Goal: Task Accomplishment & Management: Manage account settings

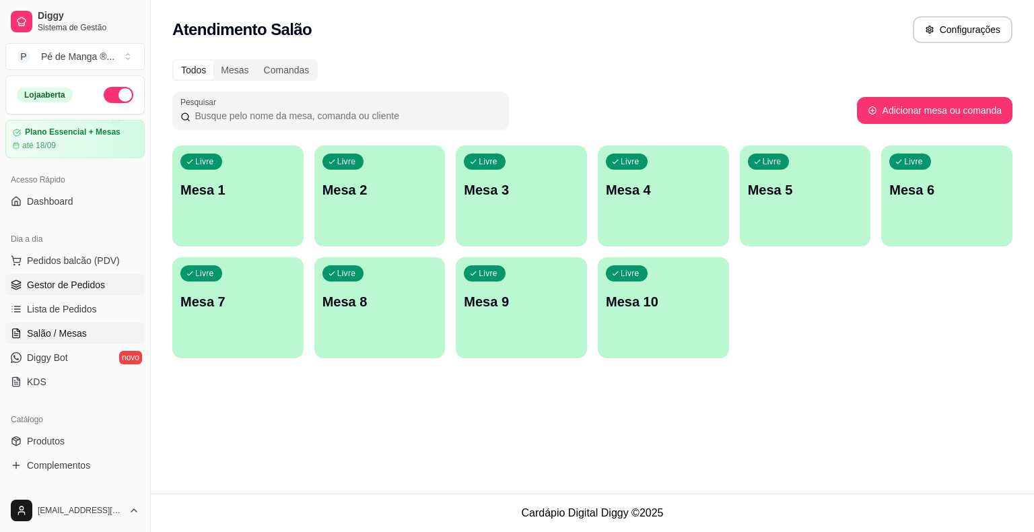
click at [115, 293] on link "Gestor de Pedidos" at bounding box center [74, 285] width 139 height 22
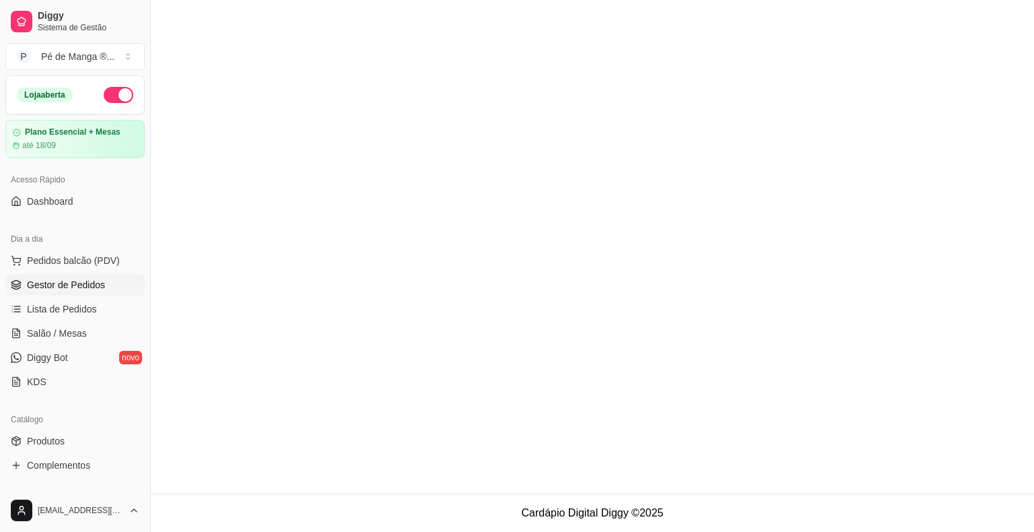
click at [114, 292] on link "Gestor de Pedidos" at bounding box center [74, 285] width 139 height 22
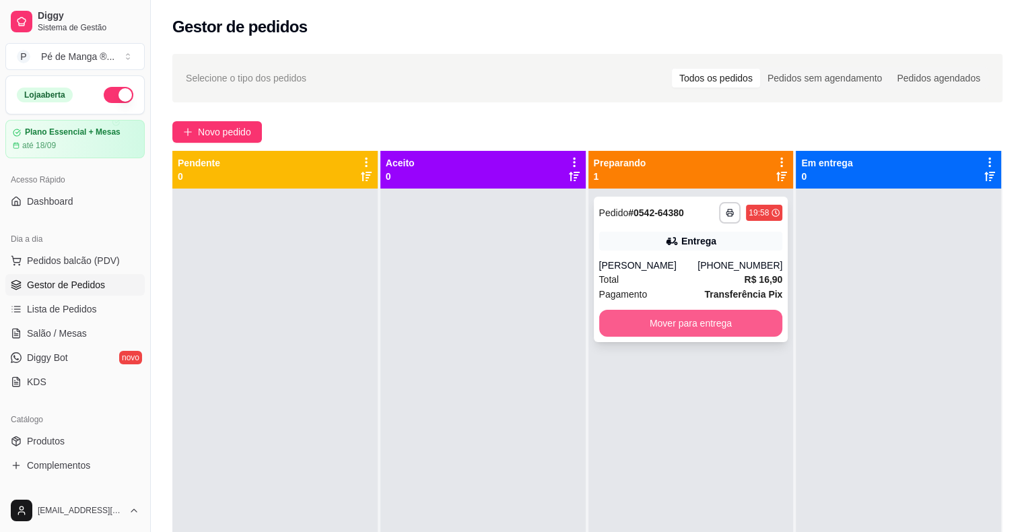
click at [650, 321] on button "Mover para entrega" at bounding box center [691, 323] width 184 height 27
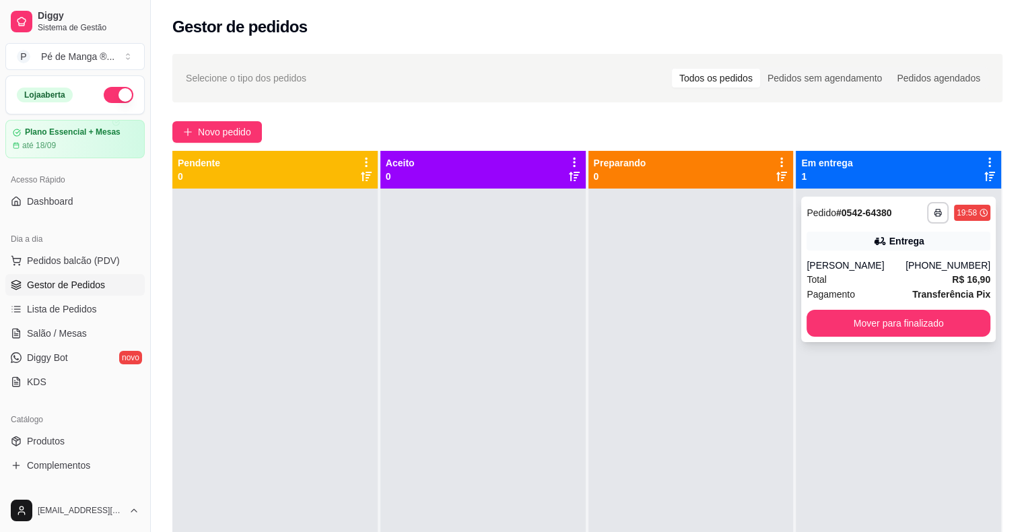
click at [853, 339] on div "**********" at bounding box center [898, 269] width 195 height 145
click at [860, 326] on button "Mover para finalizado" at bounding box center [898, 323] width 184 height 27
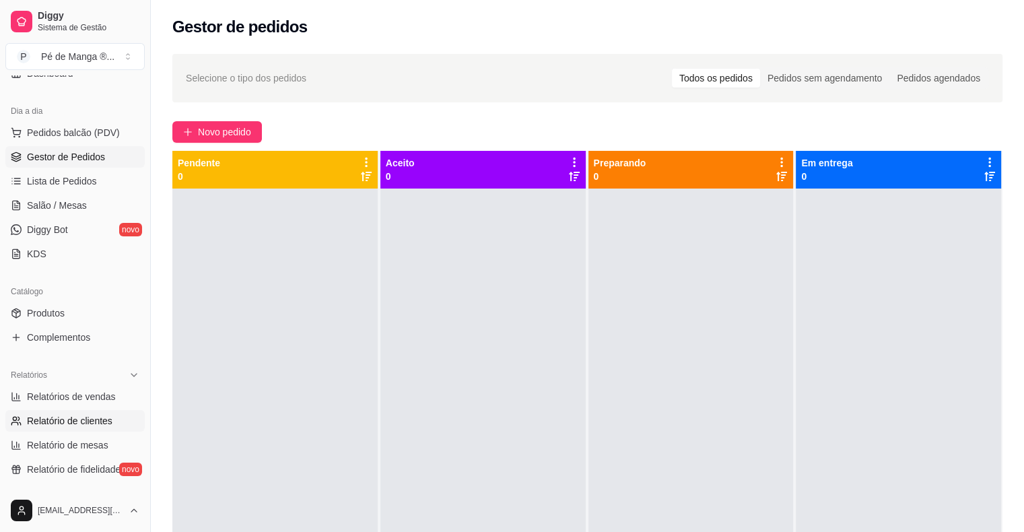
scroll to position [202, 0]
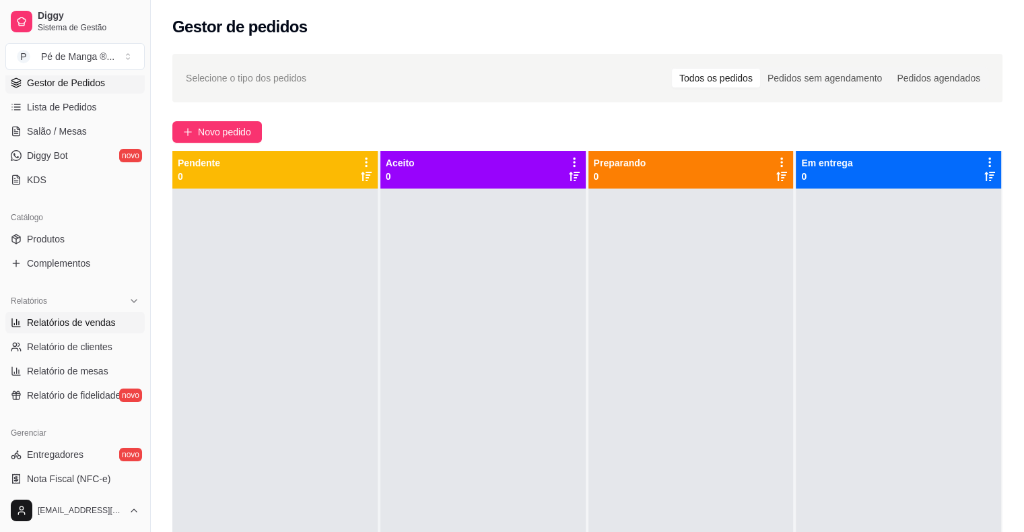
click at [92, 320] on span "Relatórios de vendas" at bounding box center [71, 322] width 89 height 13
select select "ALL"
select select "0"
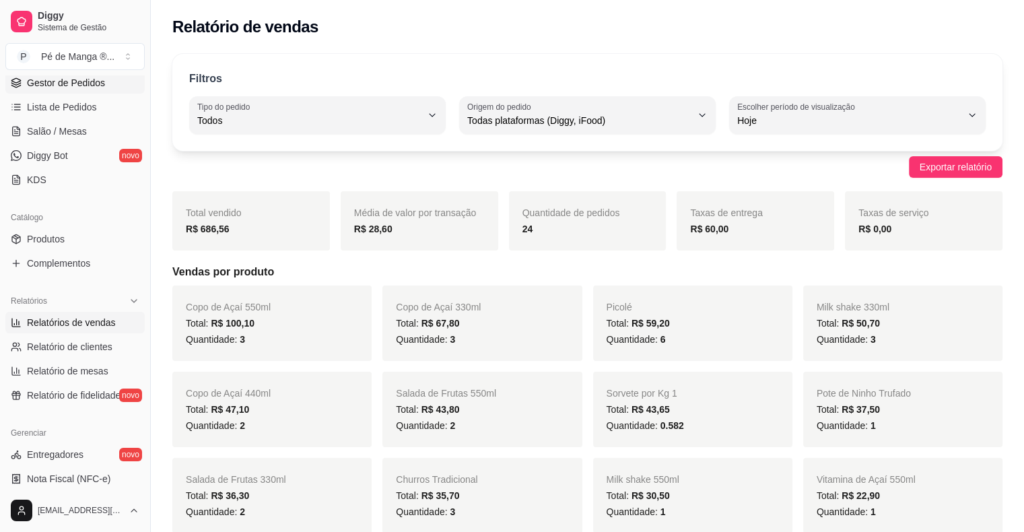
click at [76, 87] on span "Gestor de Pedidos" at bounding box center [66, 82] width 78 height 13
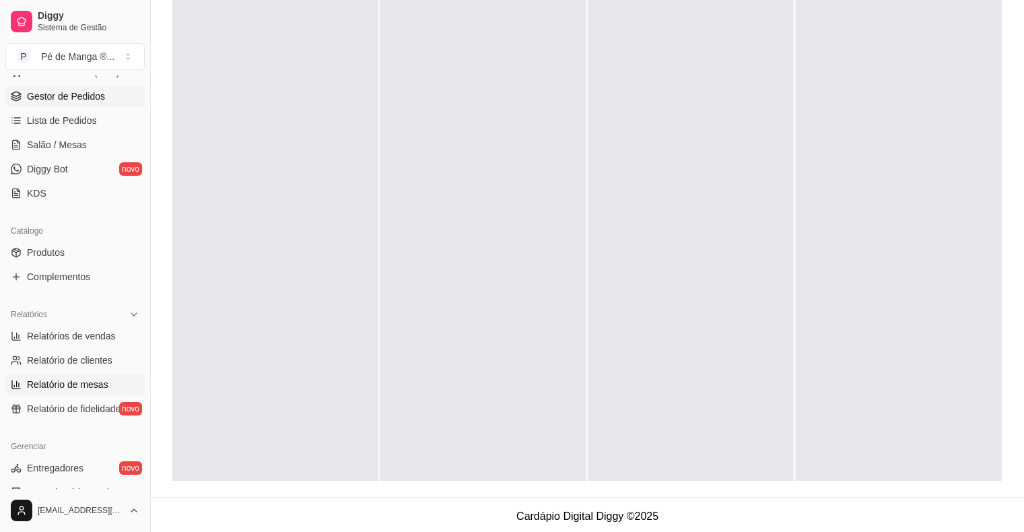
scroll to position [167, 0]
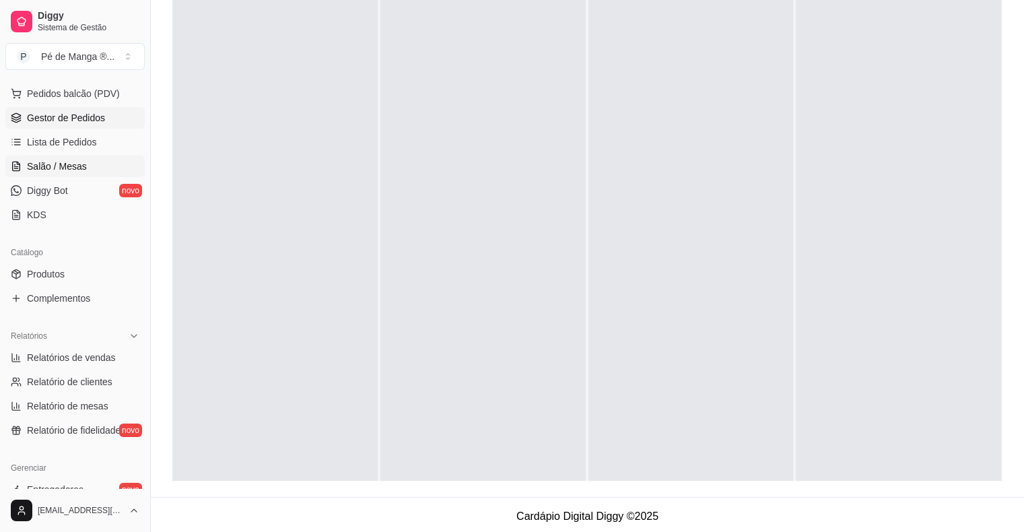
click at [83, 168] on span "Salão / Mesas" at bounding box center [57, 166] width 60 height 13
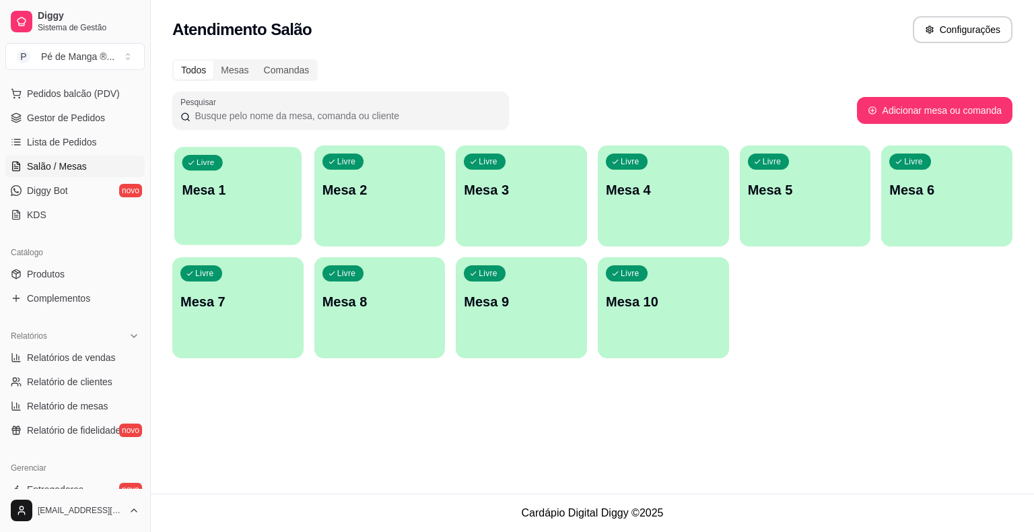
click at [250, 197] on p "Mesa 1" at bounding box center [238, 190] width 112 height 18
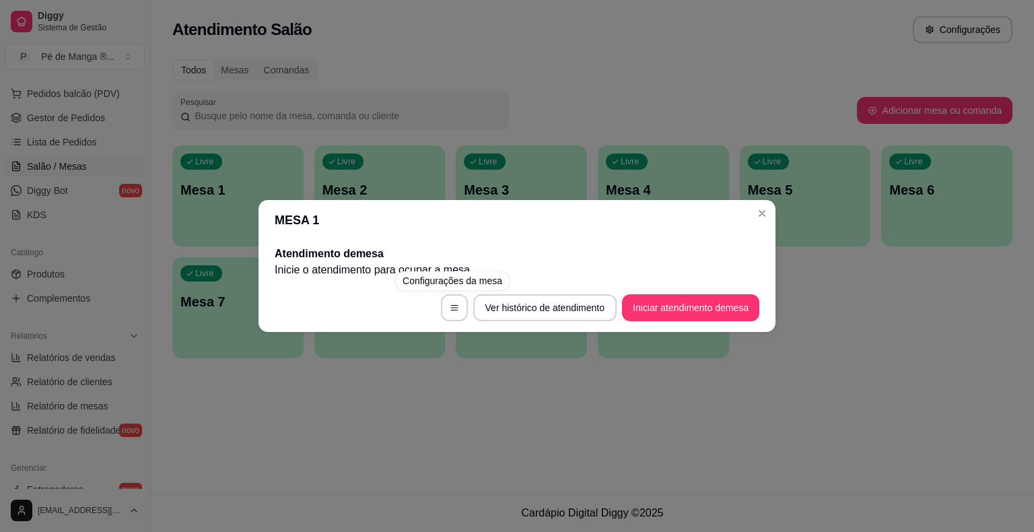
click at [651, 324] on footer "Ver histórico de atendimento Iniciar atendimento de mesa" at bounding box center [516, 307] width 517 height 48
click at [653, 319] on button "Iniciar atendimento de mesa" at bounding box center [690, 307] width 137 height 27
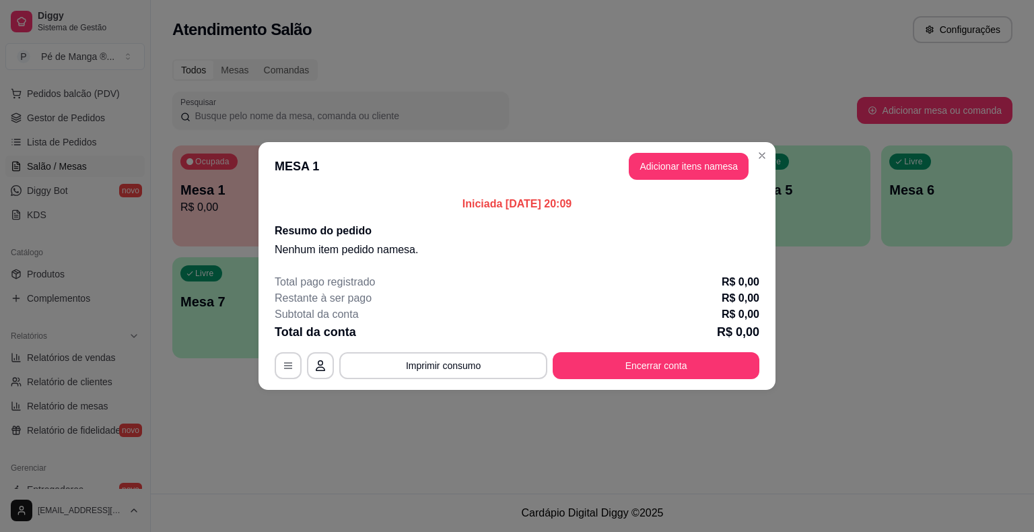
click at [707, 175] on button "Adicionar itens na mesa" at bounding box center [689, 166] width 120 height 27
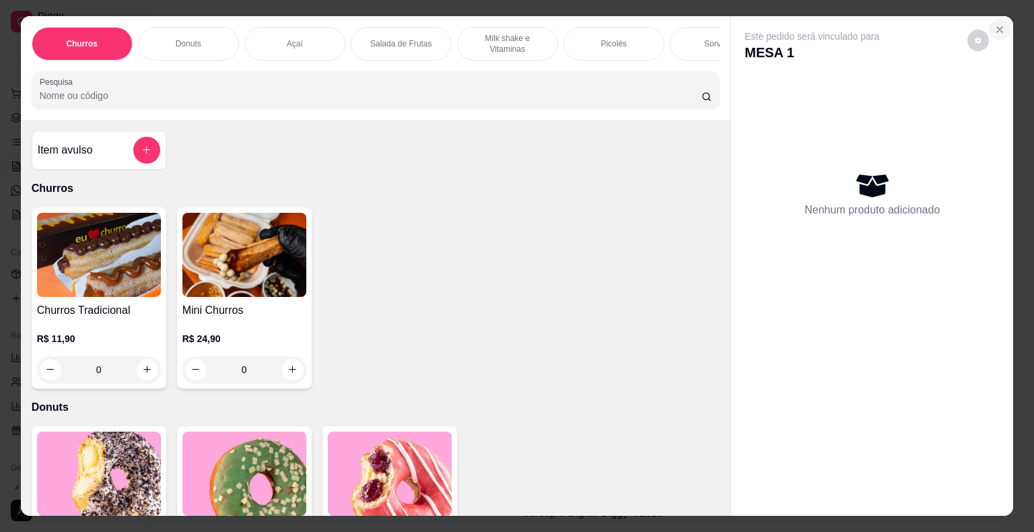
click at [998, 24] on icon "Close" at bounding box center [999, 29] width 11 height 11
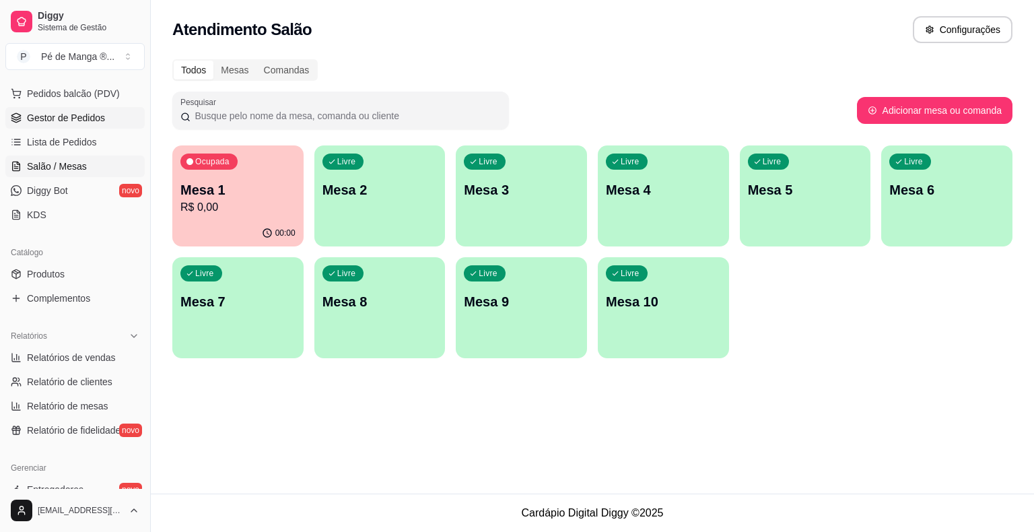
click at [91, 115] on span "Gestor de Pedidos" at bounding box center [66, 117] width 78 height 13
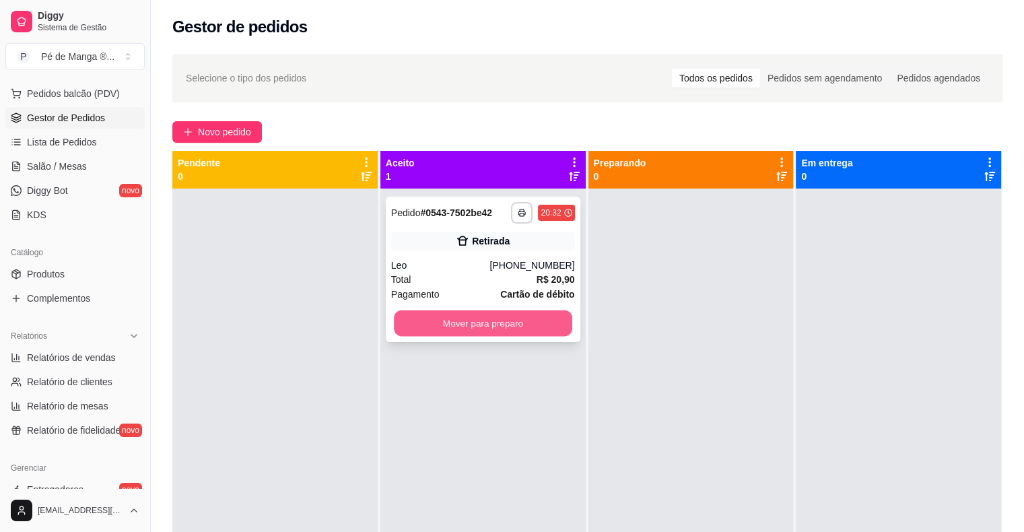
click at [495, 320] on button "Mover para preparo" at bounding box center [483, 323] width 178 height 26
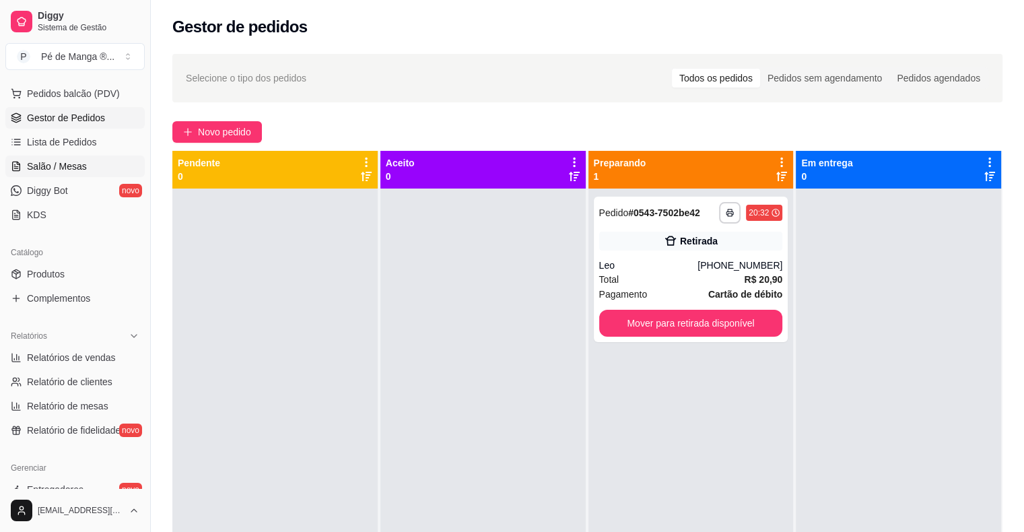
click at [77, 170] on span "Salão / Mesas" at bounding box center [57, 166] width 60 height 13
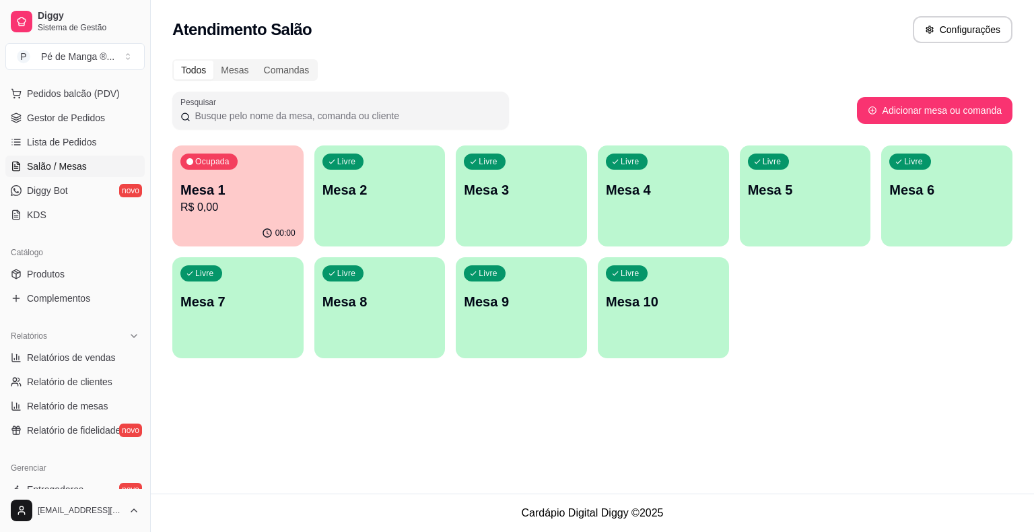
click at [277, 206] on p "R$ 0,00" at bounding box center [237, 207] width 115 height 16
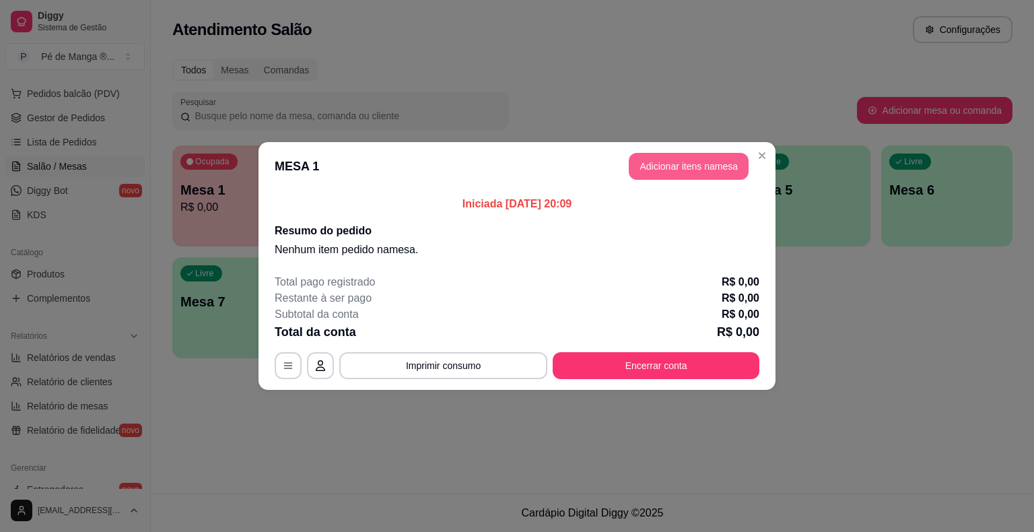
click at [689, 167] on button "Adicionar itens na mesa" at bounding box center [689, 166] width 120 height 27
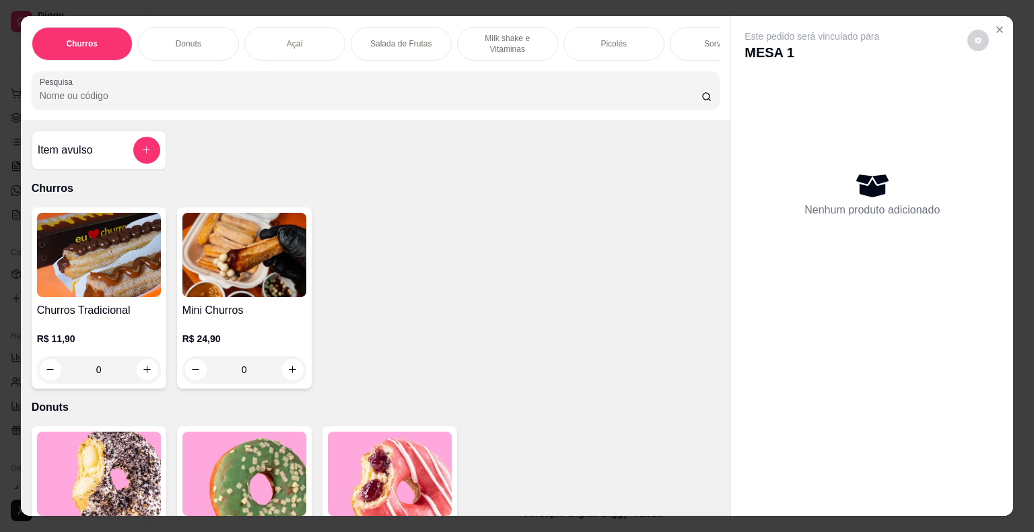
click at [608, 38] on p "Picolés" at bounding box center [613, 43] width 26 height 11
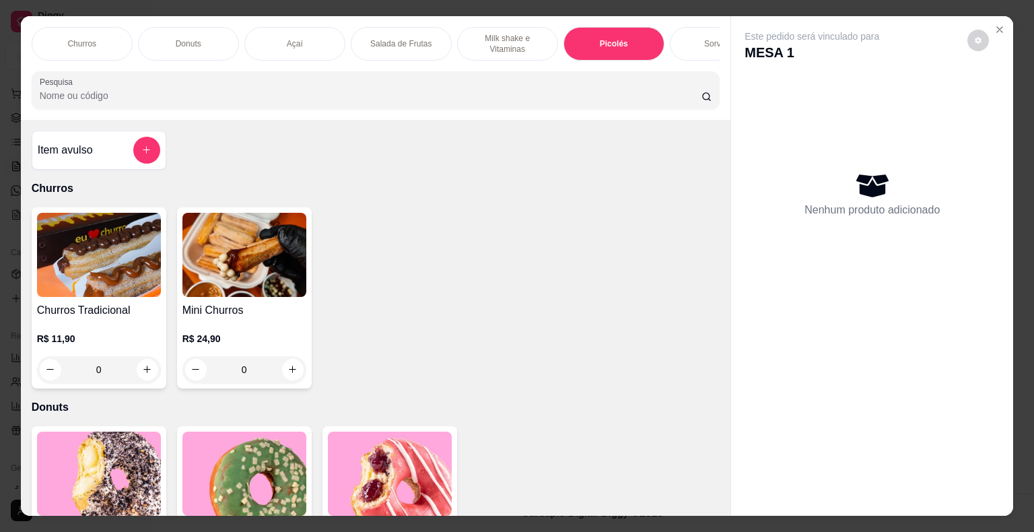
scroll to position [32, 0]
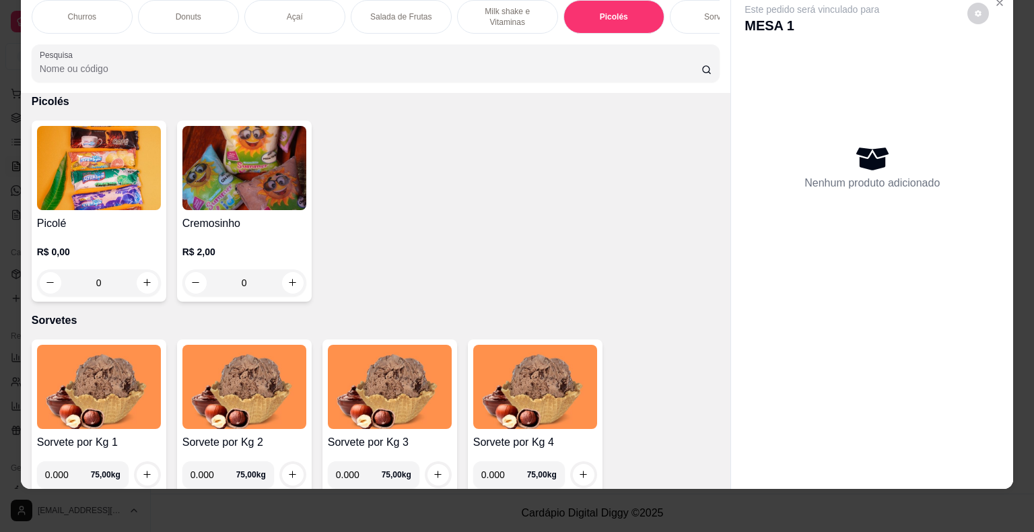
click at [56, 219] on h4 "Picolé" at bounding box center [99, 223] width 124 height 16
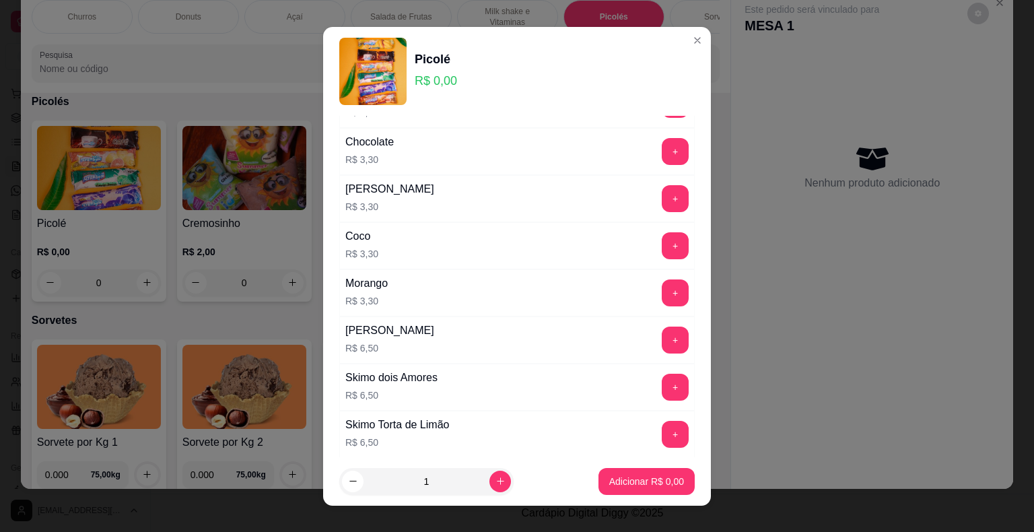
scroll to position [740, 0]
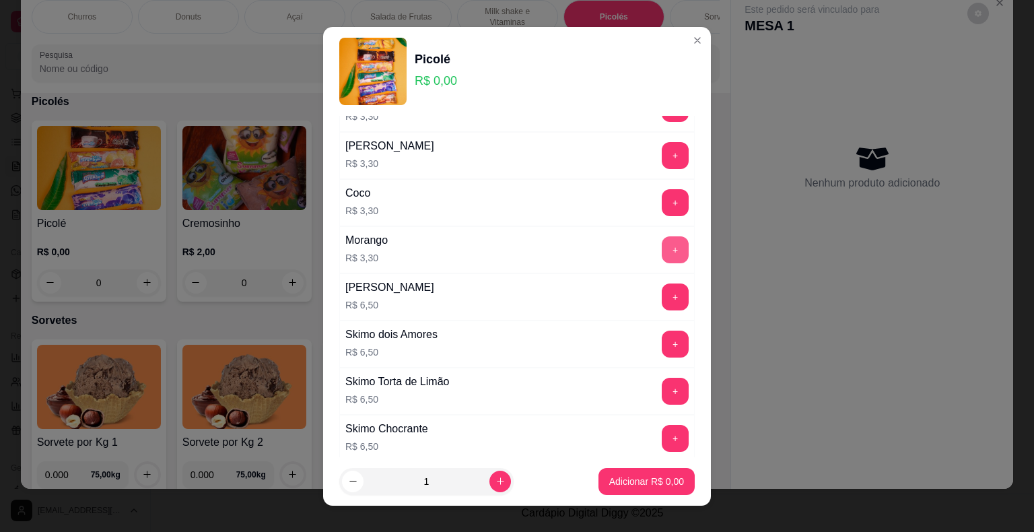
click at [662, 236] on button "+" at bounding box center [675, 249] width 27 height 27
click at [633, 483] on p "Adicionar R$ 3,30" at bounding box center [646, 480] width 75 height 13
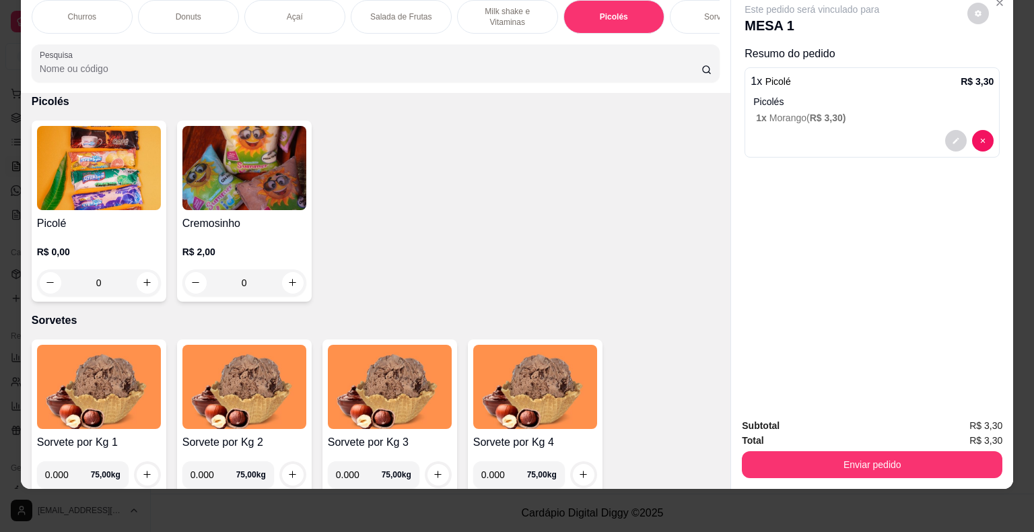
click at [691, 16] on div "Sorvetes" at bounding box center [720, 17] width 101 height 34
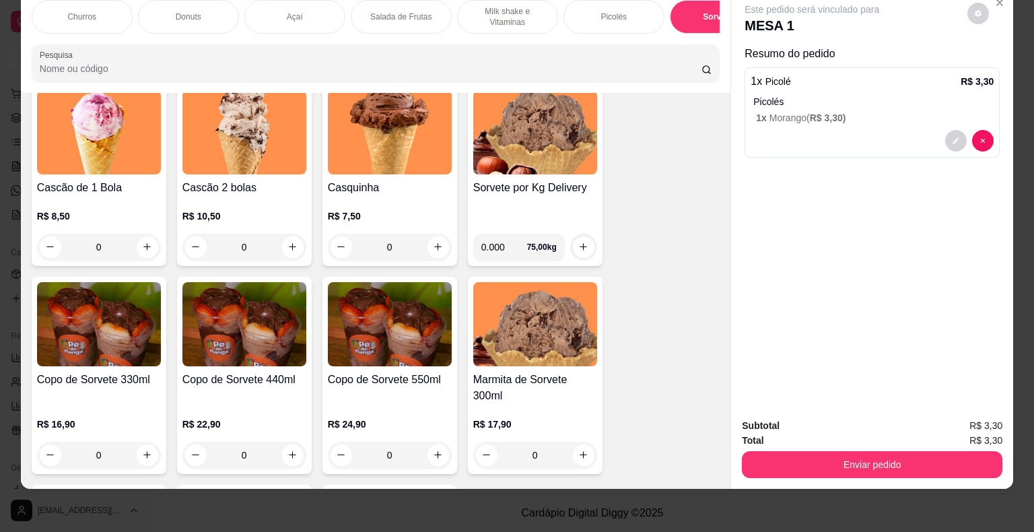
scroll to position [2176, 0]
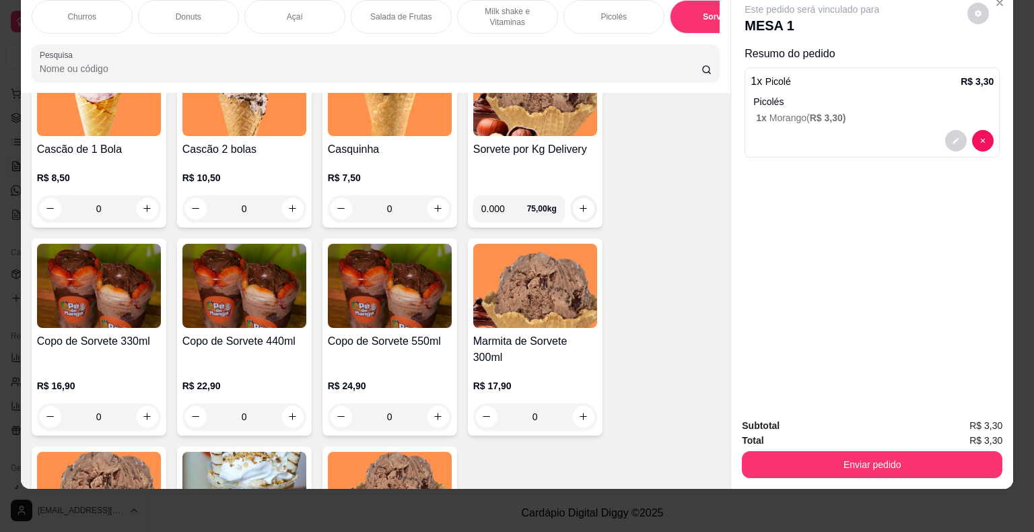
click at [387, 145] on h4 "Casquinha" at bounding box center [390, 149] width 124 height 16
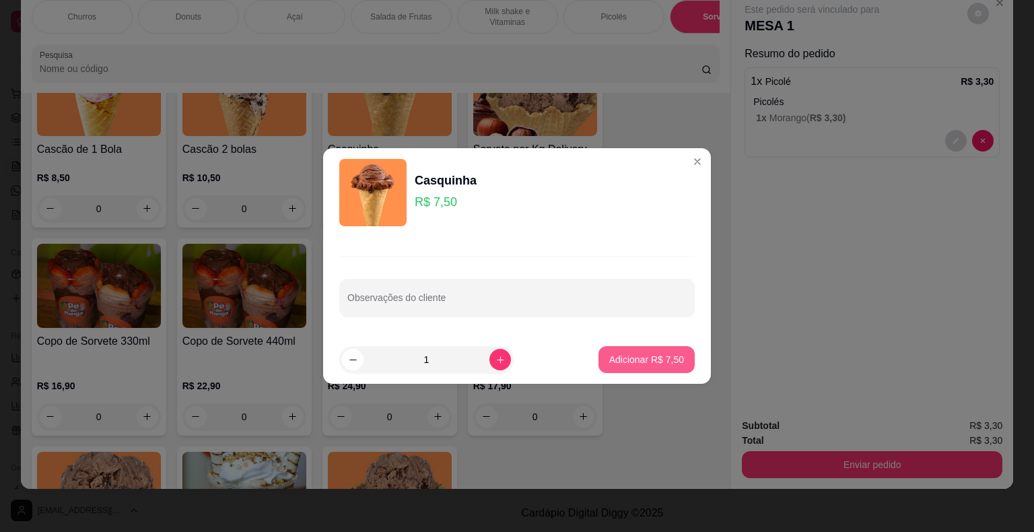
click at [638, 346] on button "Adicionar R$ 7,50" at bounding box center [646, 359] width 96 height 27
type input "1"
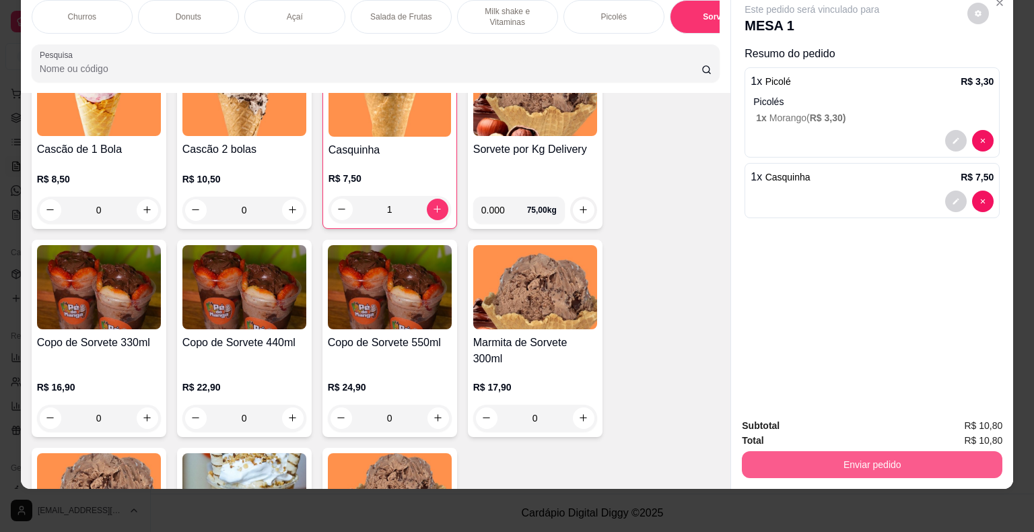
click at [882, 458] on button "Enviar pedido" at bounding box center [872, 464] width 260 height 27
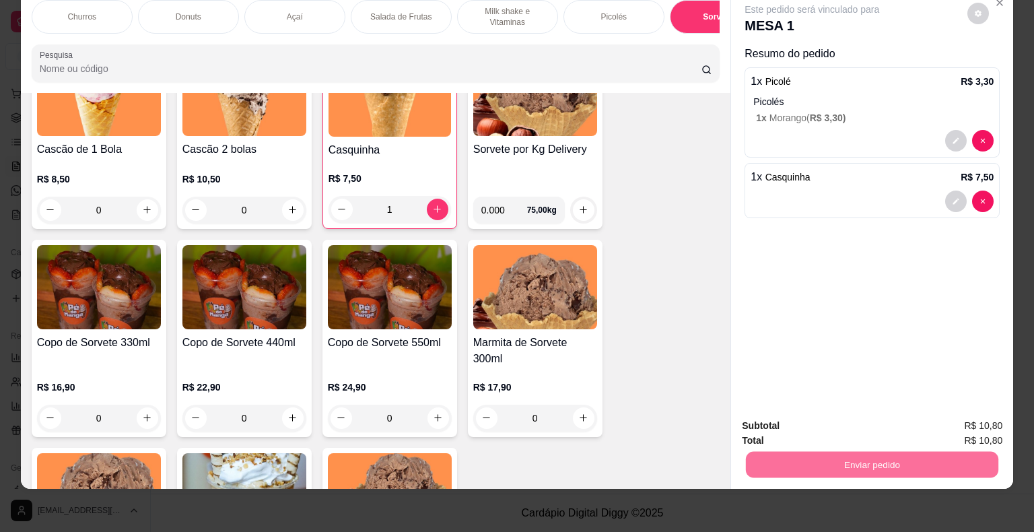
click at [832, 424] on button "Não registrar e enviar pedido" at bounding box center [827, 422] width 140 height 26
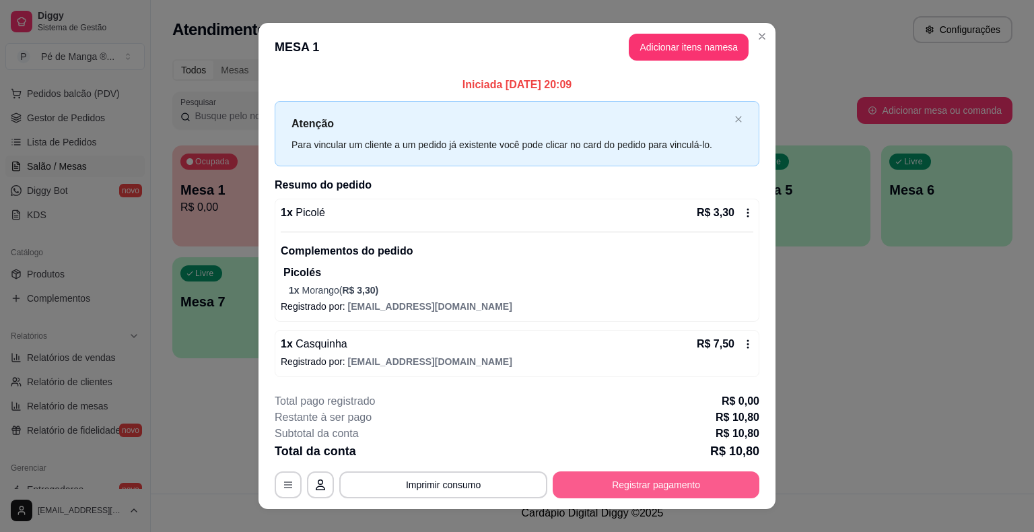
click at [619, 483] on button "Registrar pagamento" at bounding box center [656, 484] width 207 height 27
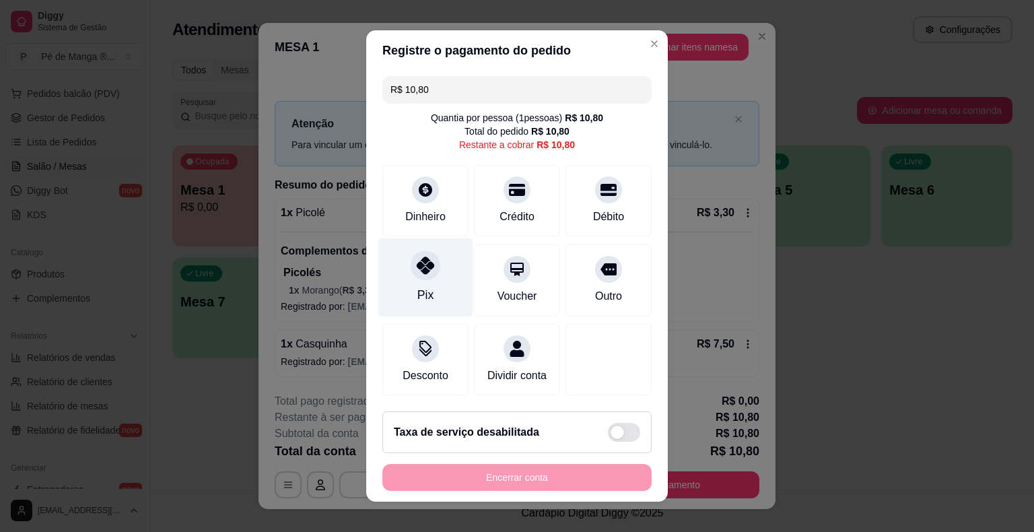
click at [427, 282] on div "Pix" at bounding box center [425, 277] width 95 height 79
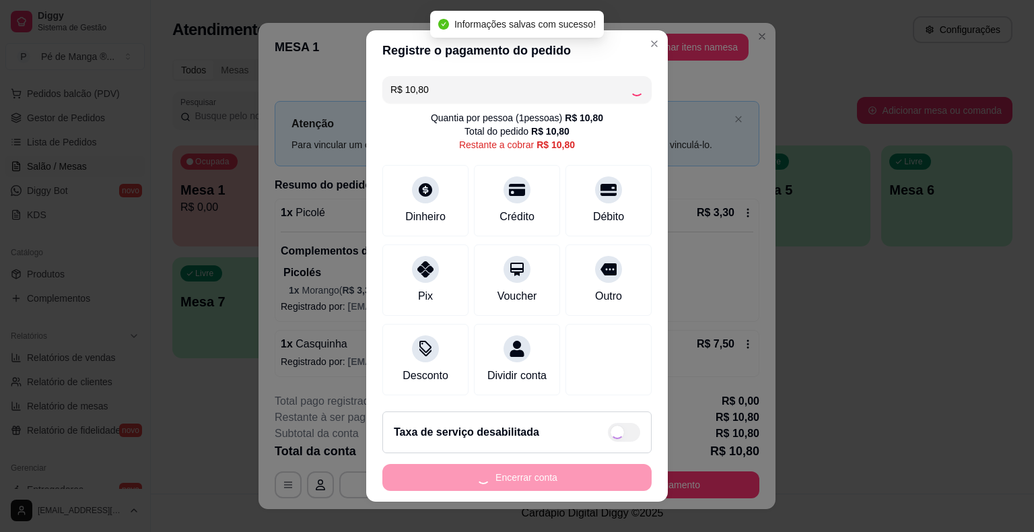
type input "R$ 0,00"
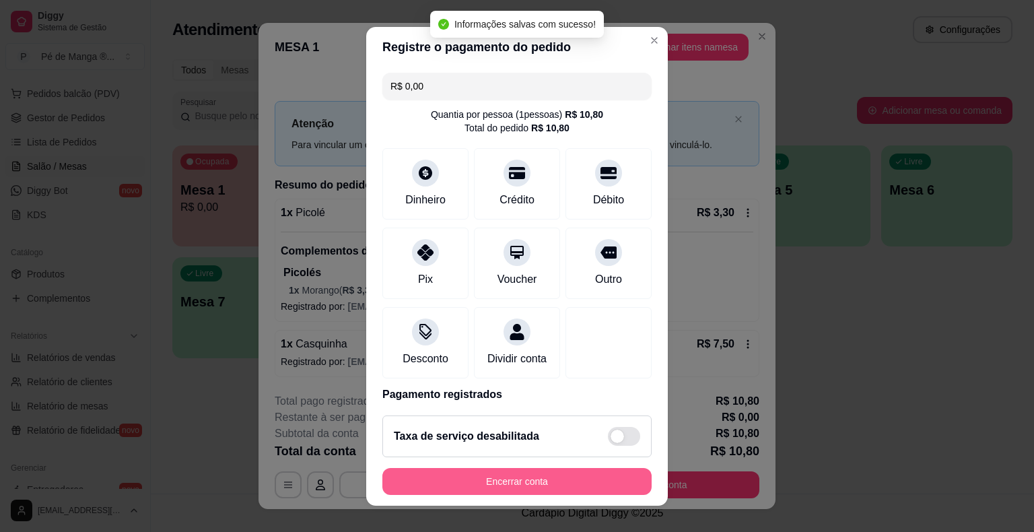
click at [609, 470] on button "Encerrar conta" at bounding box center [516, 481] width 269 height 27
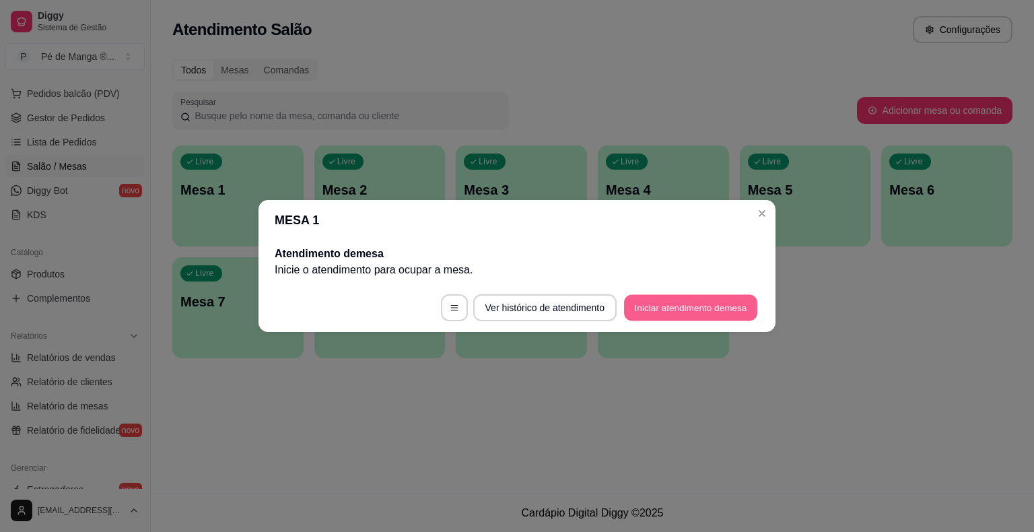
click at [668, 302] on button "Iniciar atendimento de mesa" at bounding box center [690, 308] width 133 height 26
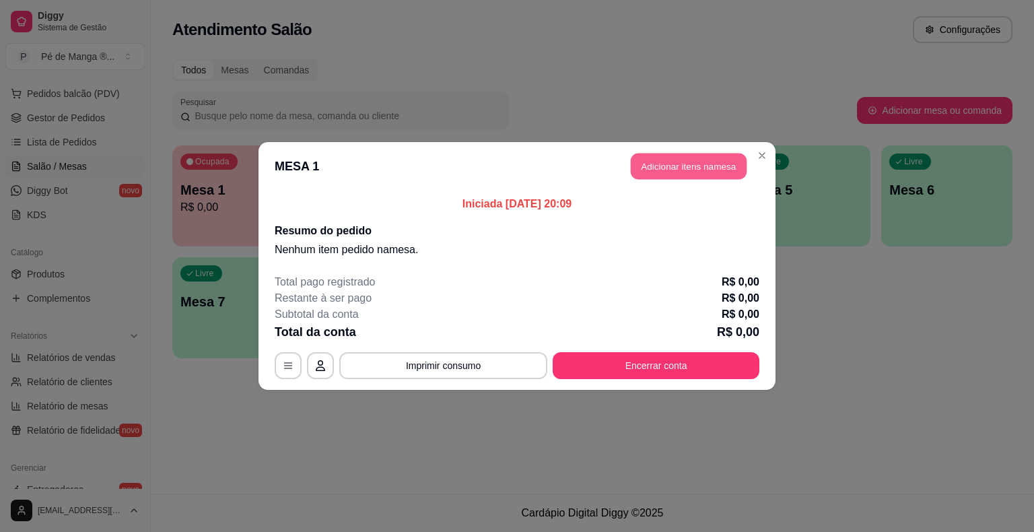
click at [711, 162] on button "Adicionar itens na mesa" at bounding box center [689, 166] width 116 height 26
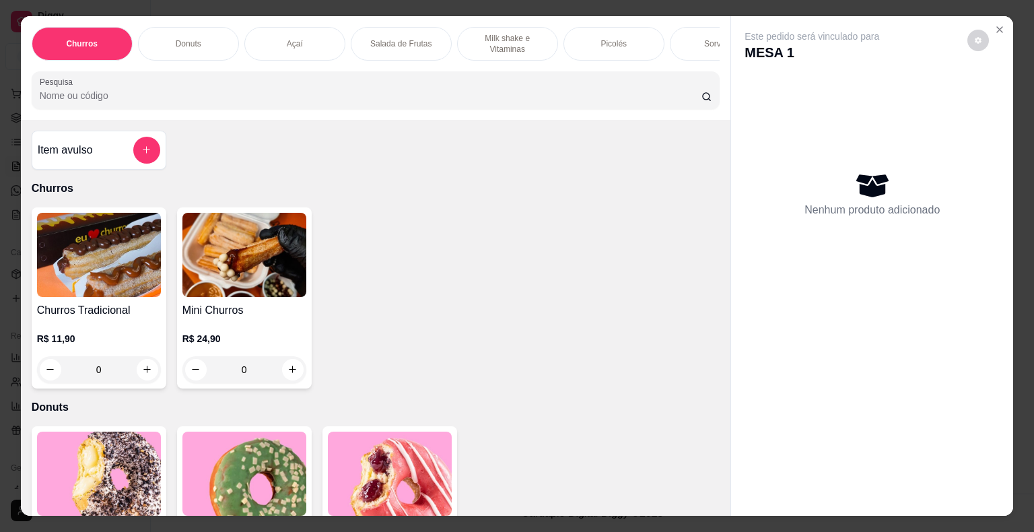
click at [697, 36] on div "Sorvetes" at bounding box center [720, 44] width 101 height 34
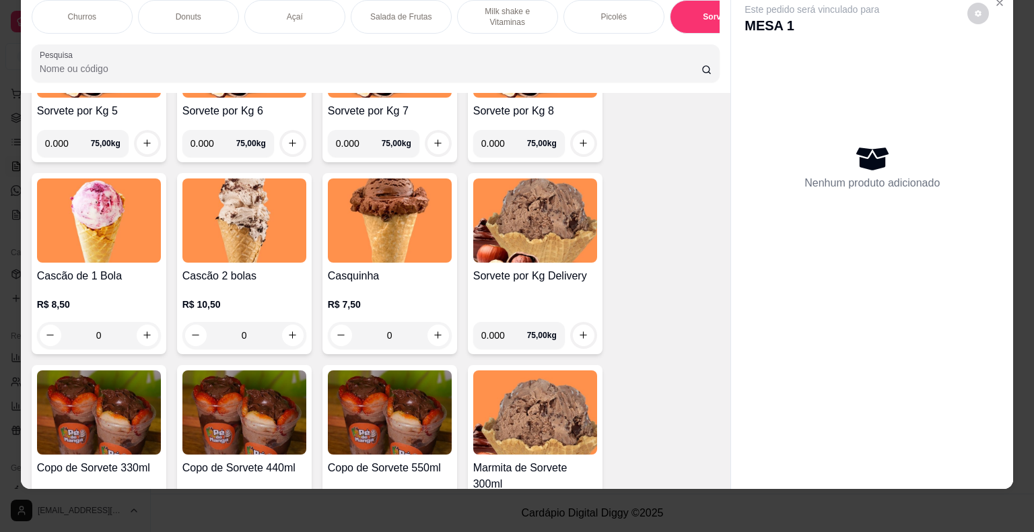
scroll to position [2041, 0]
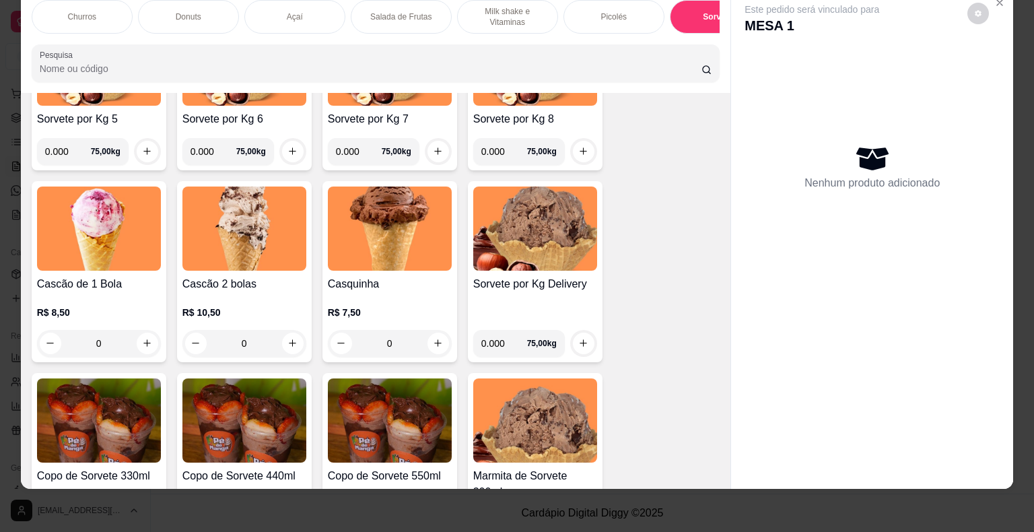
click at [291, 338] on div "0" at bounding box center [244, 343] width 124 height 27
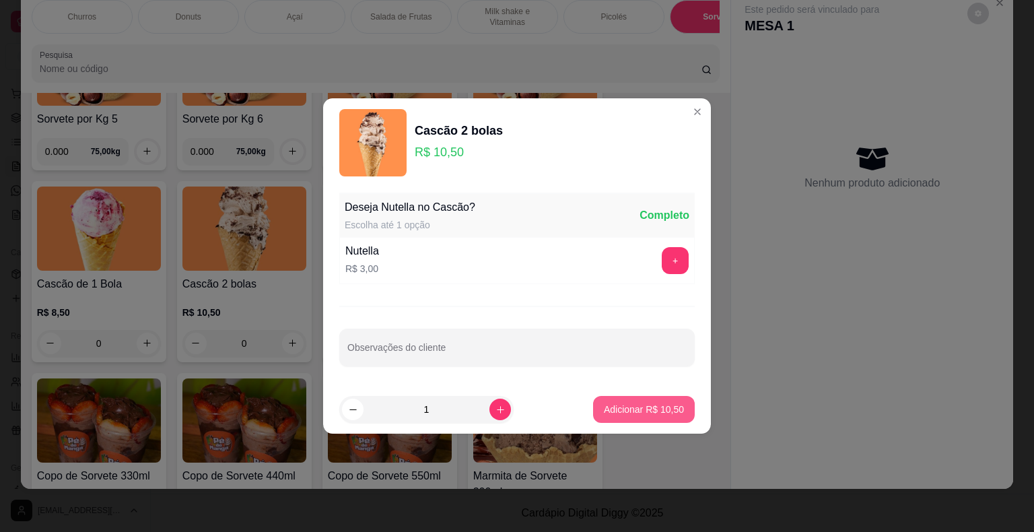
click at [654, 411] on p "Adicionar R$ 10,50" at bounding box center [644, 408] width 80 height 13
type input "1"
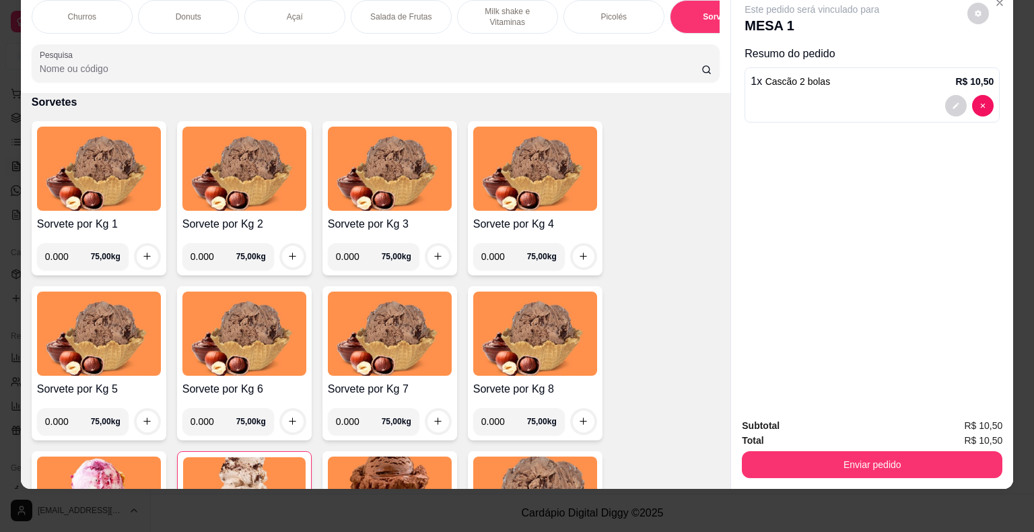
scroll to position [1637, 0]
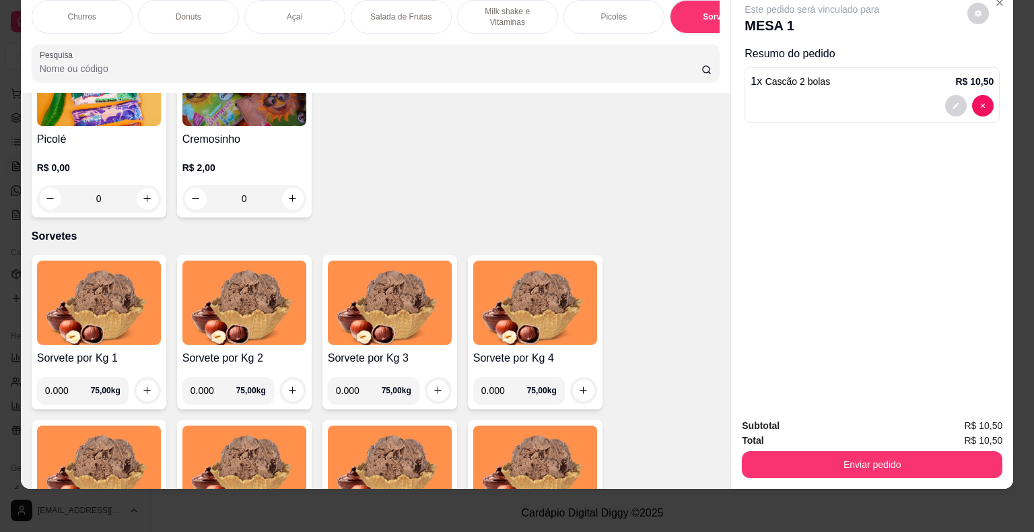
click at [61, 397] on input "0.000" at bounding box center [68, 390] width 46 height 27
type input "0.120"
click at [146, 386] on button "increase-product-quantity" at bounding box center [147, 390] width 21 height 21
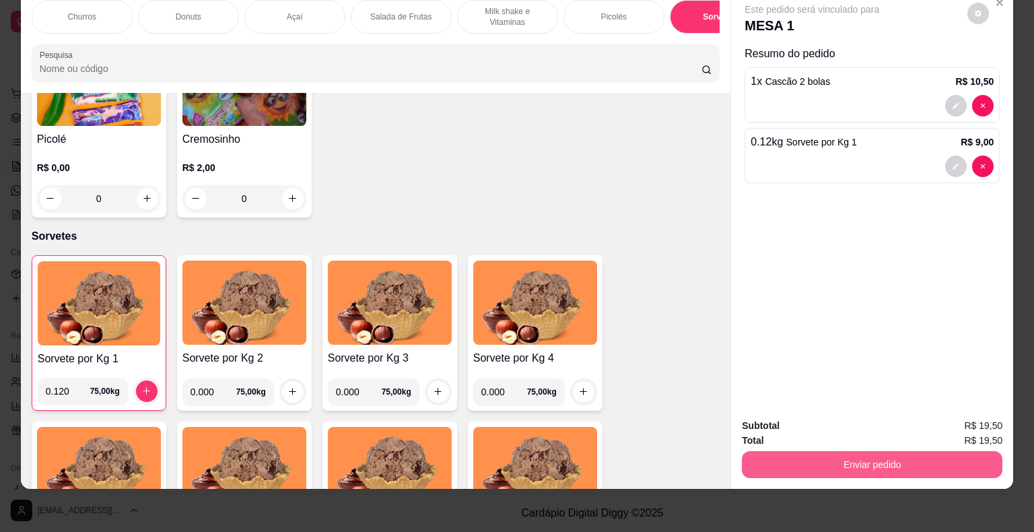
click at [812, 452] on button "Enviar pedido" at bounding box center [872, 464] width 260 height 27
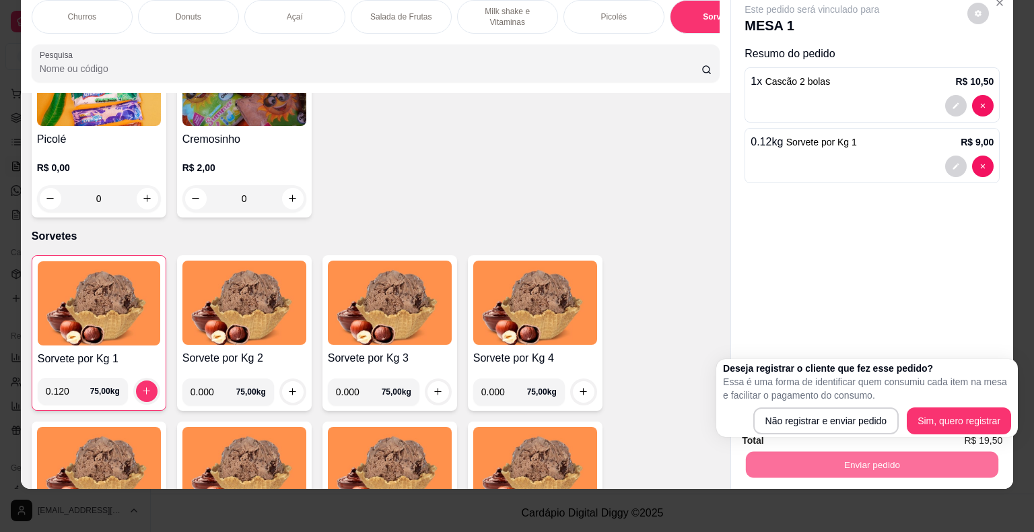
click at [756, 303] on div "Este pedido será vinculado para MESA 1 Resumo do pedido 1 x Cascão 2 bolas R$ 1…" at bounding box center [872, 198] width 282 height 419
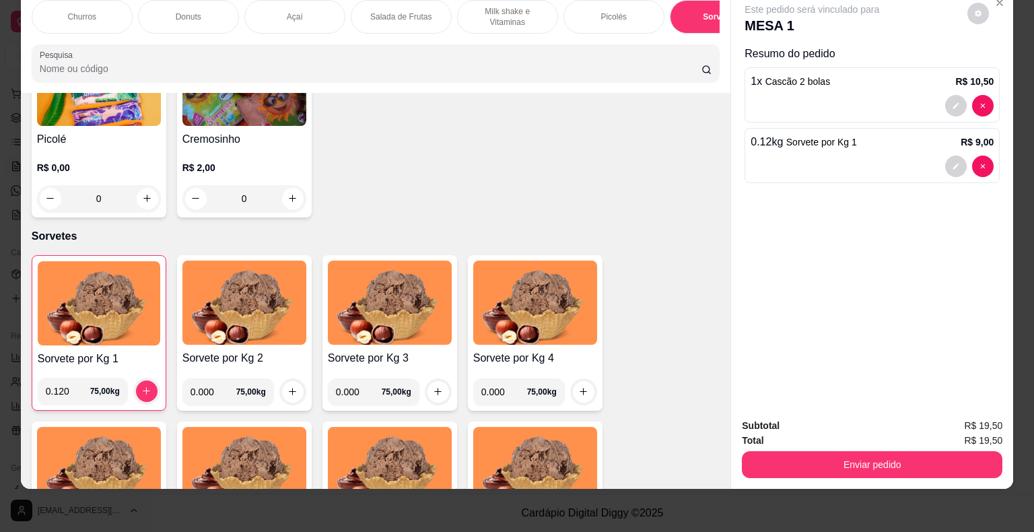
click at [207, 391] on input "0.000" at bounding box center [213, 391] width 46 height 27
type input "0.266"
click at [291, 389] on icon "increase-product-quantity" at bounding box center [292, 391] width 10 height 10
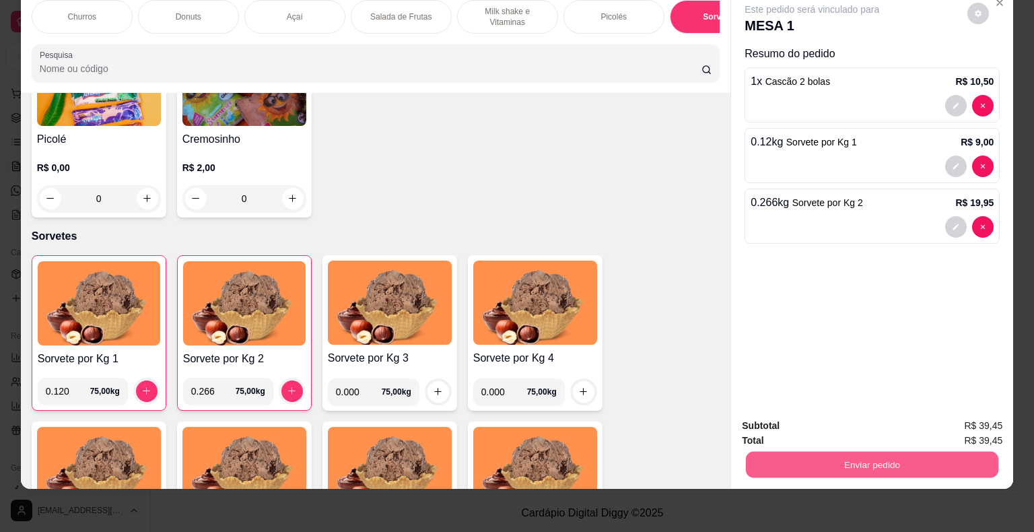
click at [889, 458] on button "Enviar pedido" at bounding box center [872, 465] width 252 height 26
click at [851, 416] on button "Não registrar e enviar pedido" at bounding box center [827, 422] width 140 height 26
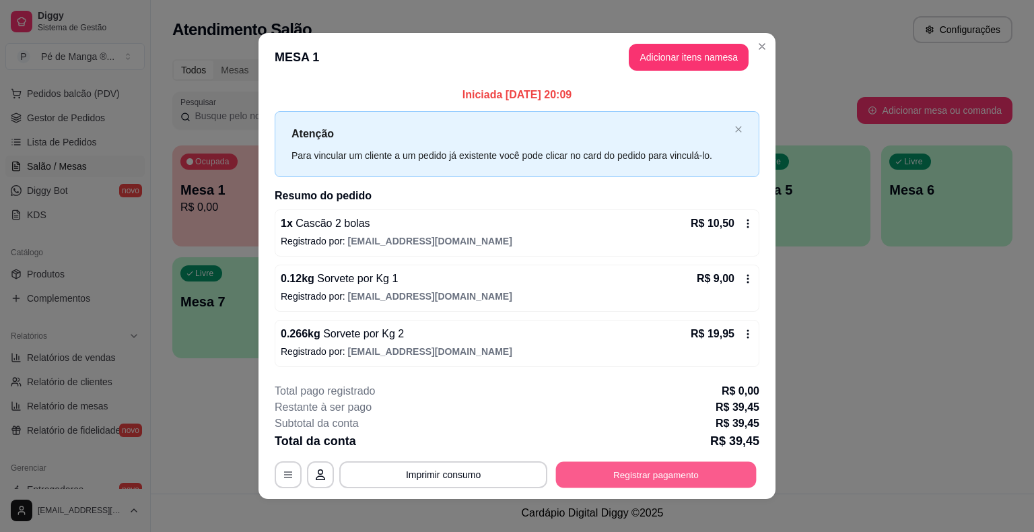
click at [579, 476] on button "Registrar pagamento" at bounding box center [656, 474] width 201 height 26
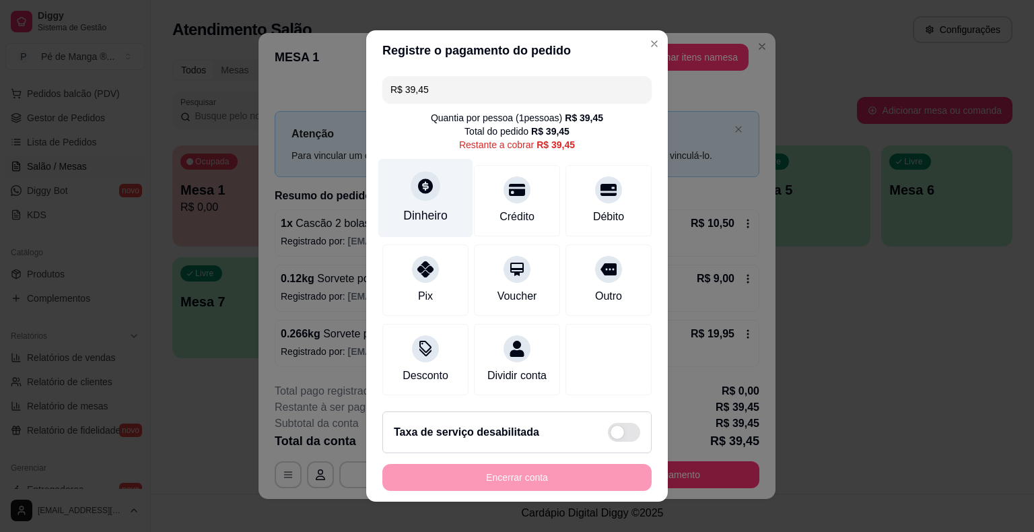
click at [419, 219] on div "Dinheiro" at bounding box center [425, 215] width 44 height 17
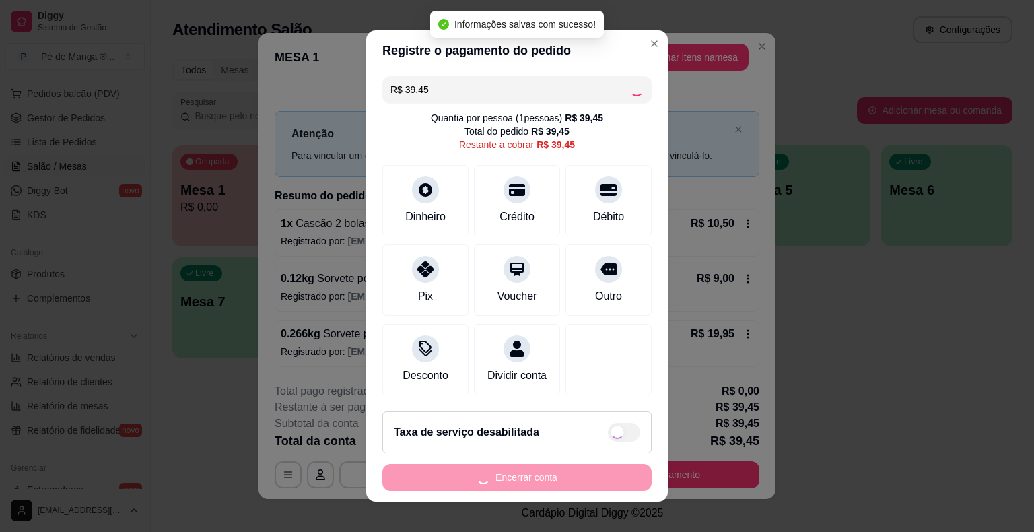
type input "R$ 0,00"
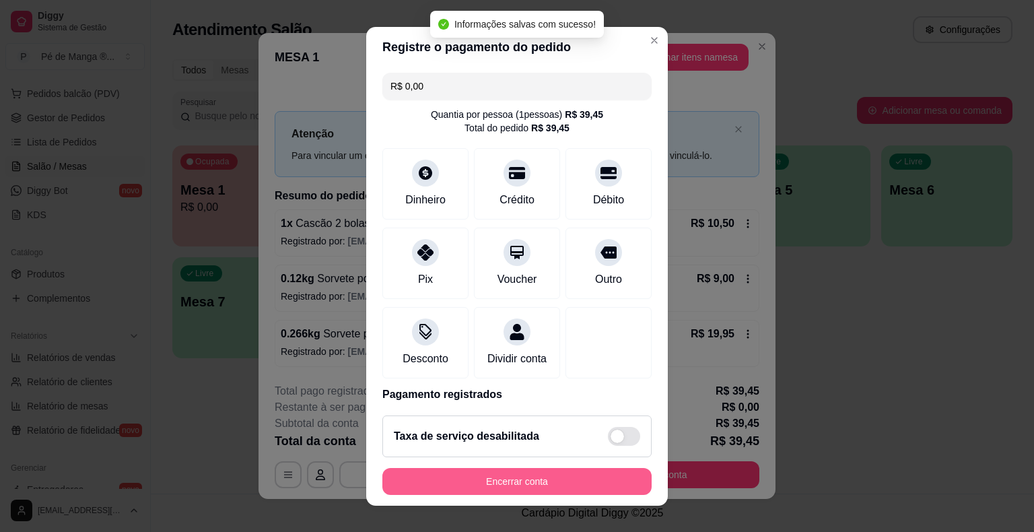
click at [598, 476] on button "Encerrar conta" at bounding box center [516, 481] width 269 height 27
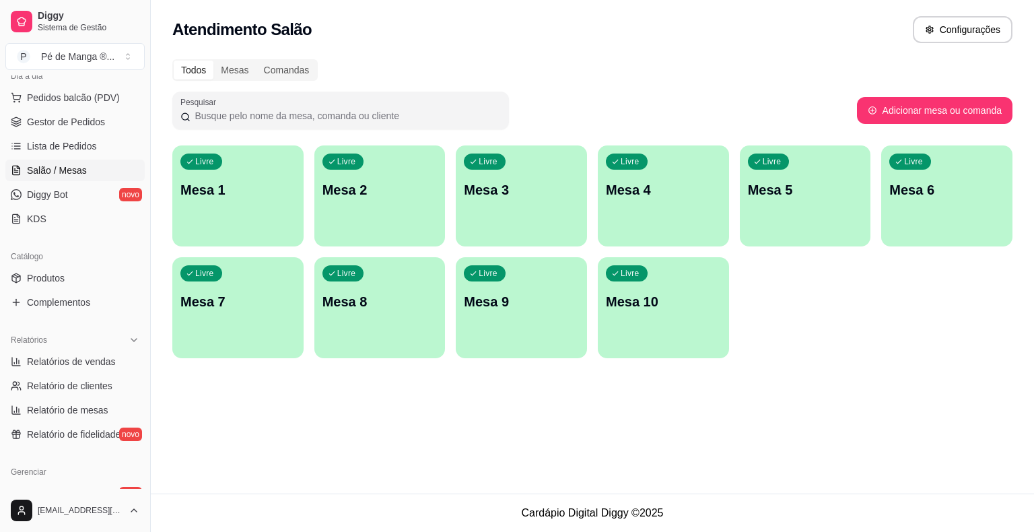
scroll to position [100, 0]
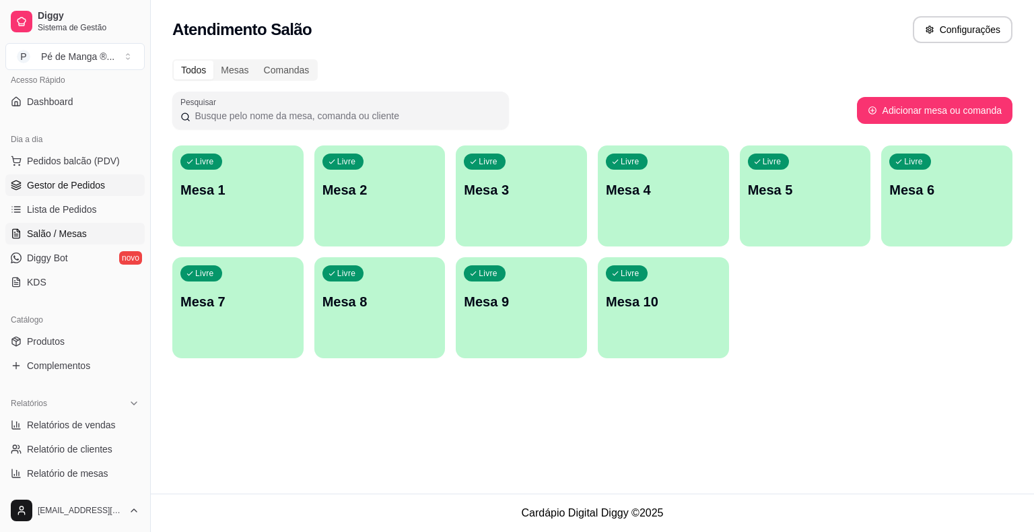
click at [98, 182] on span "Gestor de Pedidos" at bounding box center [66, 184] width 78 height 13
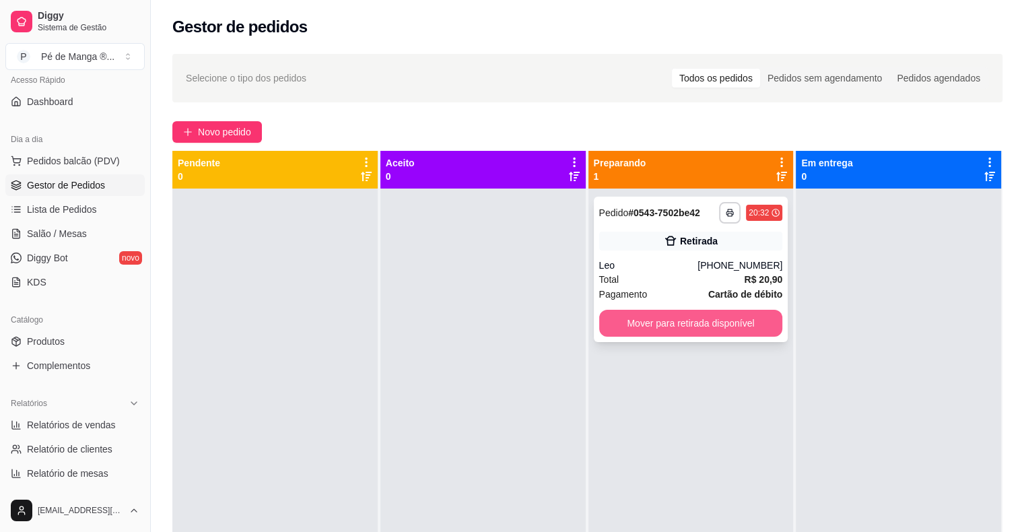
click at [713, 328] on button "Mover para retirada disponível" at bounding box center [691, 323] width 184 height 27
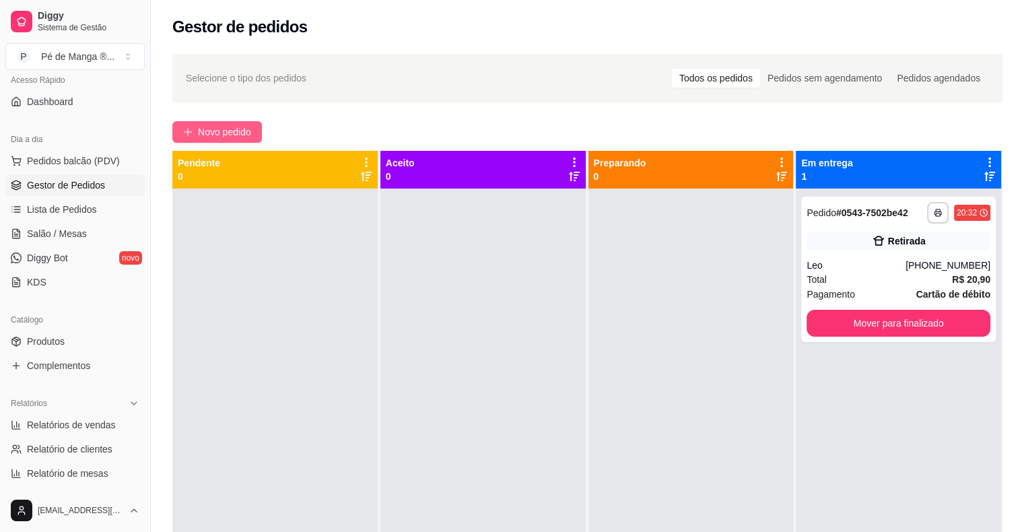
click at [234, 131] on span "Novo pedido" at bounding box center [224, 132] width 53 height 15
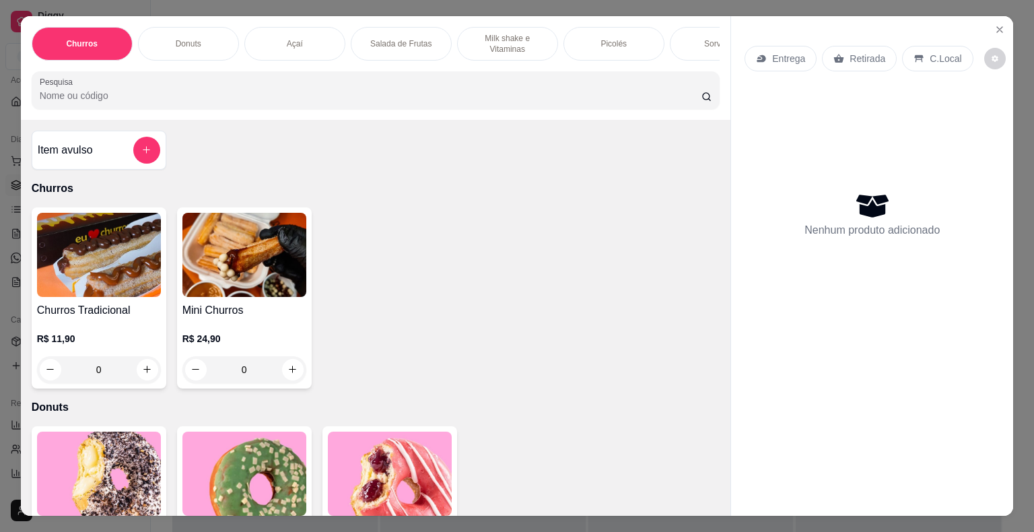
click at [339, 36] on div "Açaí" at bounding box center [294, 44] width 101 height 34
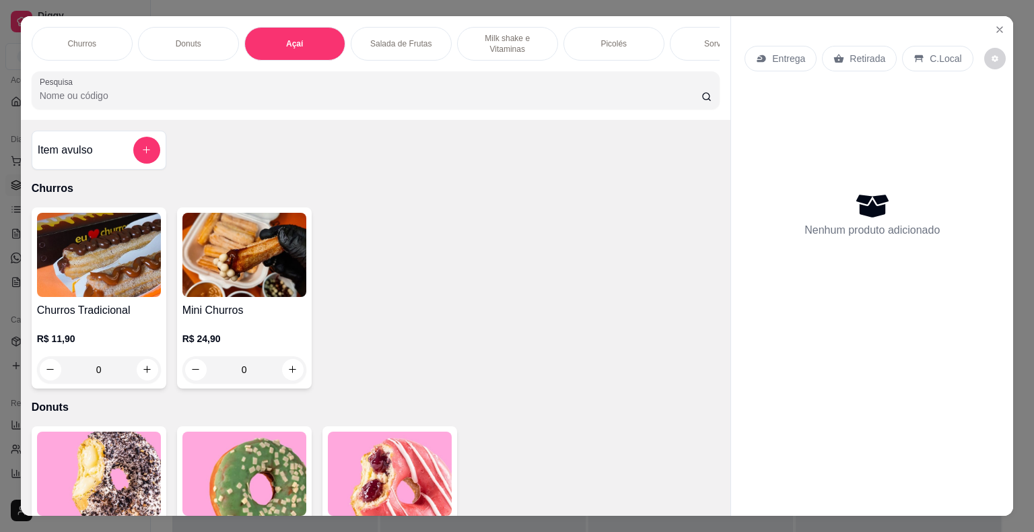
scroll to position [32, 0]
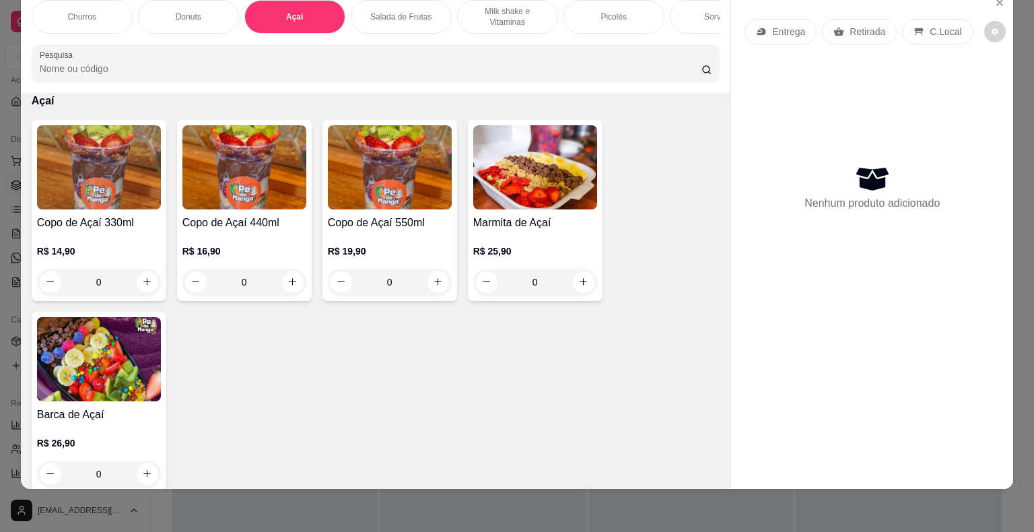
click at [121, 320] on img at bounding box center [99, 359] width 124 height 84
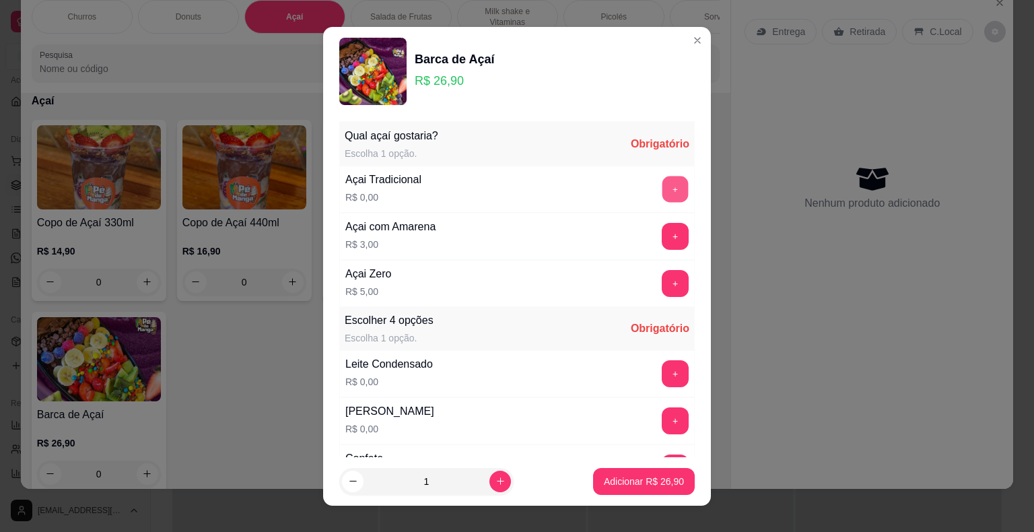
click at [662, 191] on button "+" at bounding box center [675, 189] width 26 height 26
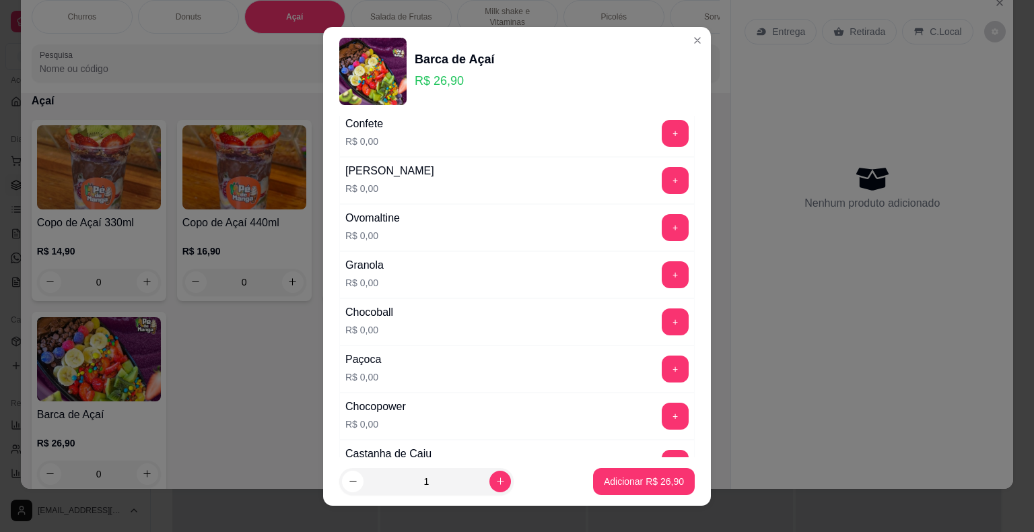
scroll to position [337, 0]
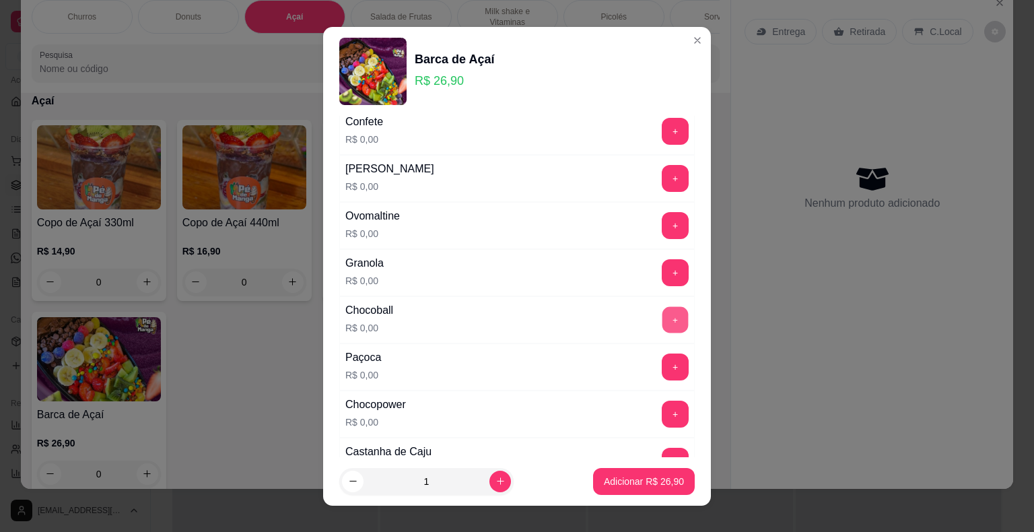
click at [662, 314] on button "+" at bounding box center [675, 319] width 26 height 26
click at [662, 222] on button "+" at bounding box center [675, 225] width 27 height 27
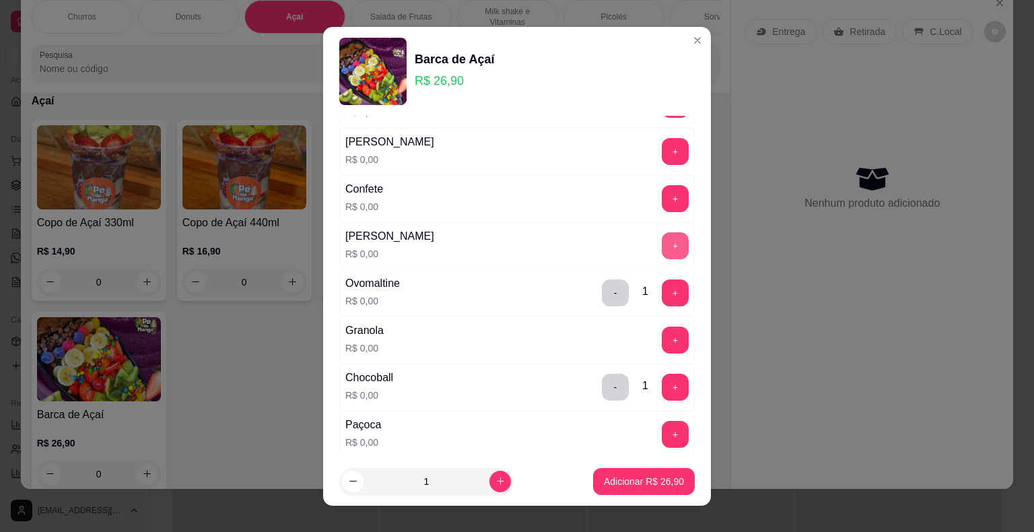
scroll to position [135, 0]
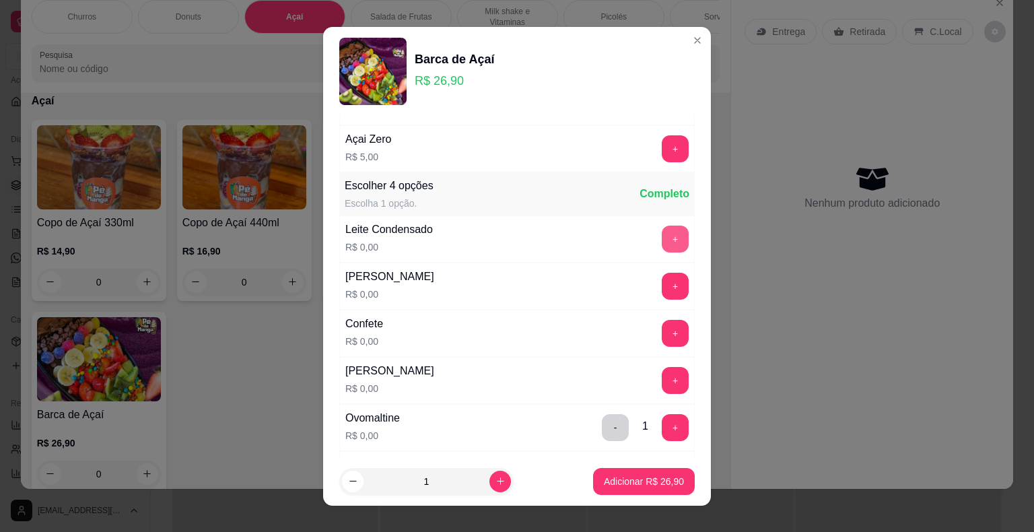
click at [662, 240] on button "+" at bounding box center [675, 238] width 27 height 27
click at [662, 278] on button "+" at bounding box center [675, 286] width 27 height 27
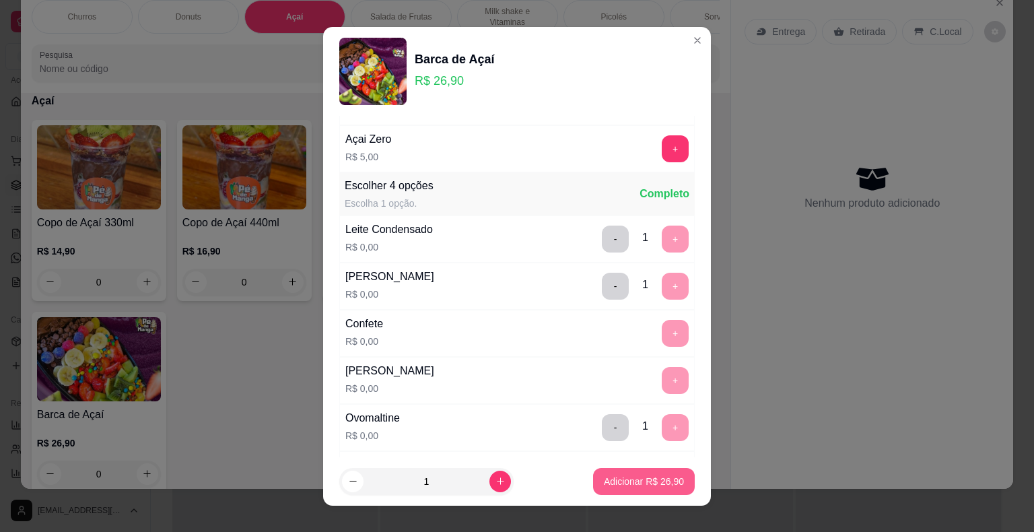
click at [611, 481] on p "Adicionar R$ 26,90" at bounding box center [644, 480] width 80 height 13
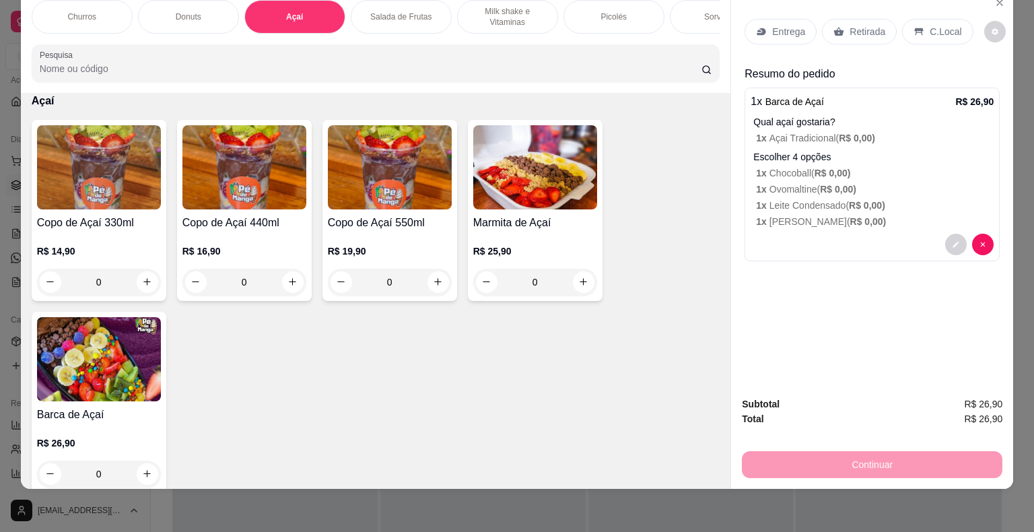
click at [926, 182] on p "1 x Ovomaltine ( R$ 0,00 )" at bounding box center [875, 188] width 238 height 13
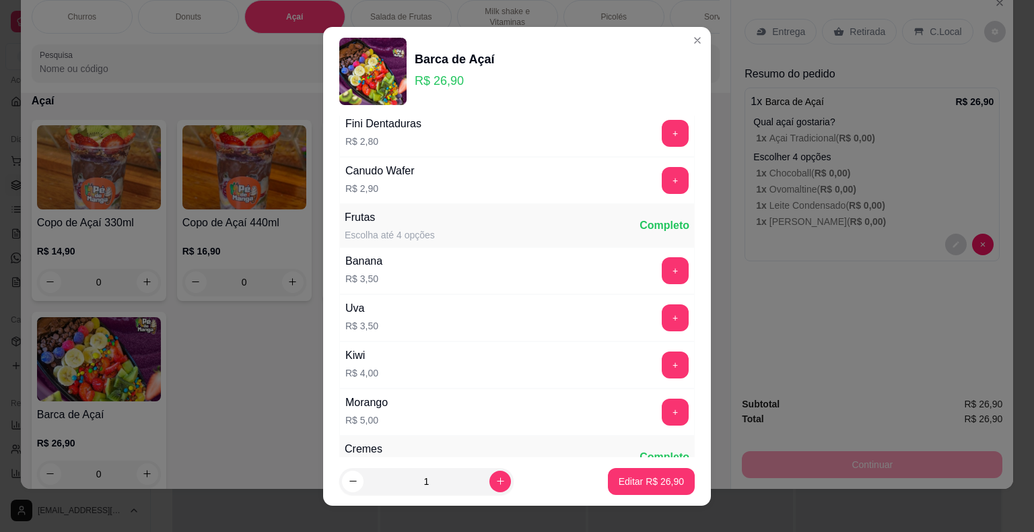
scroll to position [1750, 0]
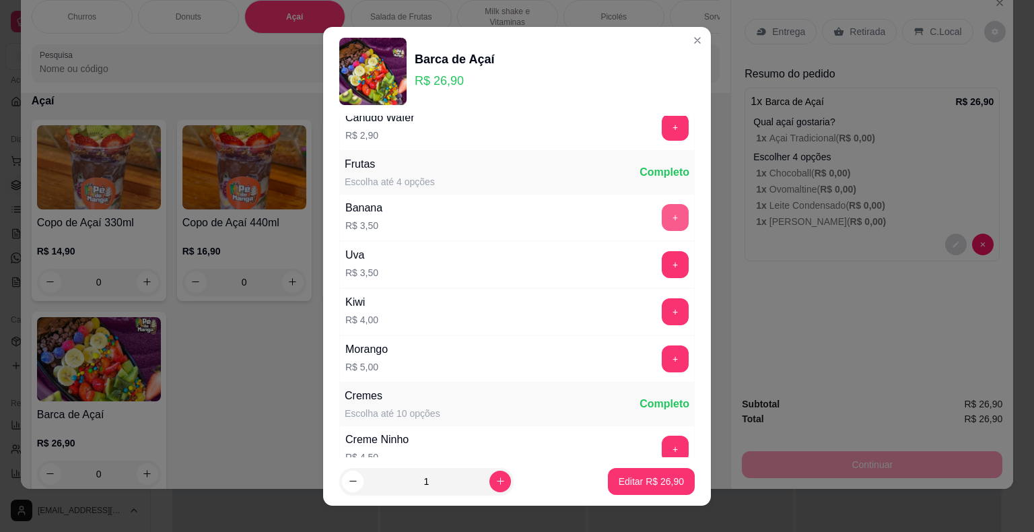
click at [662, 204] on button "+" at bounding box center [675, 217] width 27 height 27
click at [646, 483] on p "Editar R$ 30,40" at bounding box center [650, 480] width 63 height 13
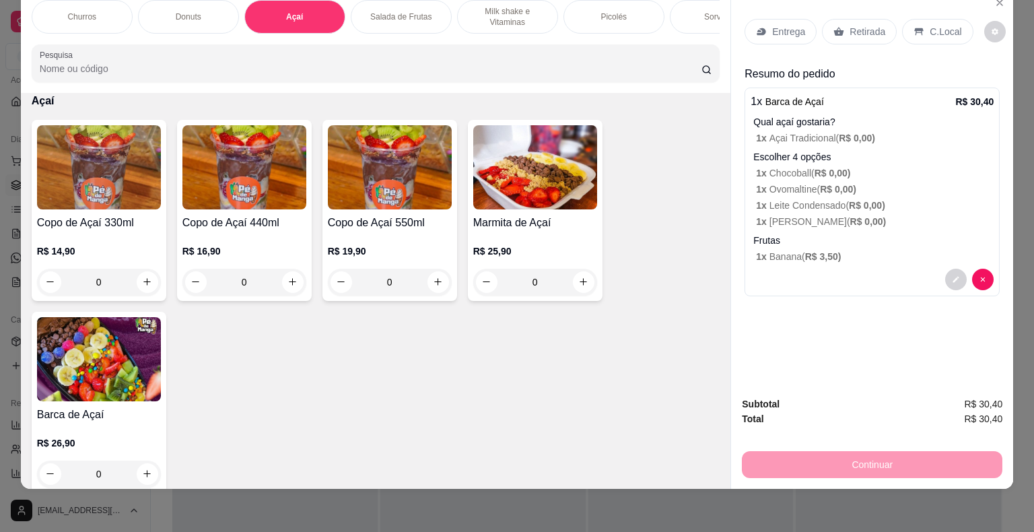
click at [787, 25] on p "Entrega" at bounding box center [788, 31] width 33 height 13
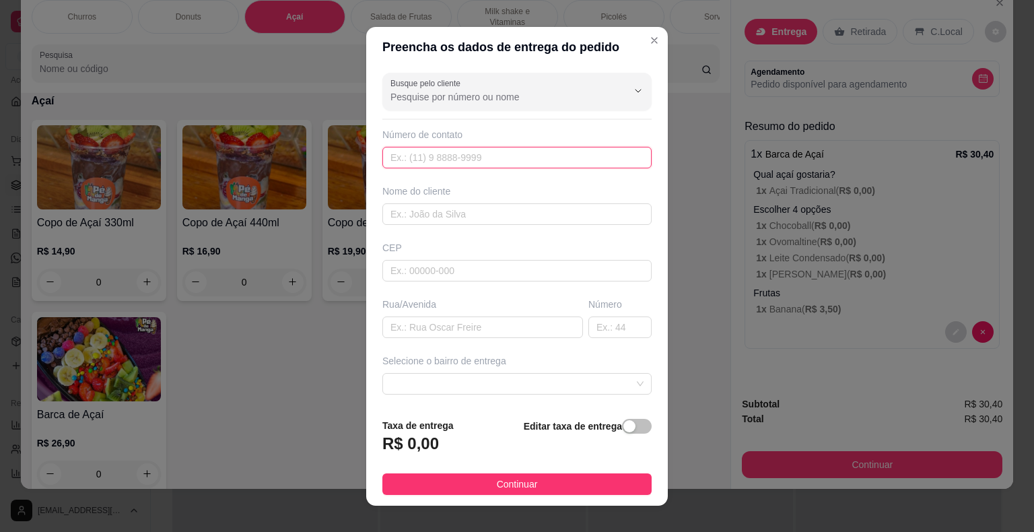
click at [514, 159] on input "text" at bounding box center [516, 158] width 269 height 22
type input "[PHONE_NUMBER]"
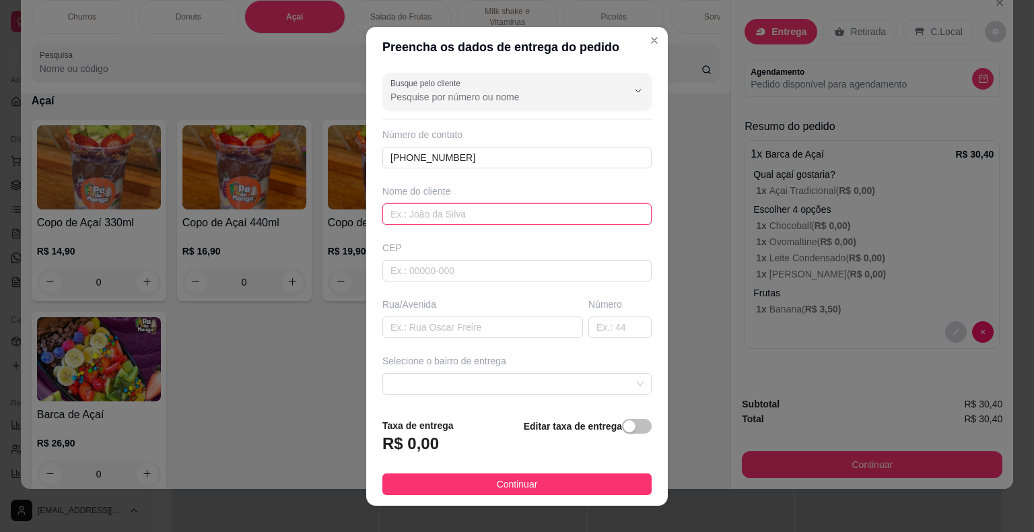
click at [487, 217] on input "text" at bounding box center [516, 214] width 269 height 22
type input "[PERSON_NAME]"
click at [520, 269] on input "text" at bounding box center [516, 271] width 269 height 22
type input "18440000"
click at [522, 320] on input "text" at bounding box center [482, 327] width 201 height 22
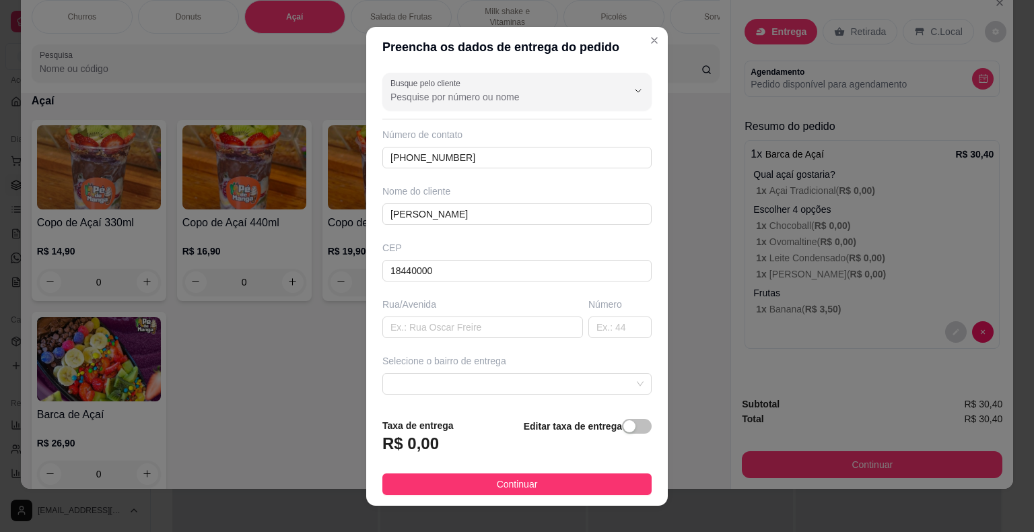
click at [523, 491] on button "Continuar" at bounding box center [516, 484] width 269 height 22
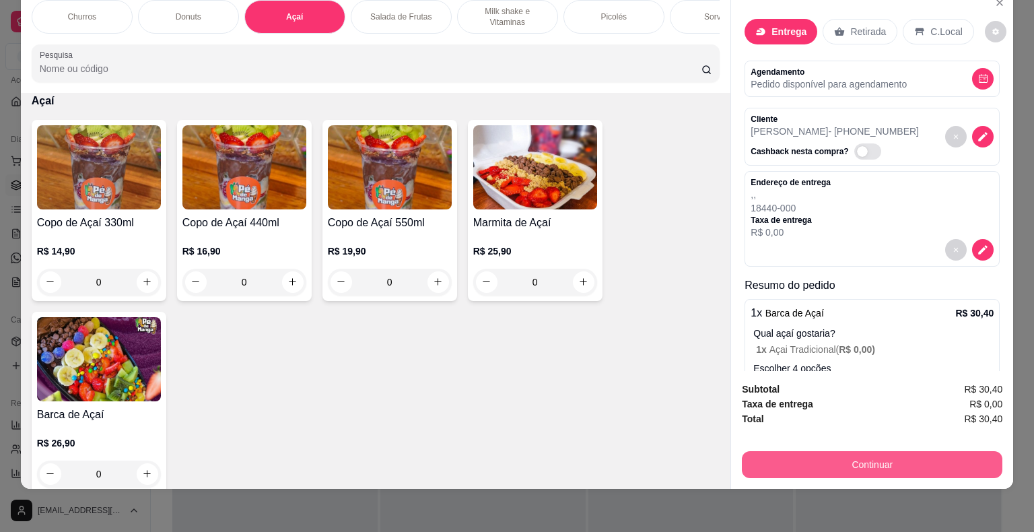
click at [842, 457] on button "Continuar" at bounding box center [872, 464] width 260 height 27
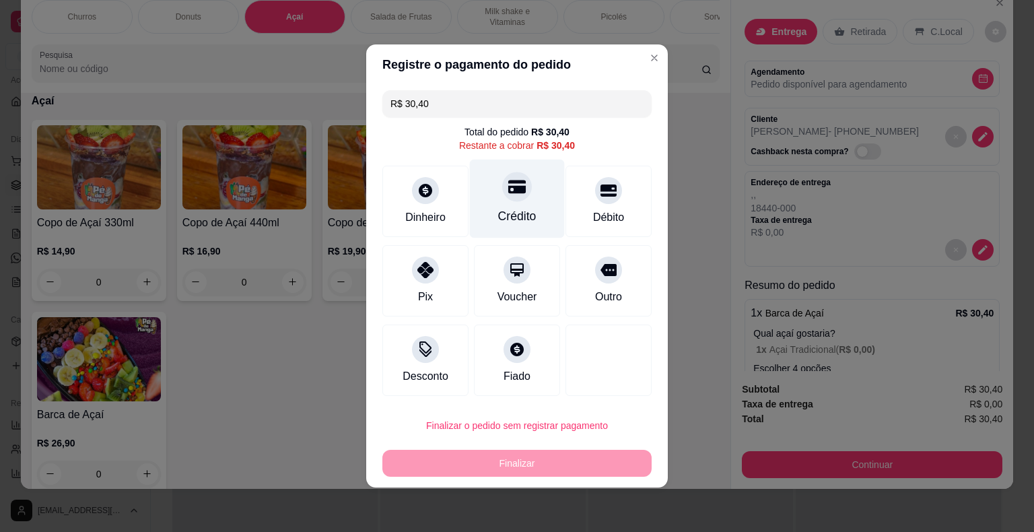
click at [536, 190] on div "Crédito" at bounding box center [517, 199] width 95 height 79
type input "R$ 0,00"
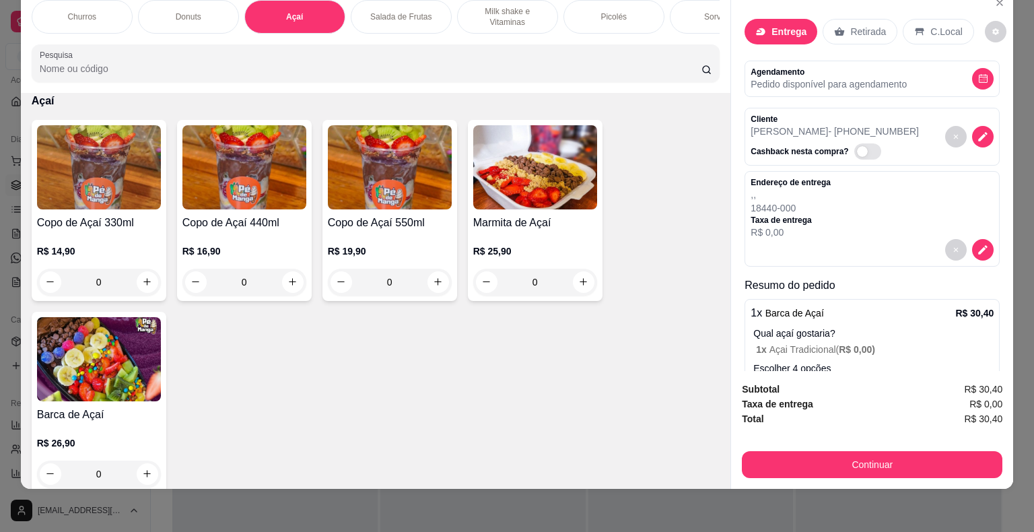
click at [841, 31] on div "Retirada" at bounding box center [859, 32] width 75 height 26
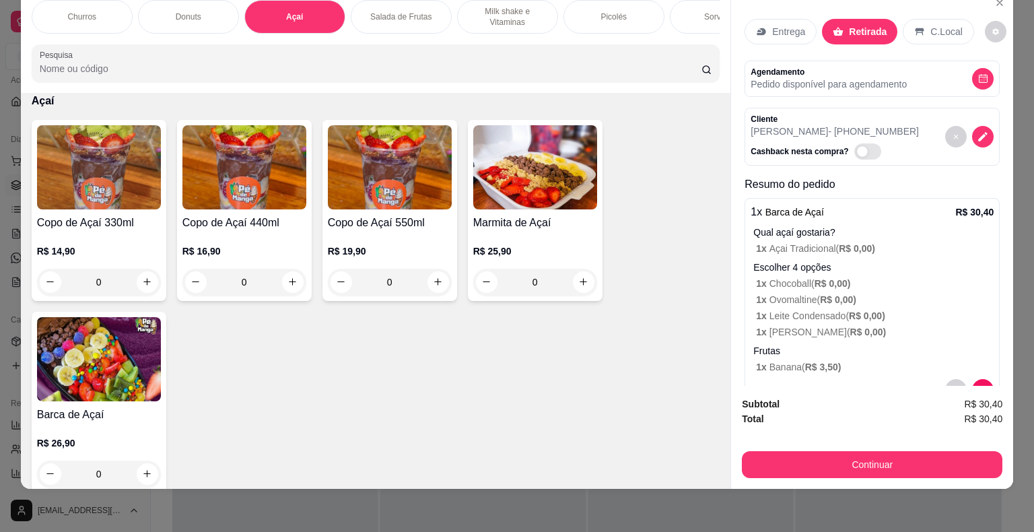
click at [849, 25] on p "Retirada" at bounding box center [868, 31] width 38 height 13
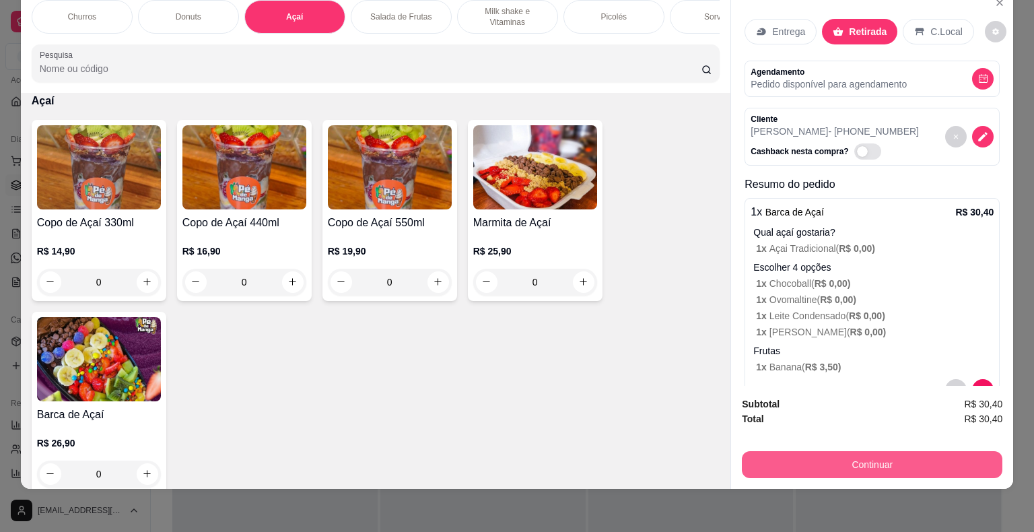
click at [829, 459] on button "Continuar" at bounding box center [872, 464] width 260 height 27
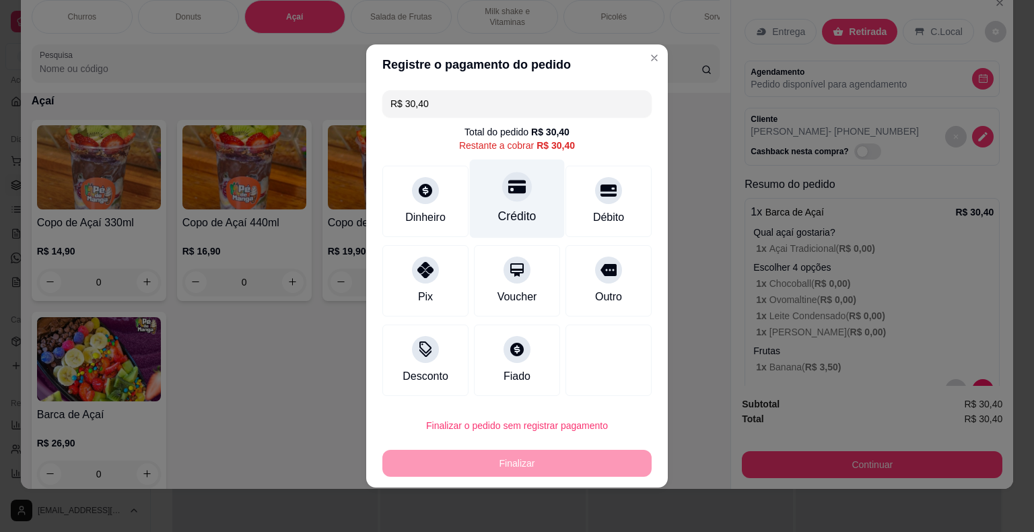
click at [538, 209] on div "Crédito" at bounding box center [517, 199] width 95 height 79
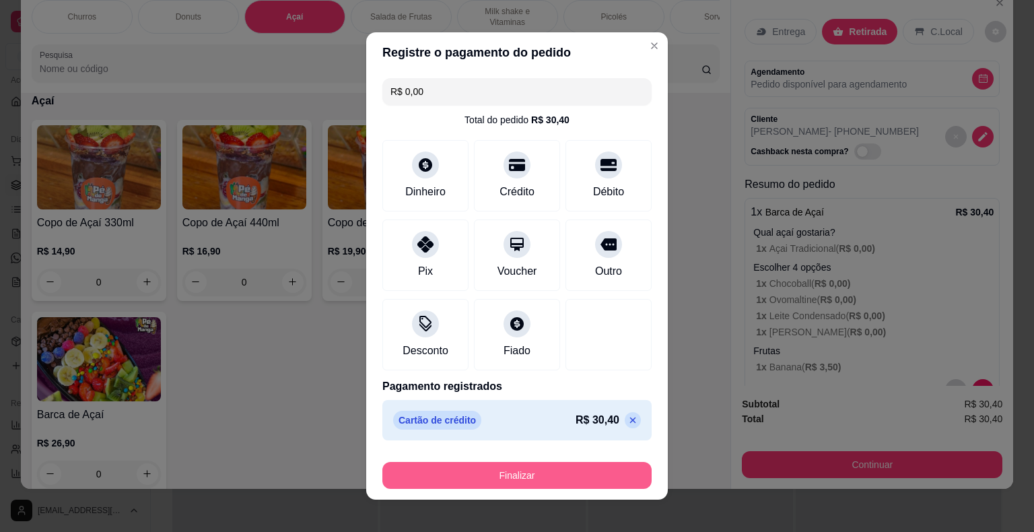
click at [540, 465] on button "Finalizar" at bounding box center [516, 475] width 269 height 27
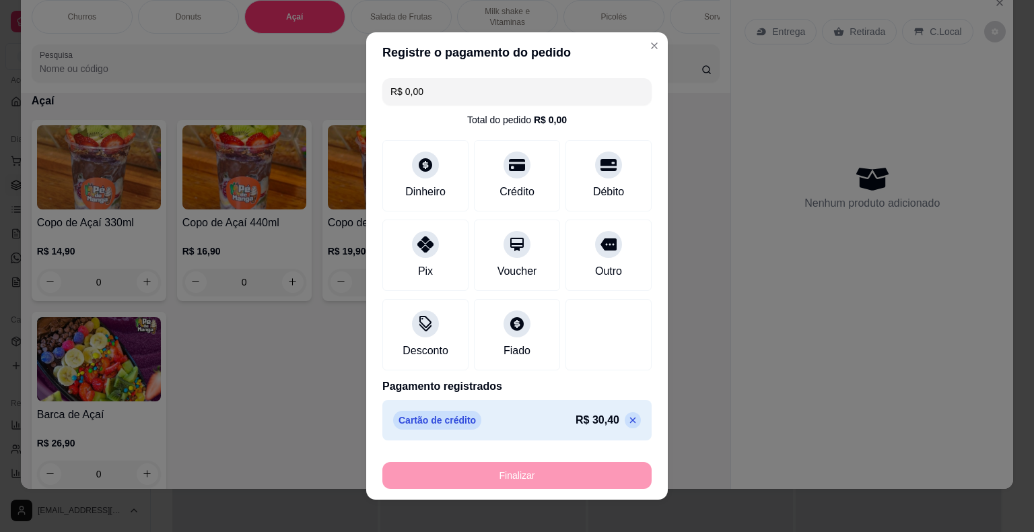
type input "-R$ 30,40"
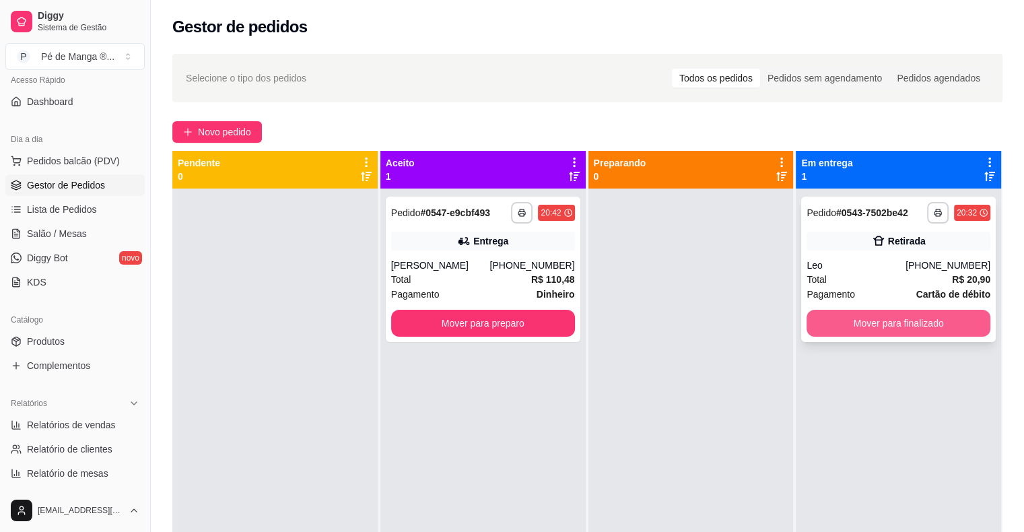
click at [877, 326] on button "Mover para finalizado" at bounding box center [898, 323] width 184 height 27
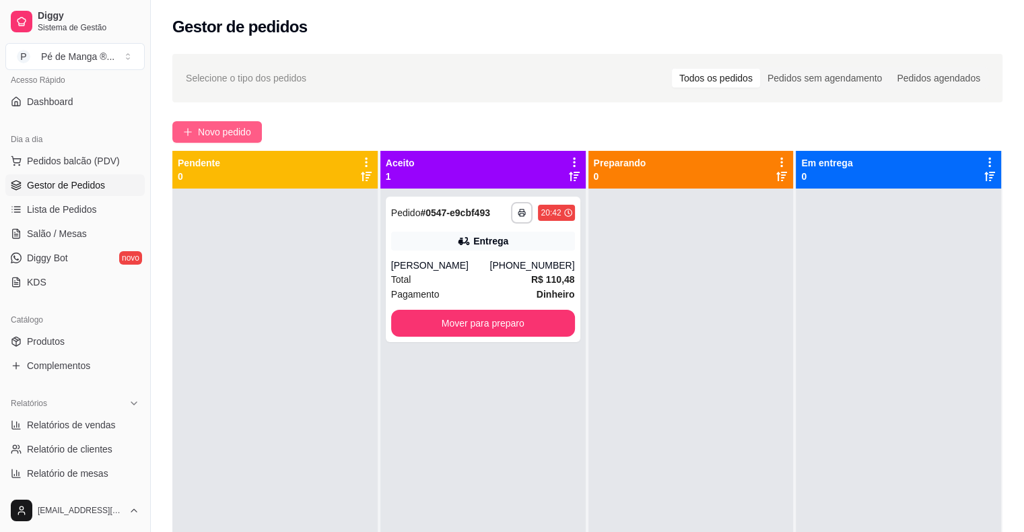
click at [235, 131] on span "Novo pedido" at bounding box center [224, 132] width 53 height 15
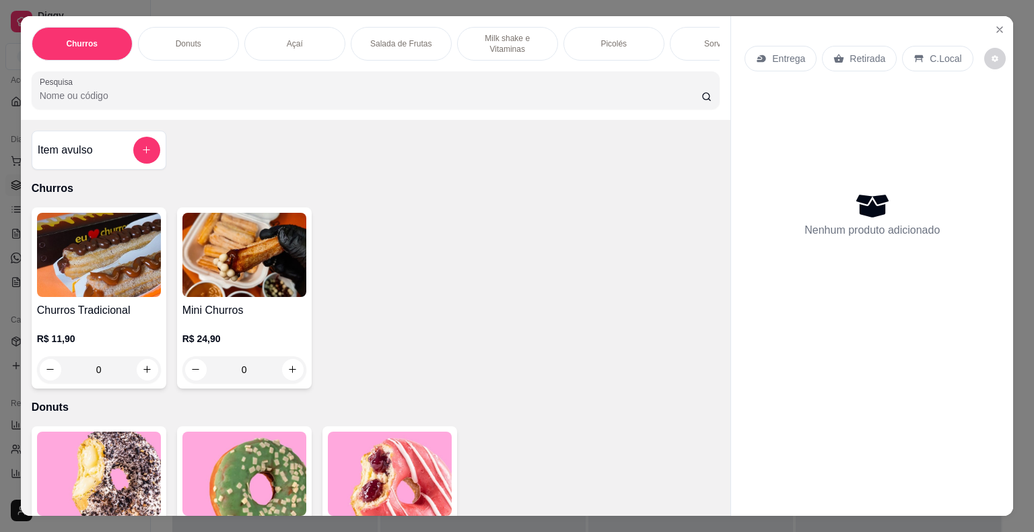
click at [408, 39] on p "Salada de Frutas" at bounding box center [400, 43] width 61 height 11
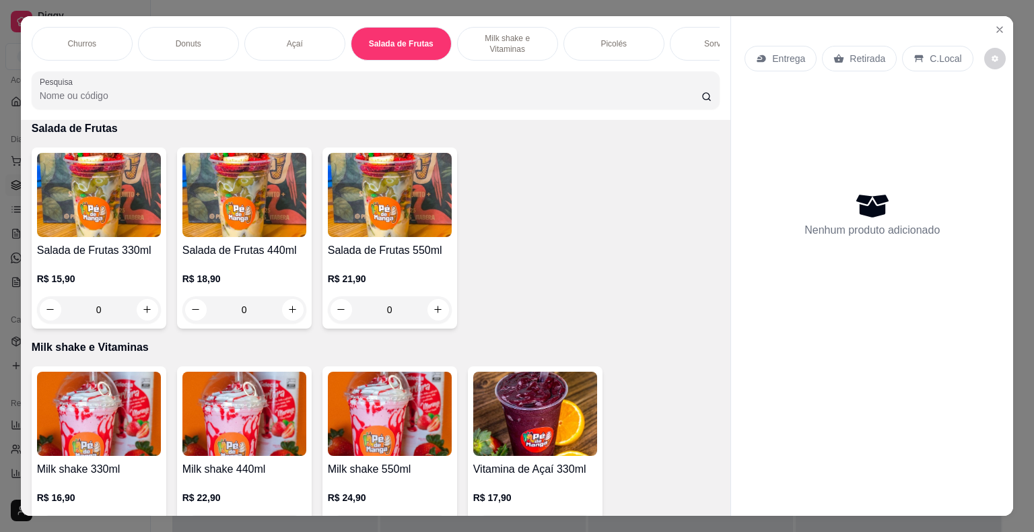
scroll to position [32, 0]
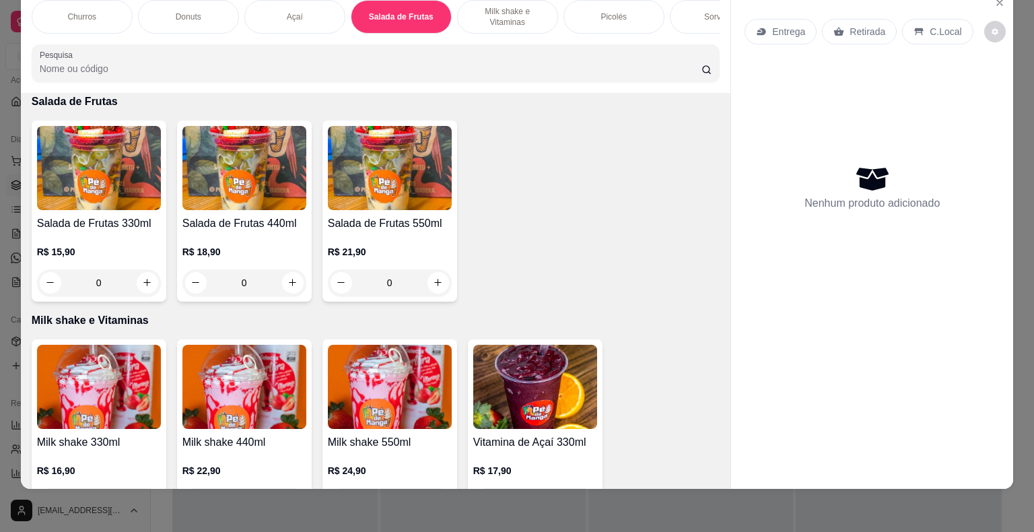
click at [129, 247] on p "R$ 15,90" at bounding box center [99, 251] width 124 height 13
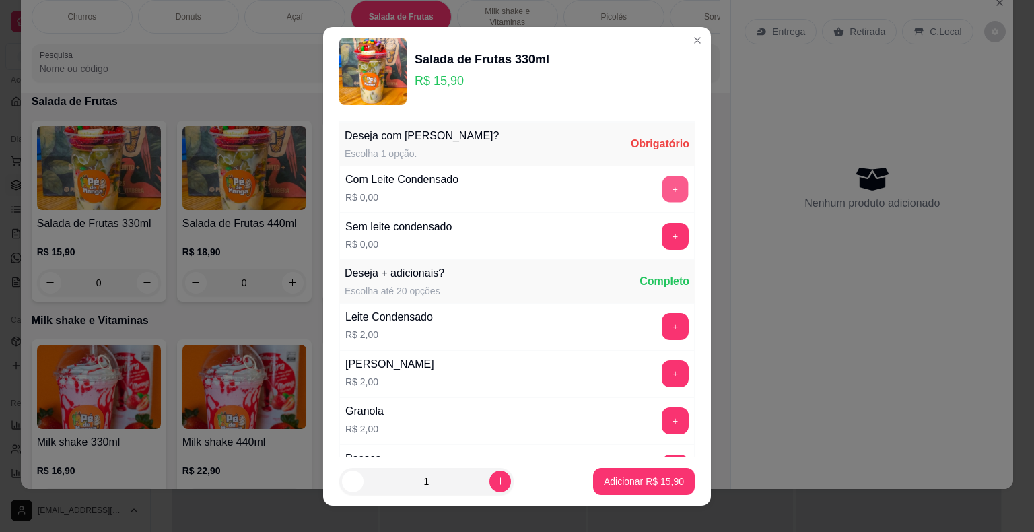
click at [662, 184] on button "+" at bounding box center [675, 189] width 26 height 26
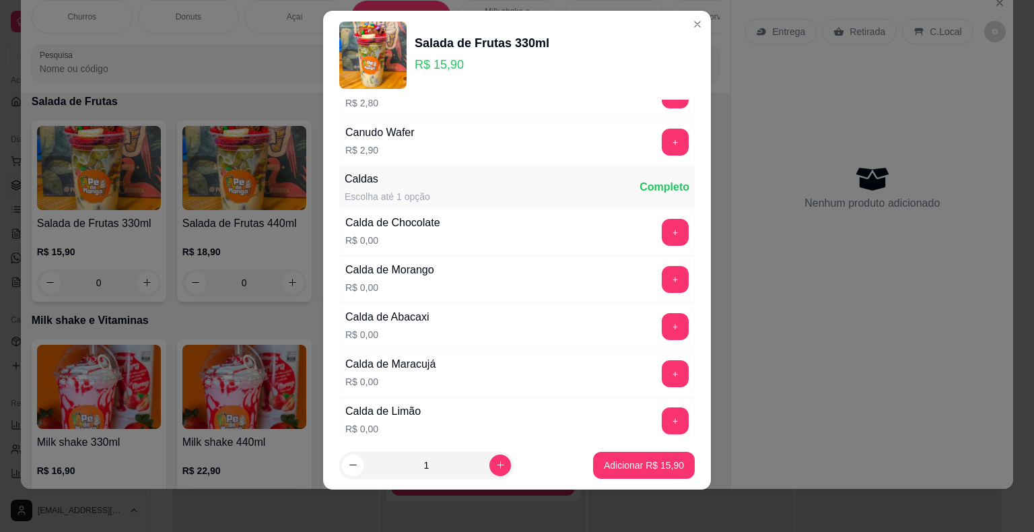
scroll to position [883, 0]
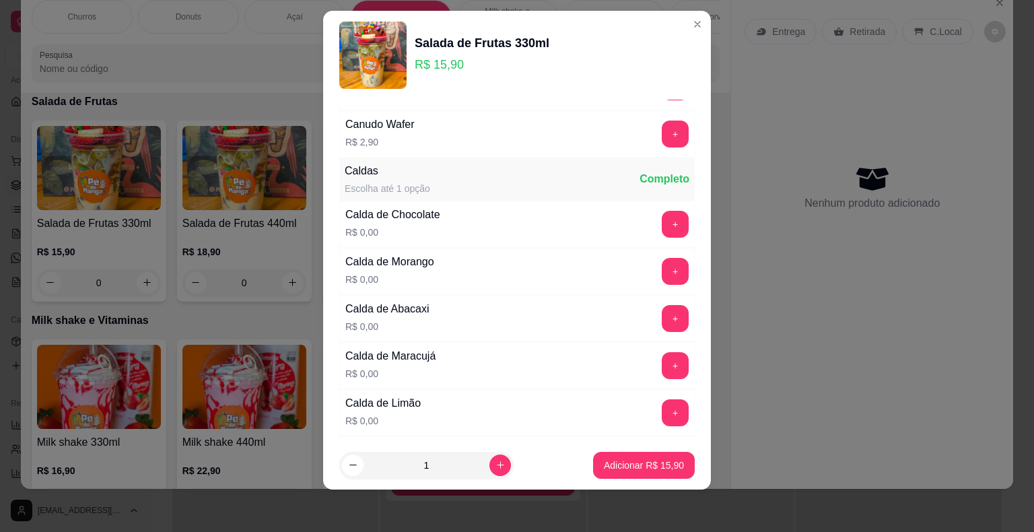
click at [656, 269] on div "+" at bounding box center [675, 271] width 38 height 27
click at [662, 262] on button "+" at bounding box center [675, 271] width 26 height 26
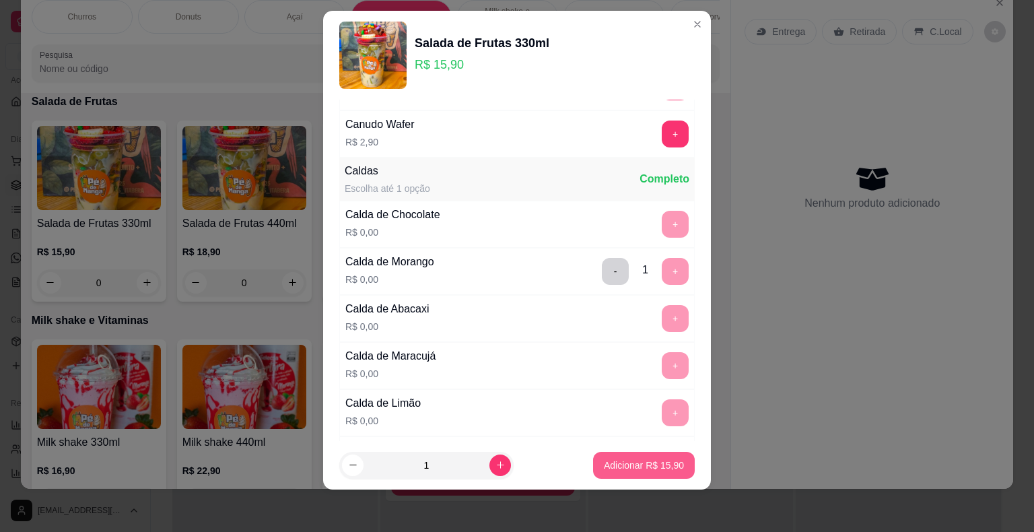
click at [635, 463] on p "Adicionar R$ 15,90" at bounding box center [644, 464] width 80 height 13
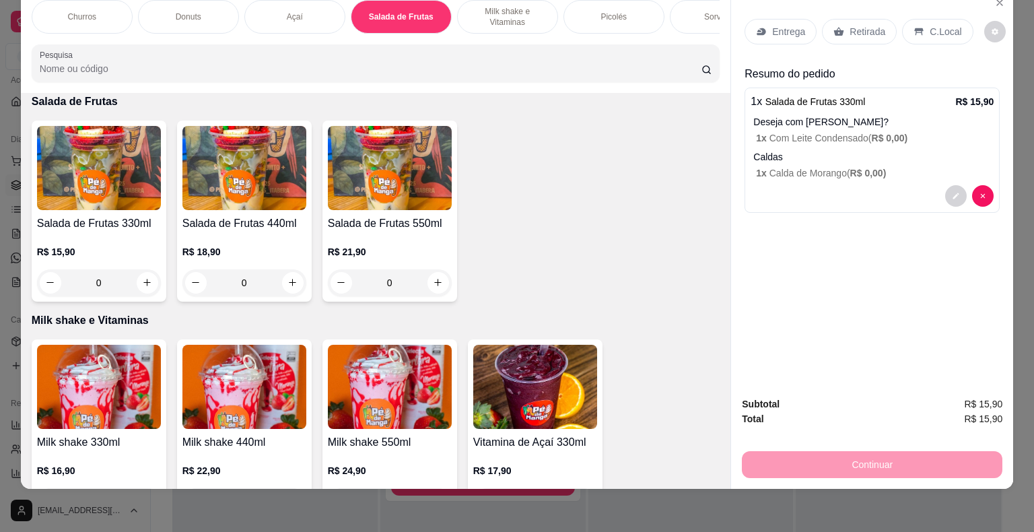
click at [302, 11] on div "Açaí" at bounding box center [294, 17] width 101 height 34
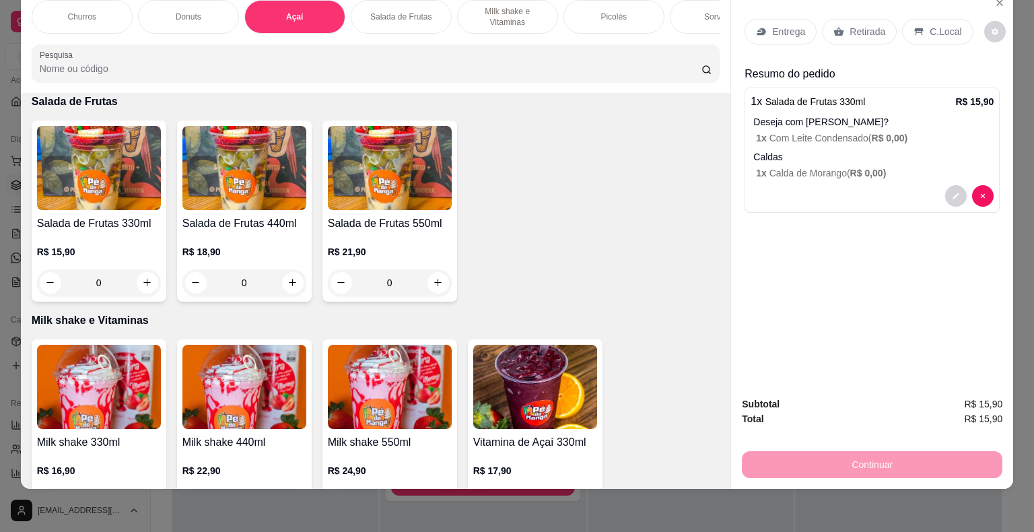
scroll to position [514, 0]
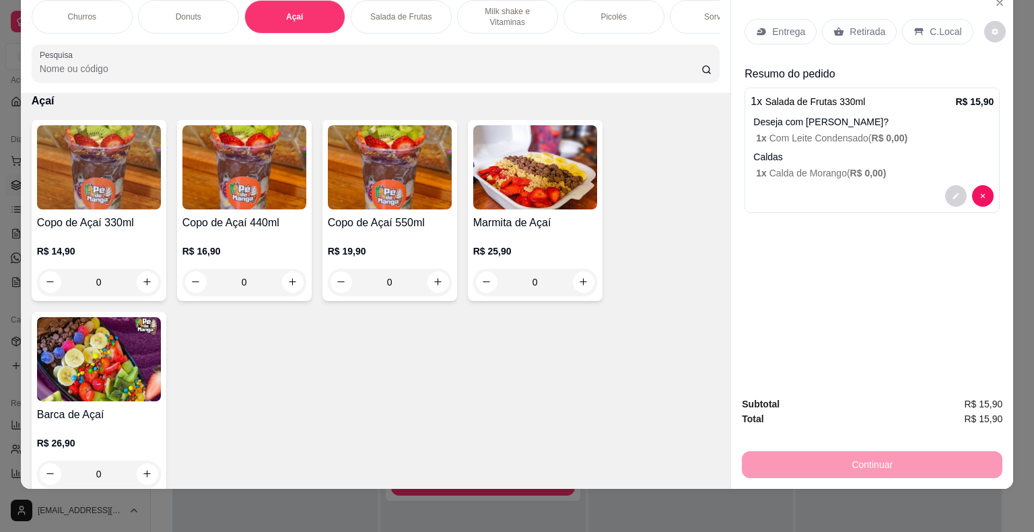
click at [368, 188] on img at bounding box center [390, 167] width 124 height 84
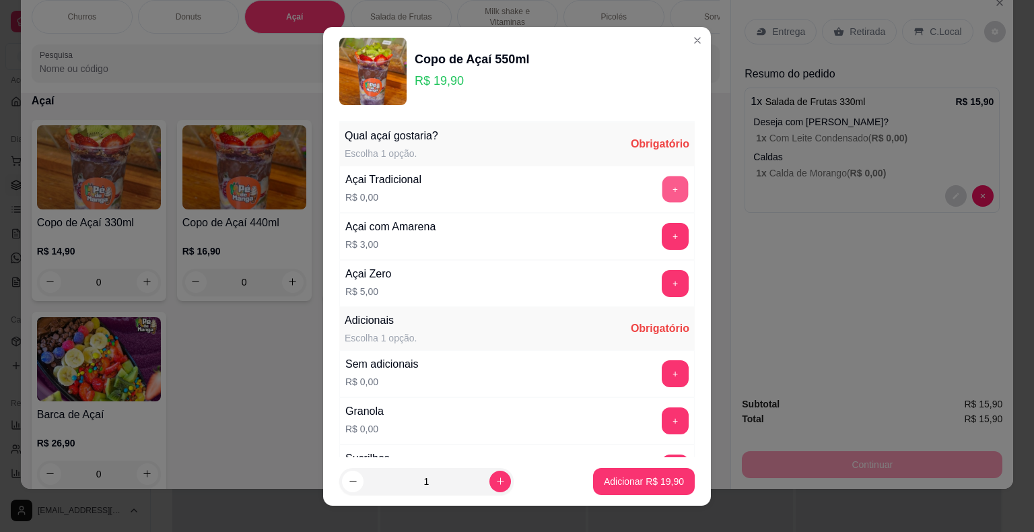
click at [662, 183] on button "+" at bounding box center [675, 189] width 26 height 26
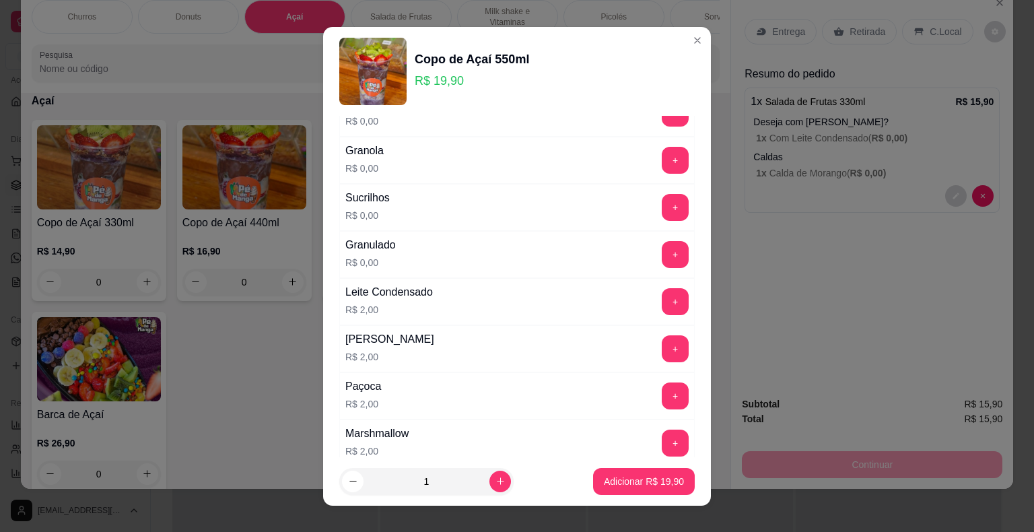
scroll to position [269, 0]
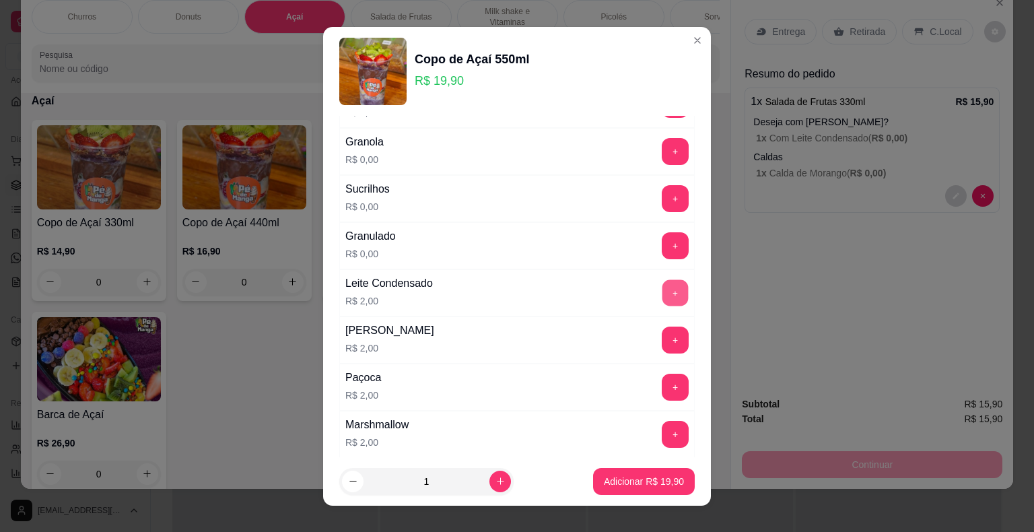
click at [662, 289] on button "+" at bounding box center [675, 292] width 26 height 26
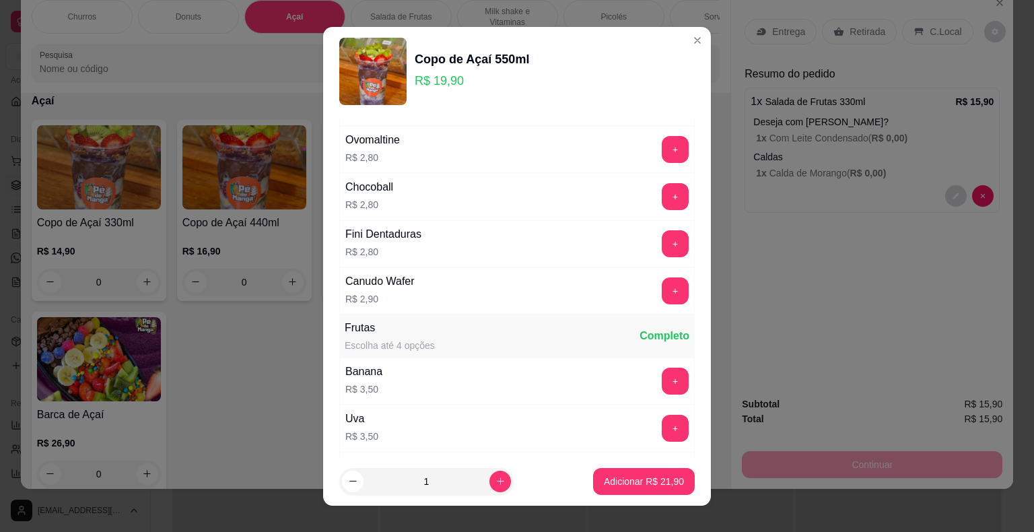
scroll to position [875, 0]
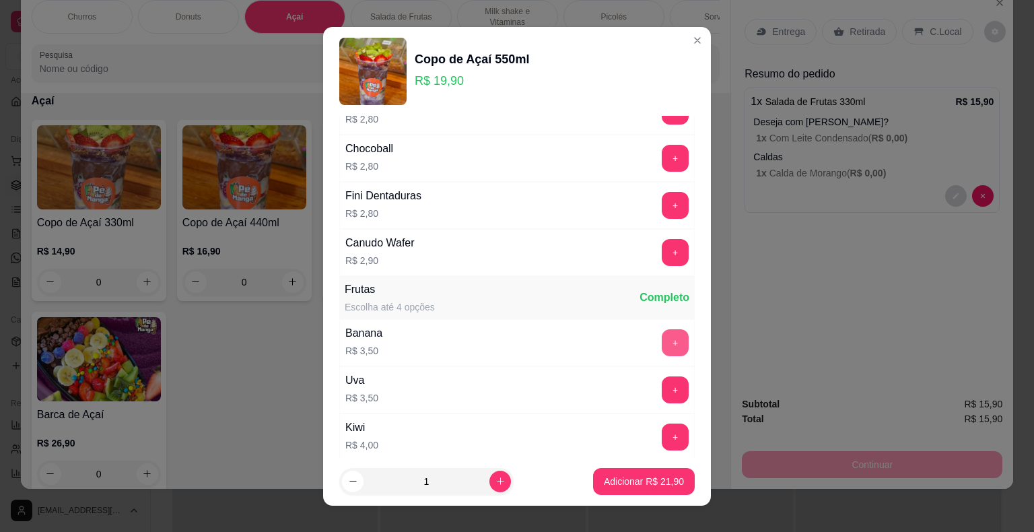
click at [662, 334] on button "+" at bounding box center [675, 342] width 27 height 27
click at [662, 378] on button "+" at bounding box center [675, 389] width 26 height 26
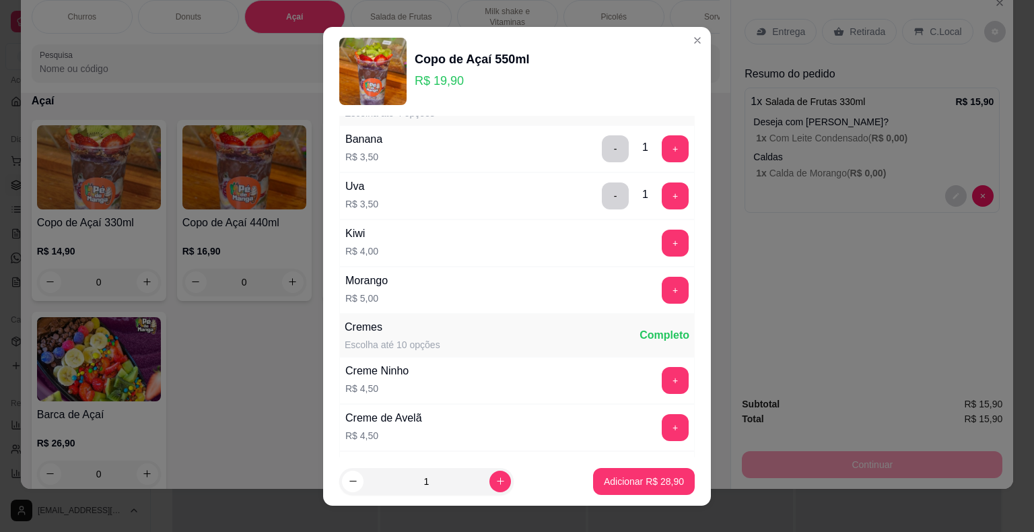
scroll to position [1144, 0]
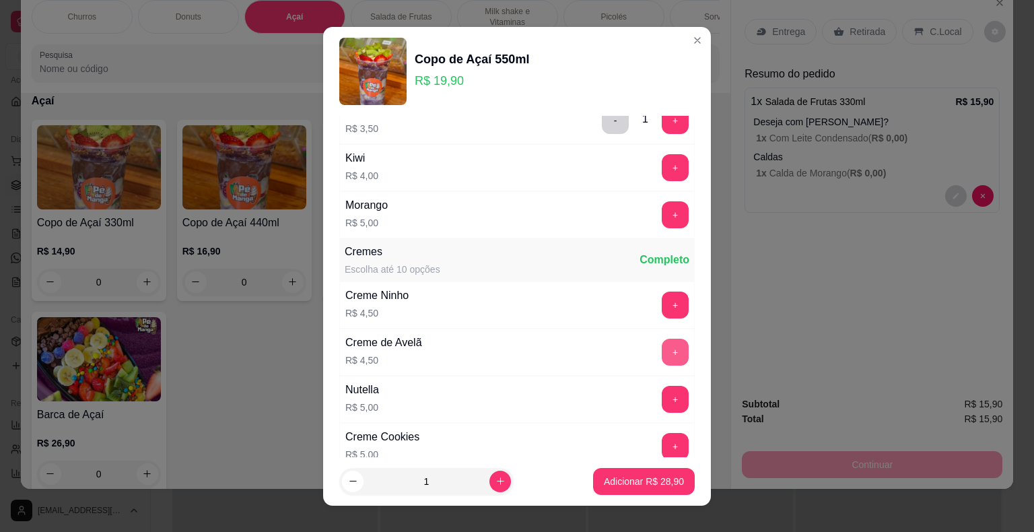
click at [662, 344] on button "+" at bounding box center [675, 352] width 27 height 27
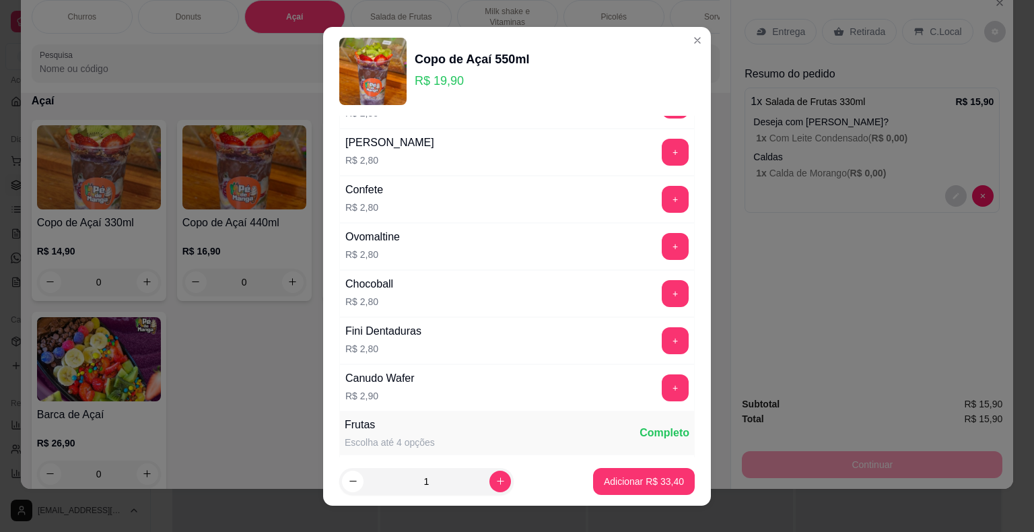
scroll to position [673, 0]
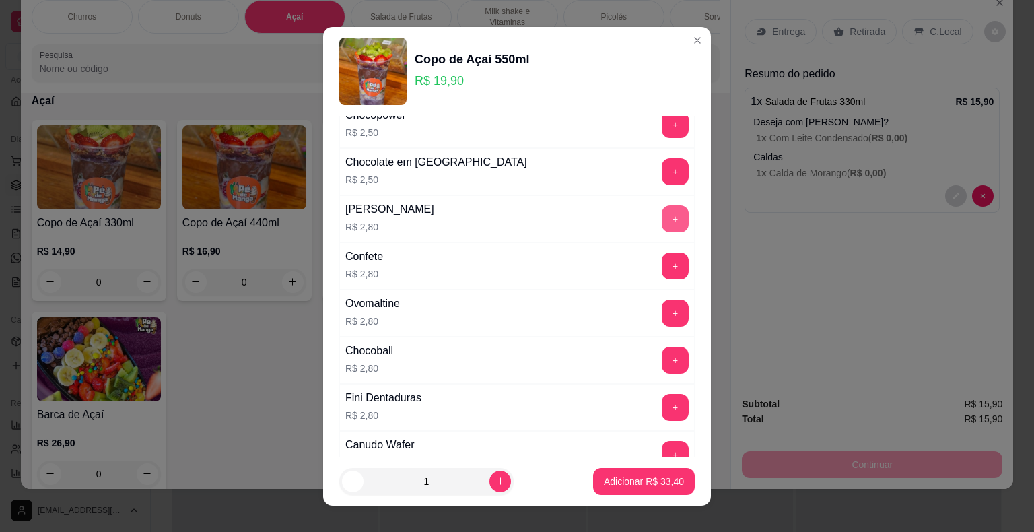
click at [662, 209] on button "+" at bounding box center [675, 218] width 27 height 27
click at [608, 483] on p "Adicionar R$ 36,20" at bounding box center [644, 480] width 78 height 13
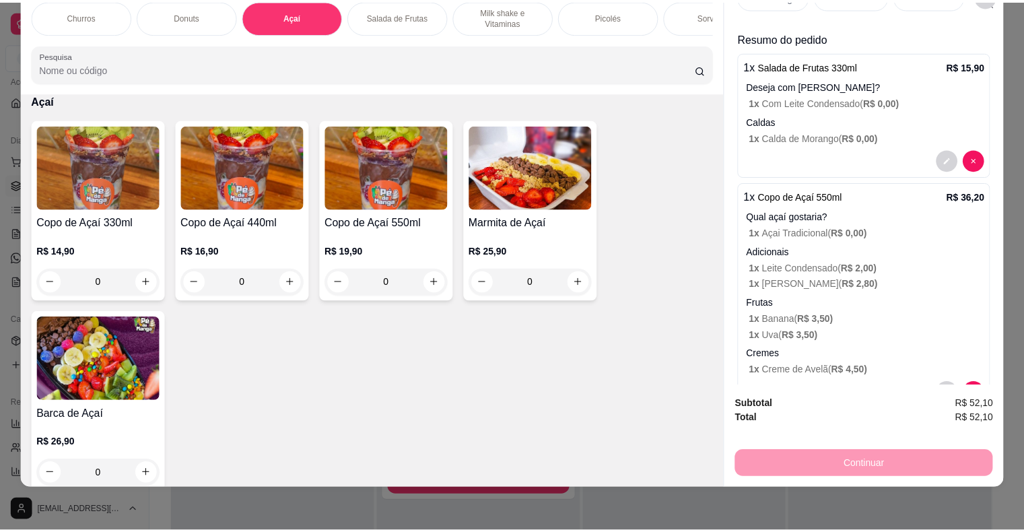
scroll to position [0, 0]
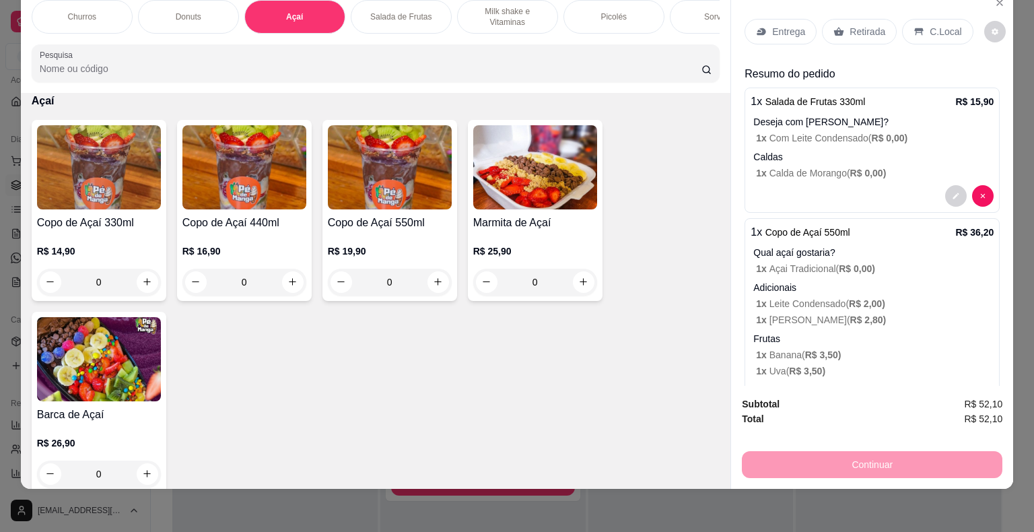
click at [939, 25] on p "C.Local" at bounding box center [945, 31] width 32 height 13
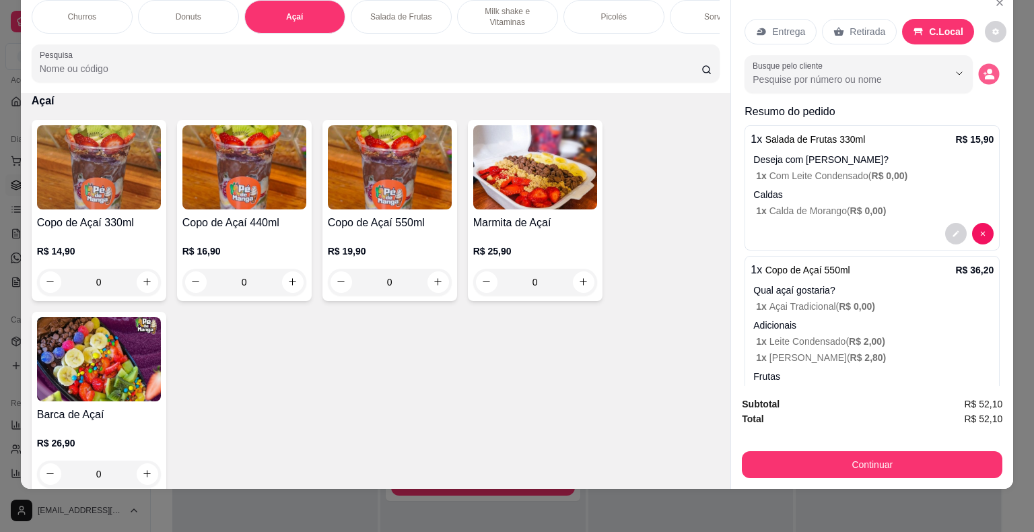
click at [983, 68] on icon "decrease-product-quantity" at bounding box center [988, 73] width 11 height 11
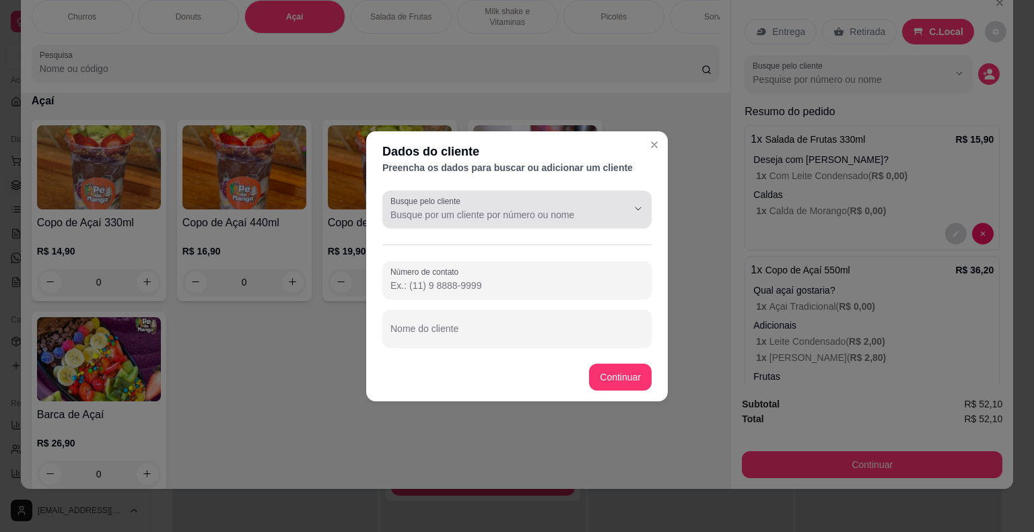
click at [578, 208] on input "Busque pelo cliente" at bounding box center [497, 214] width 215 height 13
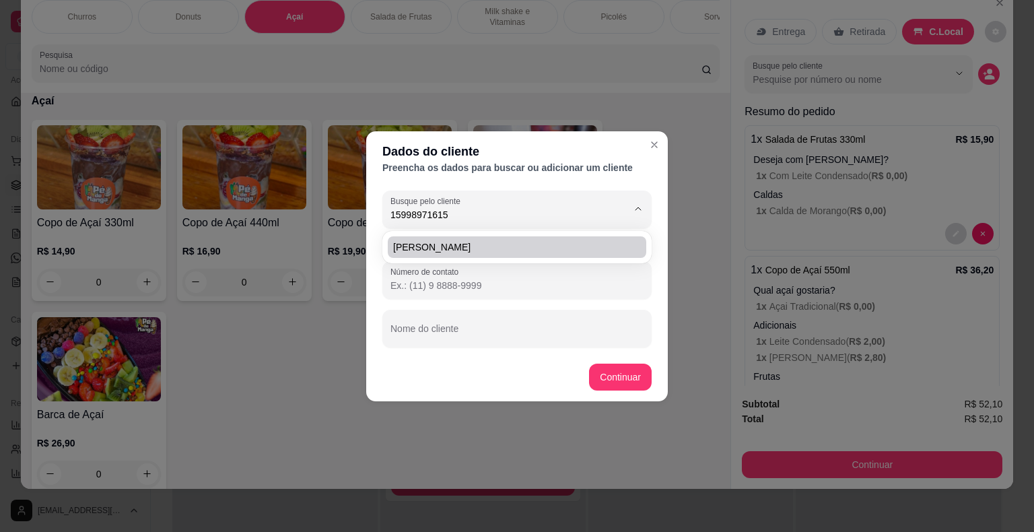
click at [517, 252] on span "[PERSON_NAME]" at bounding box center [510, 246] width 234 height 13
type input "[PERSON_NAME]"
type input "[PHONE_NUMBER]"
type input "[PERSON_NAME]"
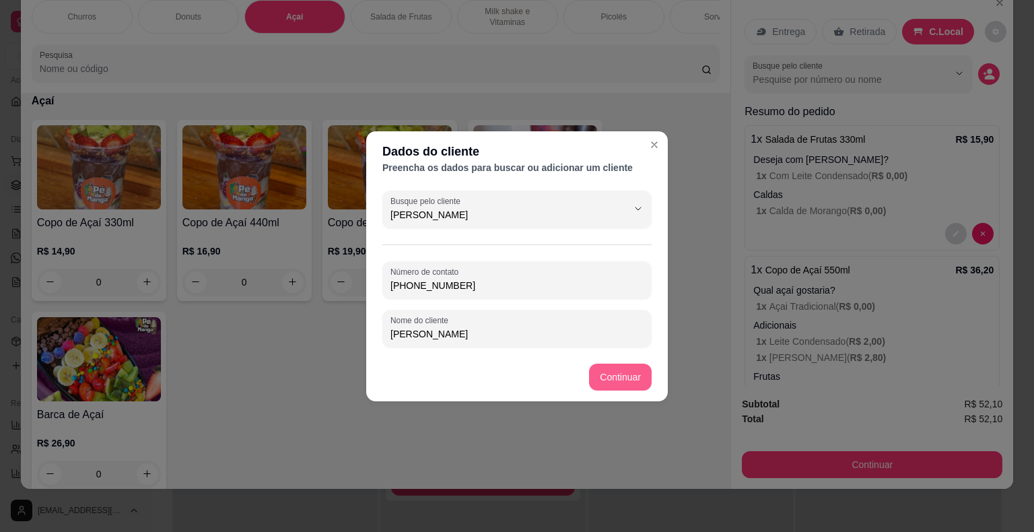
type input "[PERSON_NAME]"
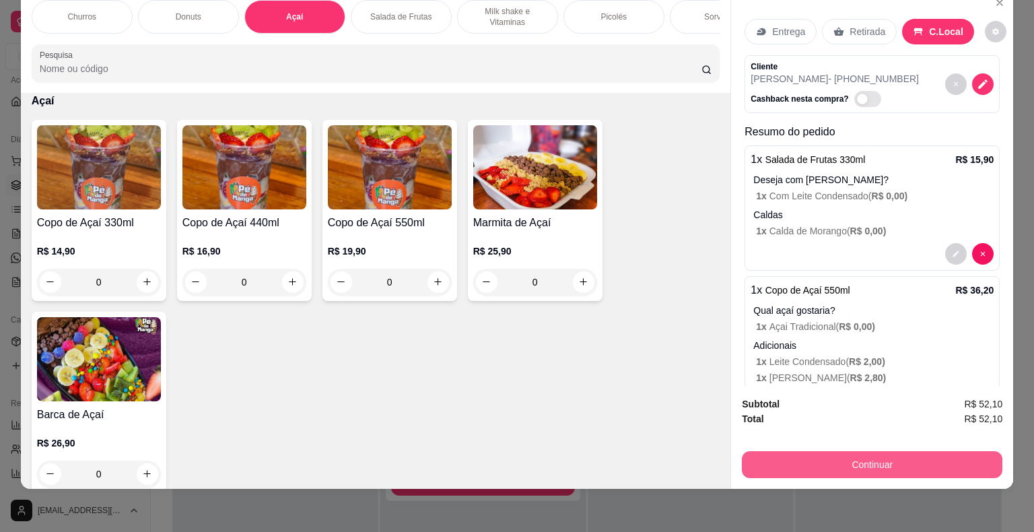
click at [837, 451] on button "Continuar" at bounding box center [872, 464] width 260 height 27
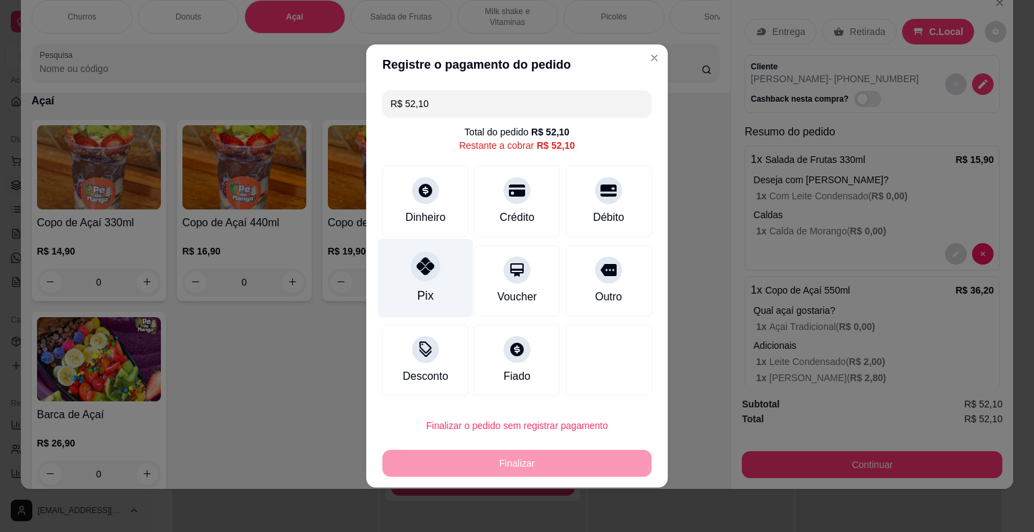
click at [421, 277] on div at bounding box center [426, 266] width 30 height 30
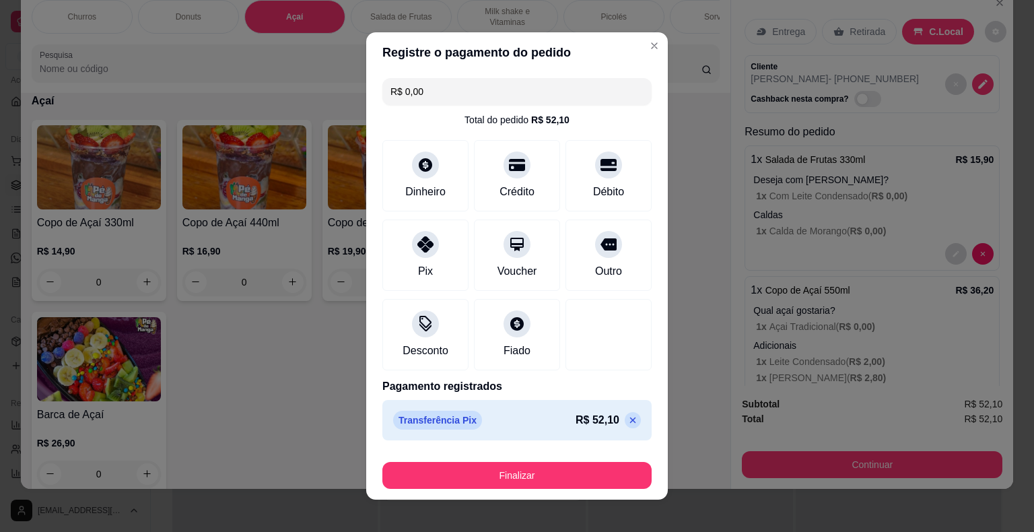
click at [480, 468] on button "Finalizar" at bounding box center [516, 475] width 269 height 27
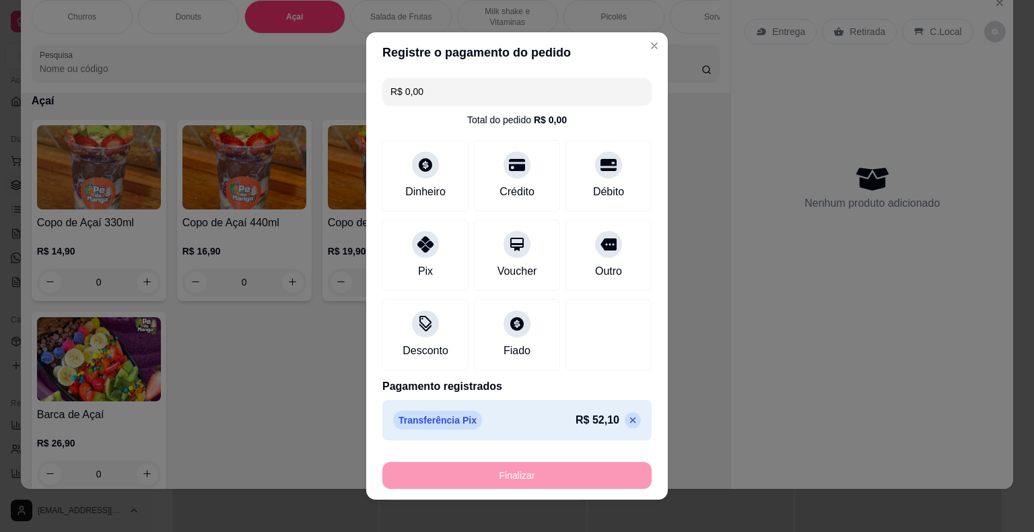
type input "-R$ 52,10"
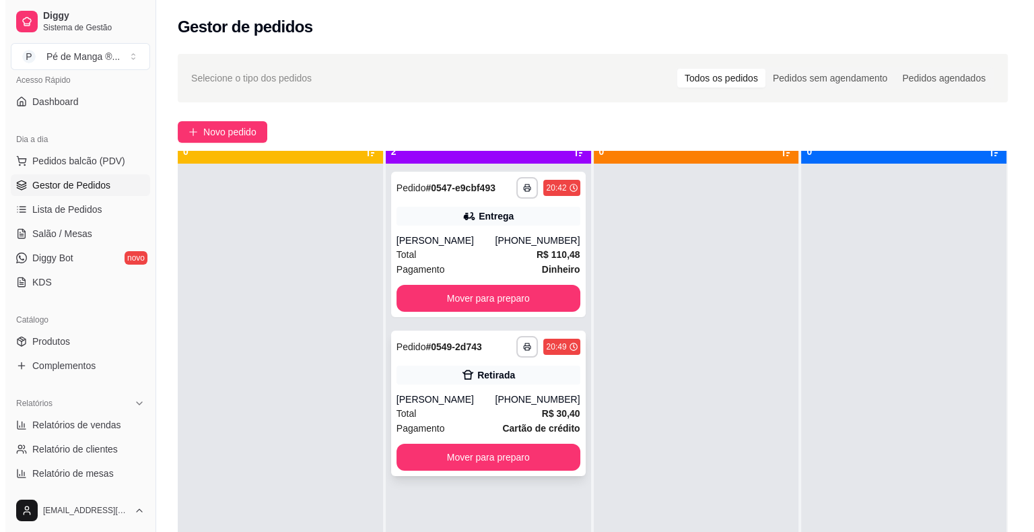
scroll to position [38, 0]
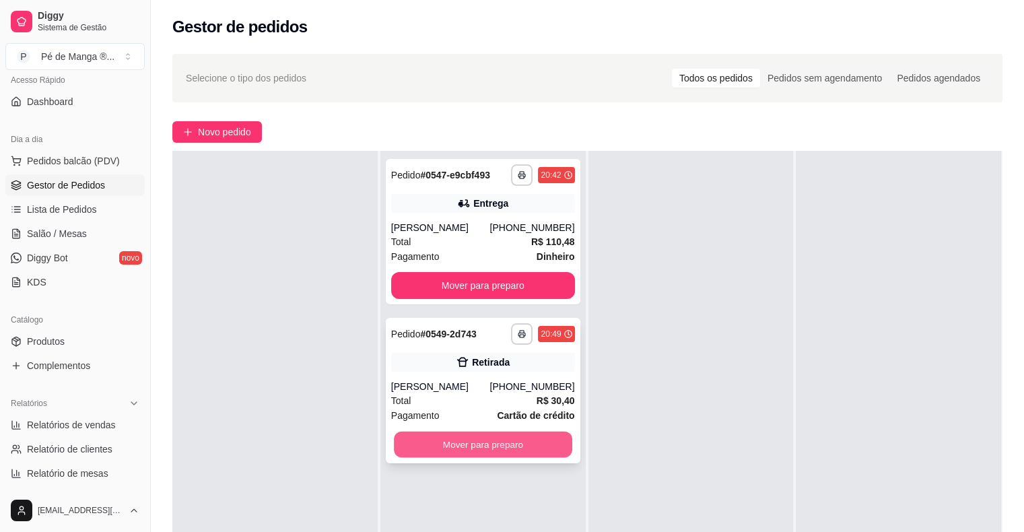
click at [498, 445] on button "Mover para preparo" at bounding box center [483, 444] width 178 height 26
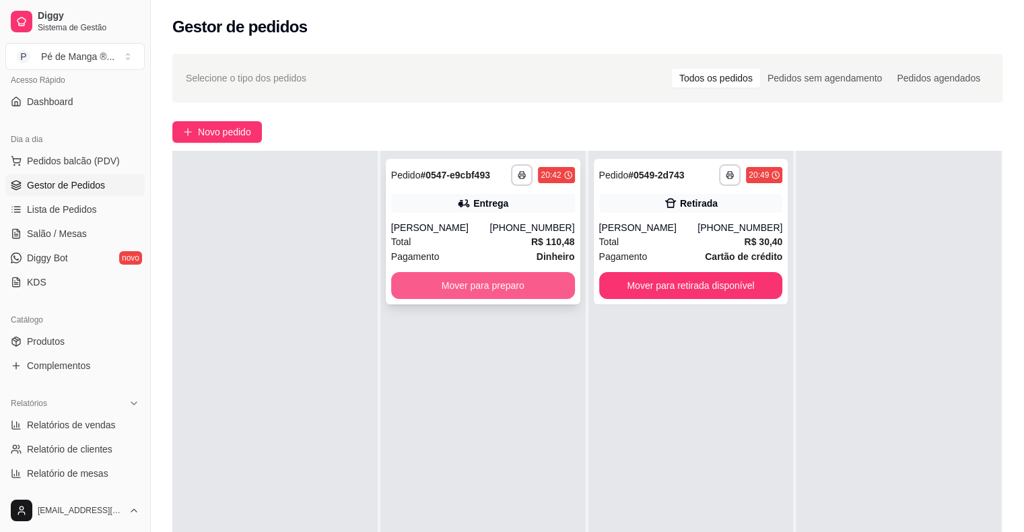
click at [493, 283] on button "Mover para preparo" at bounding box center [483, 285] width 184 height 27
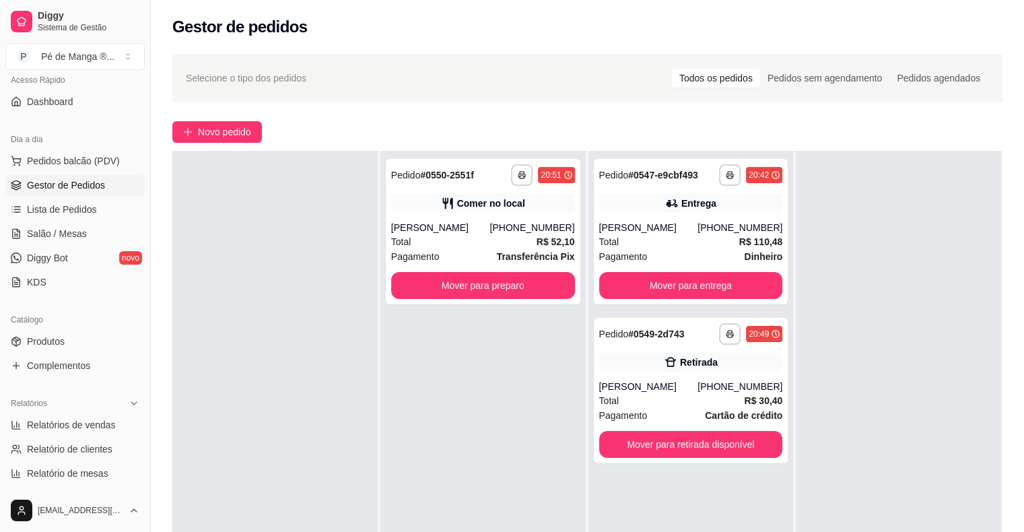
drag, startPoint x: 929, startPoint y: 357, endPoint x: 1032, endPoint y: 353, distance: 103.8
click at [953, 349] on div at bounding box center [898, 417] width 205 height 532
click at [627, 249] on span "Pagamento" at bounding box center [623, 256] width 48 height 15
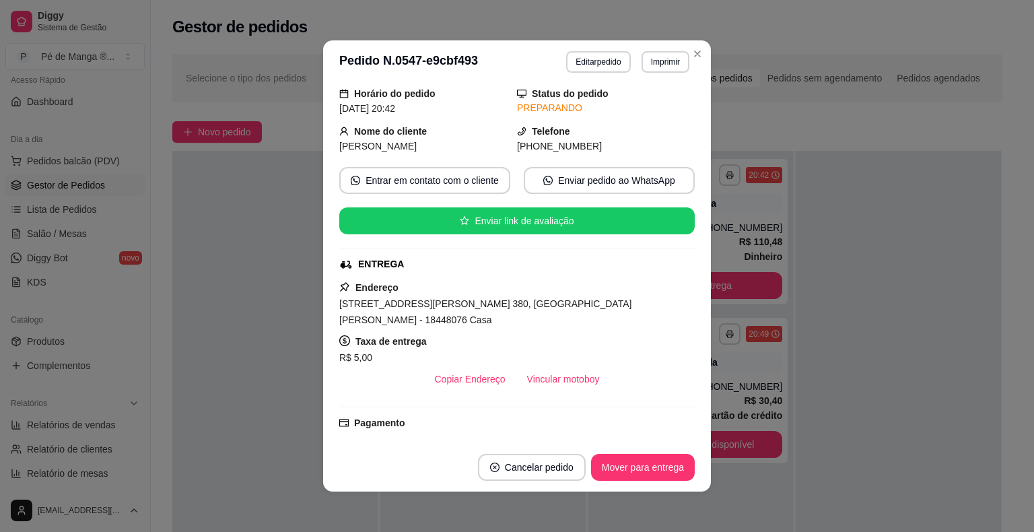
scroll to position [67, 0]
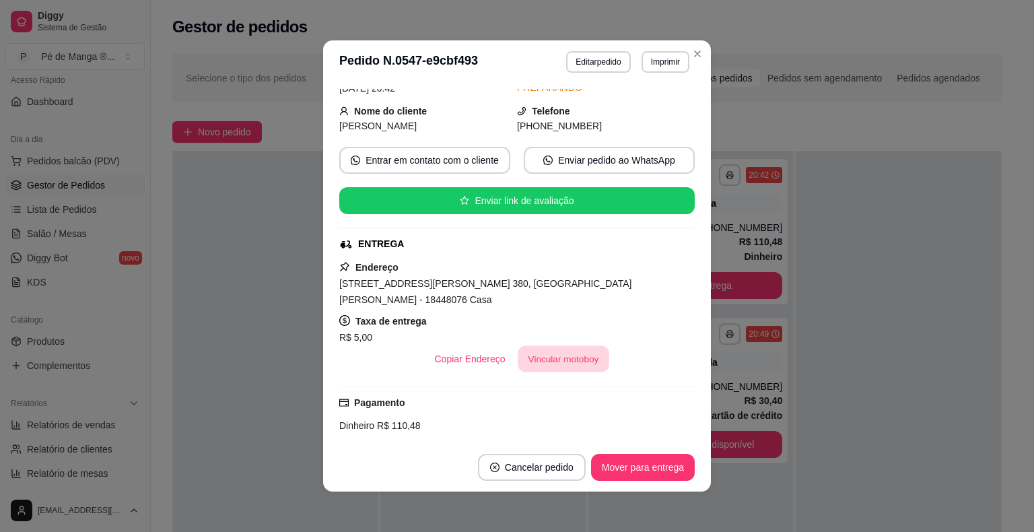
click at [562, 353] on button "Vincular motoboy" at bounding box center [564, 359] width 92 height 26
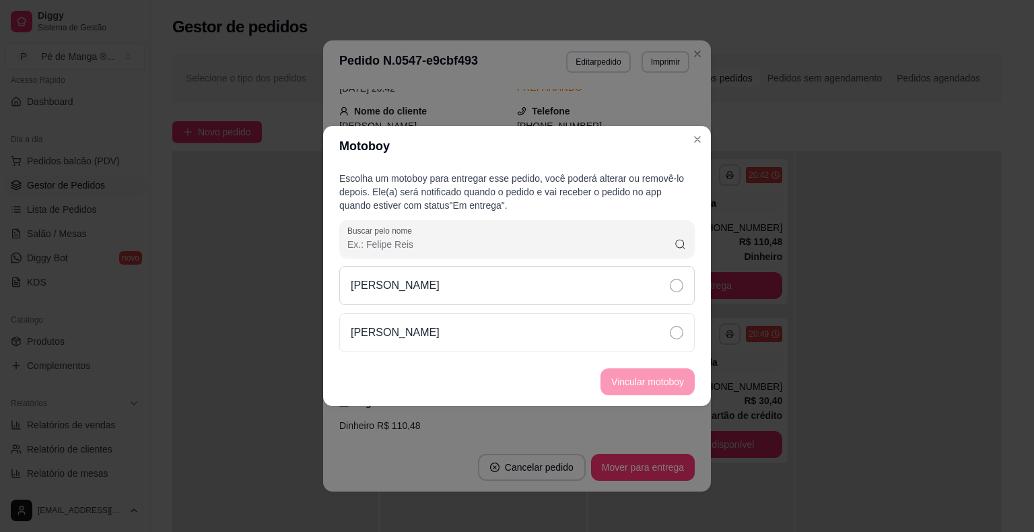
click at [599, 290] on div "[PERSON_NAME]" at bounding box center [516, 285] width 355 height 39
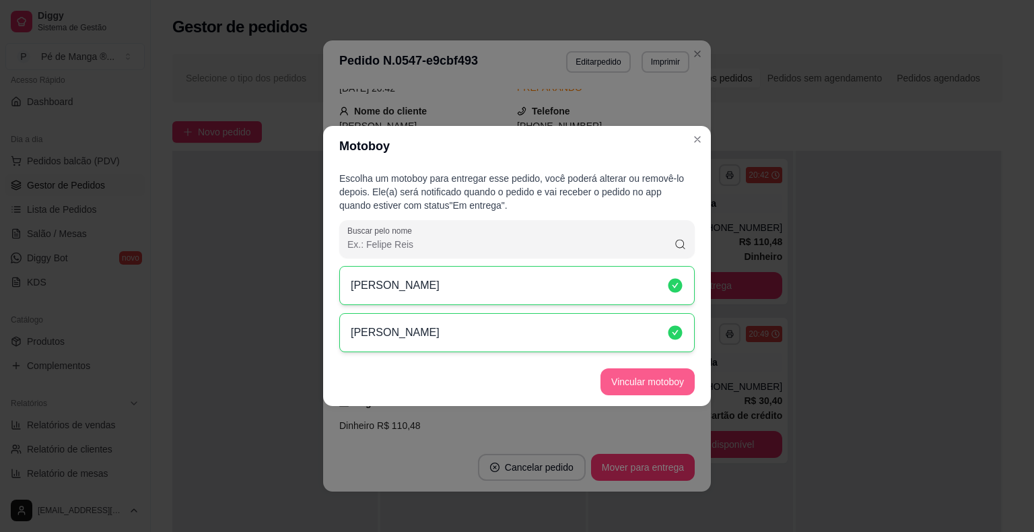
click at [643, 382] on button "Vincular motoboy" at bounding box center [647, 381] width 94 height 27
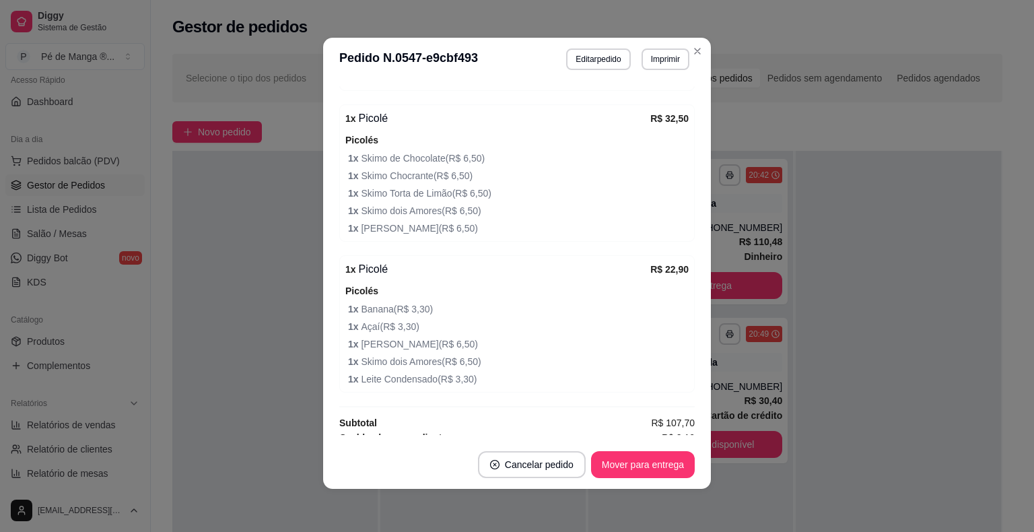
scroll to position [879, 0]
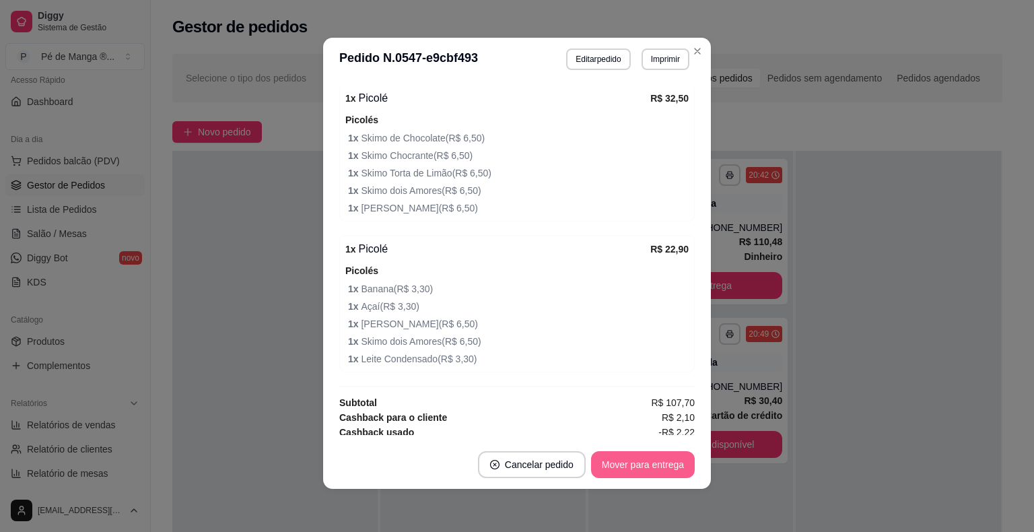
click at [641, 464] on button "Mover para entrega" at bounding box center [643, 464] width 104 height 27
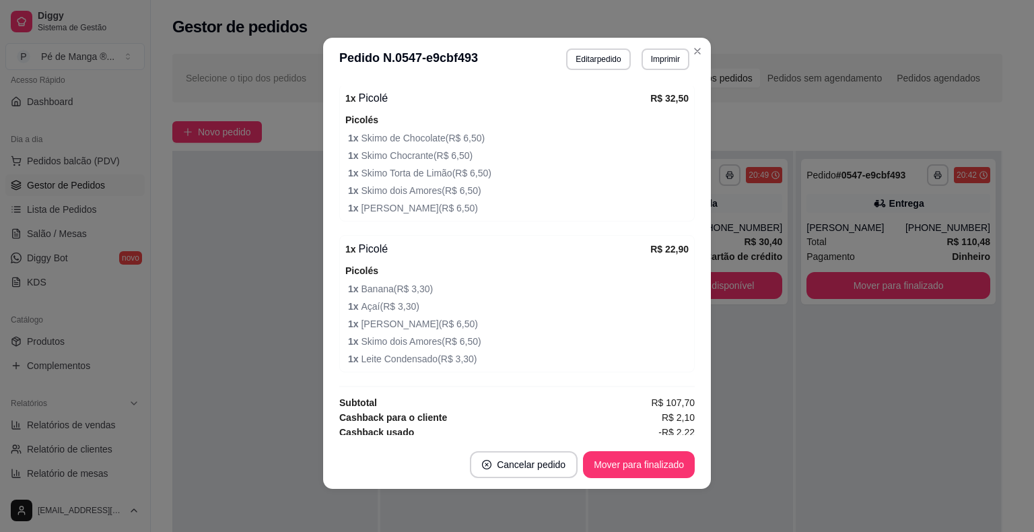
click at [648, 485] on footer "Cancelar pedido Mover para finalizado" at bounding box center [517, 464] width 388 height 48
click at [639, 467] on button "Mover para finalizado" at bounding box center [639, 465] width 108 height 26
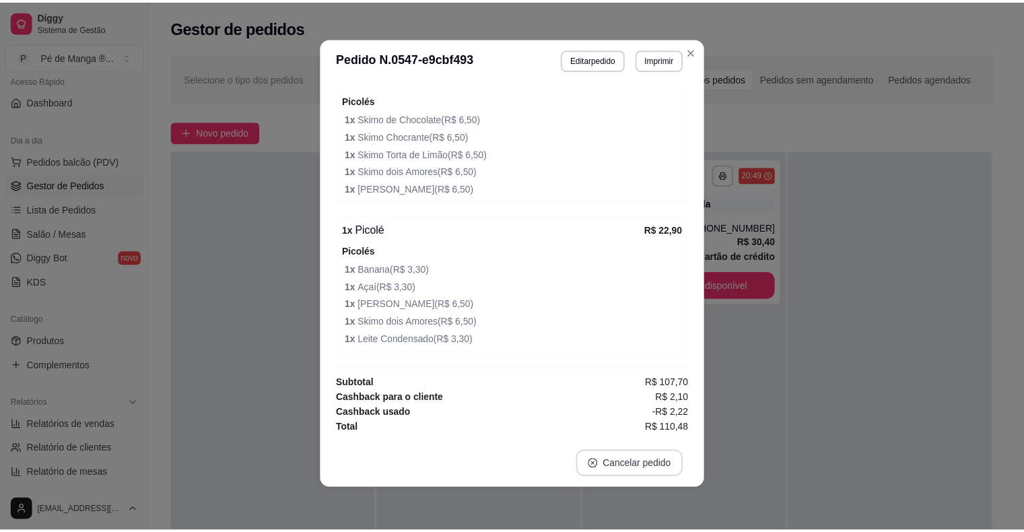
scroll to position [848, 0]
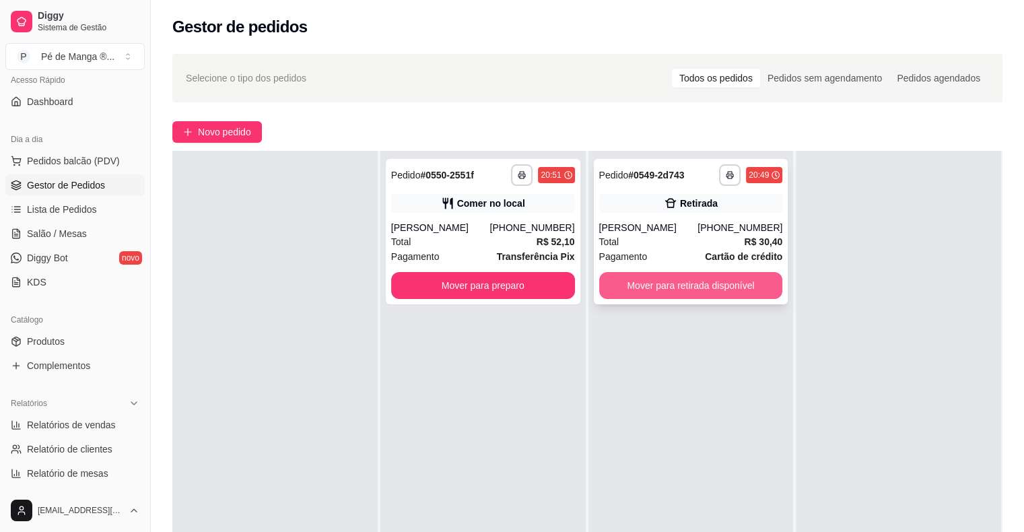
click at [647, 289] on button "Mover para retirada disponível" at bounding box center [691, 285] width 184 height 27
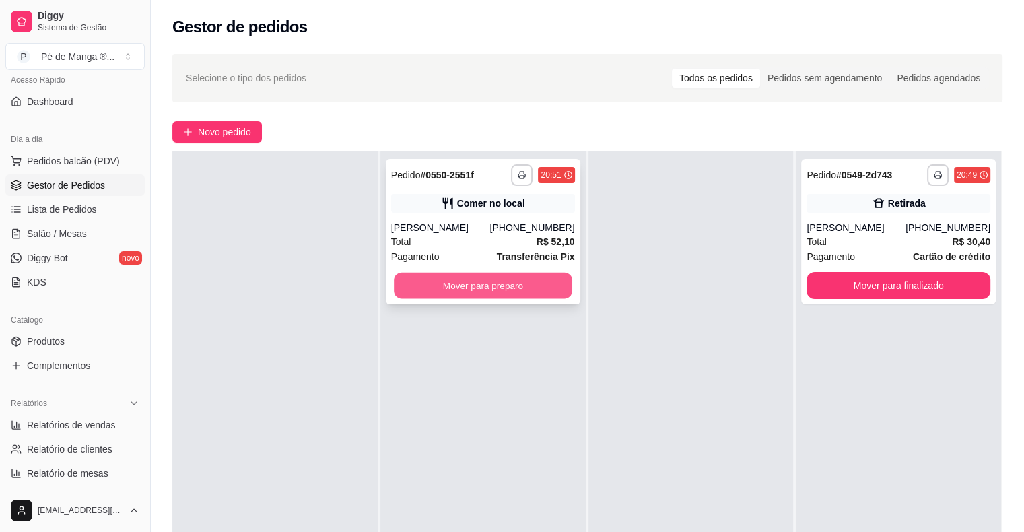
click at [518, 283] on button "Mover para preparo" at bounding box center [483, 286] width 178 height 26
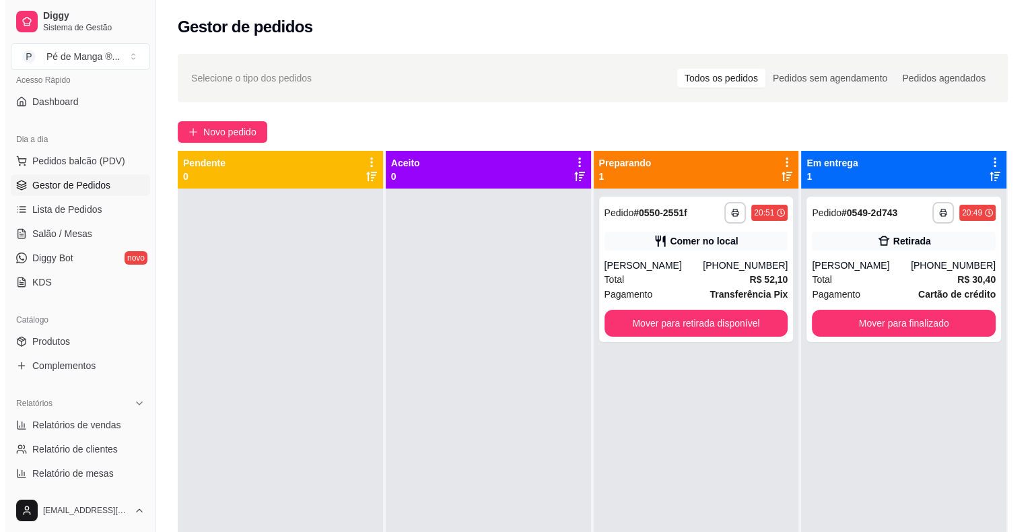
scroll to position [38, 0]
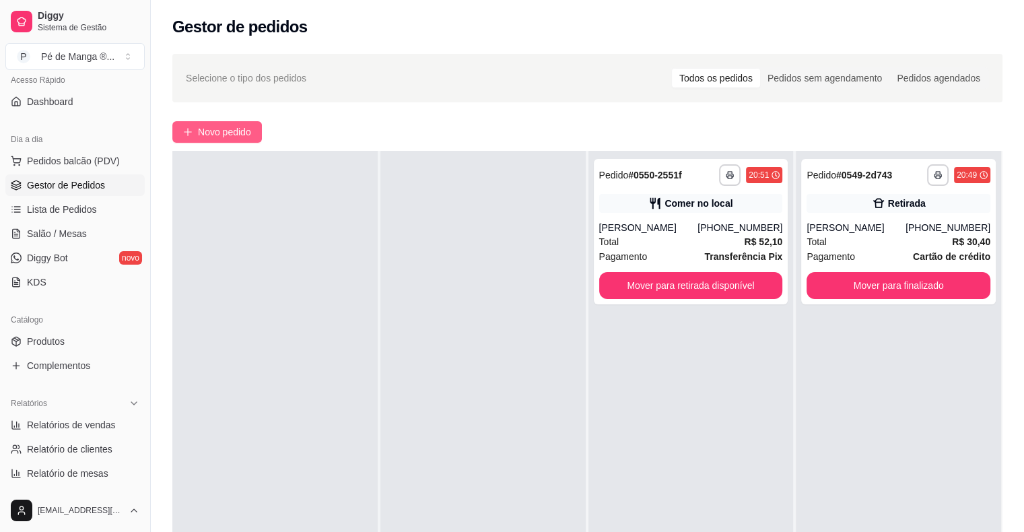
click at [241, 128] on span "Novo pedido" at bounding box center [224, 132] width 53 height 15
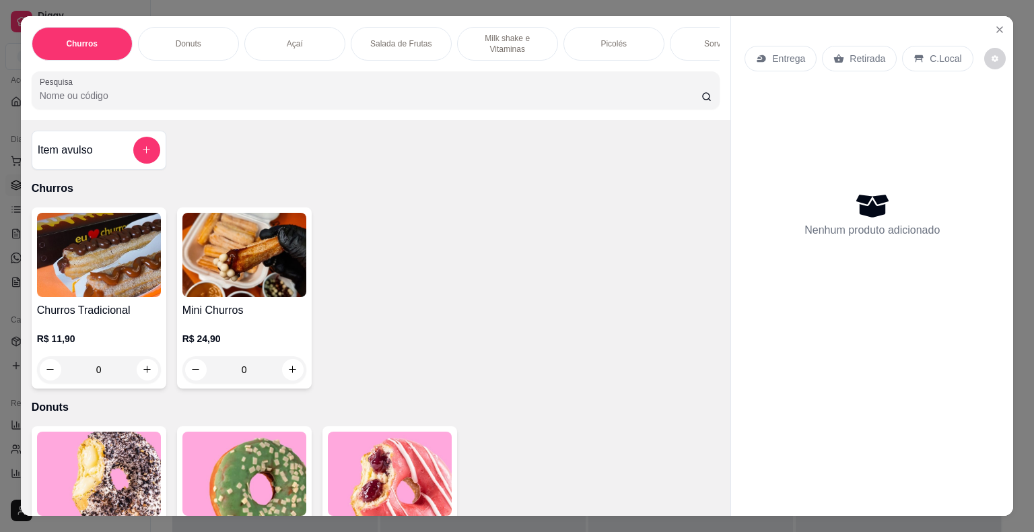
click at [304, 50] on div "Açaí" at bounding box center [294, 44] width 101 height 34
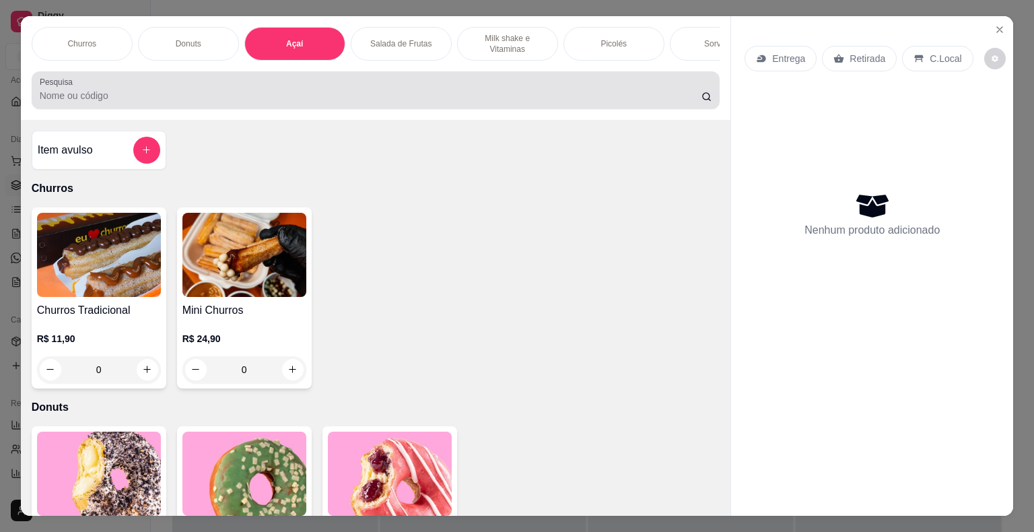
scroll to position [32, 0]
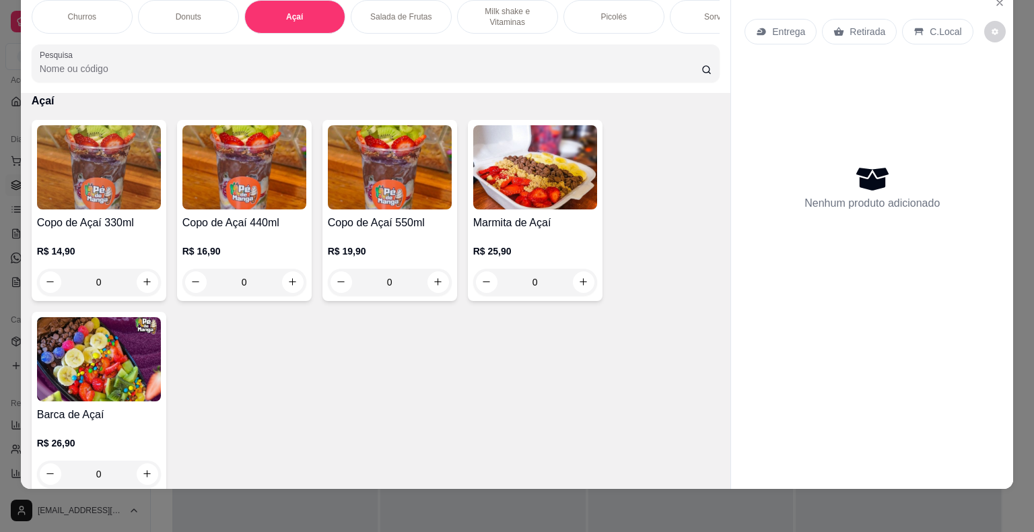
click at [292, 279] on div "0" at bounding box center [244, 282] width 124 height 27
click at [293, 284] on div "0" at bounding box center [244, 282] width 124 height 27
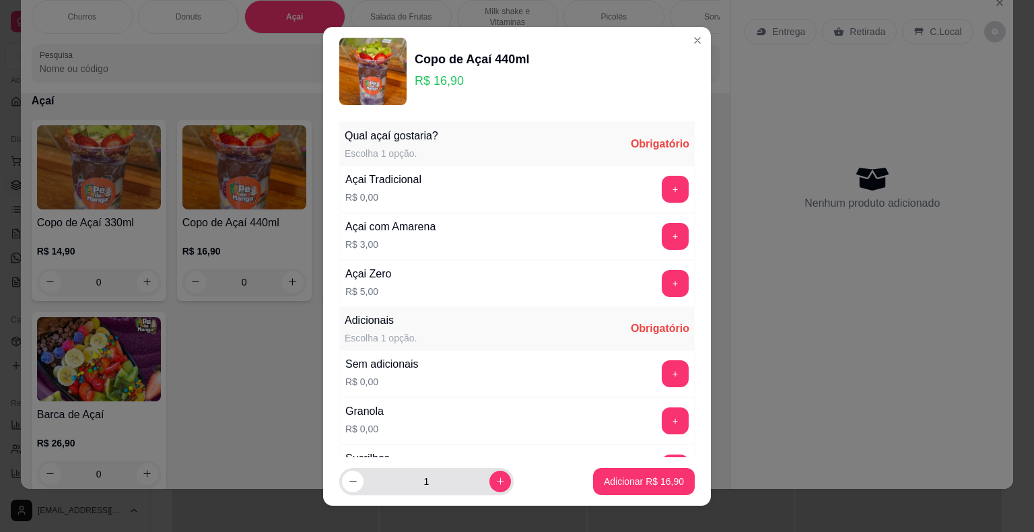
click at [496, 479] on div "1" at bounding box center [426, 481] width 174 height 27
click at [489, 479] on button "increase-product-quantity" at bounding box center [499, 480] width 21 height 21
click at [489, 479] on button "increase-product-quantity" at bounding box center [500, 481] width 22 height 22
type input "3"
click at [662, 187] on button "+" at bounding box center [675, 189] width 27 height 27
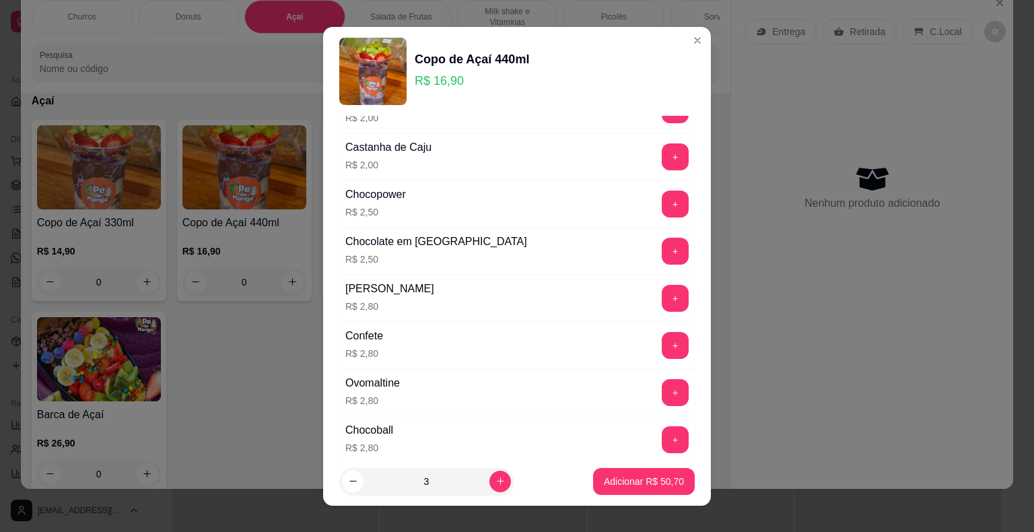
scroll to position [606, 0]
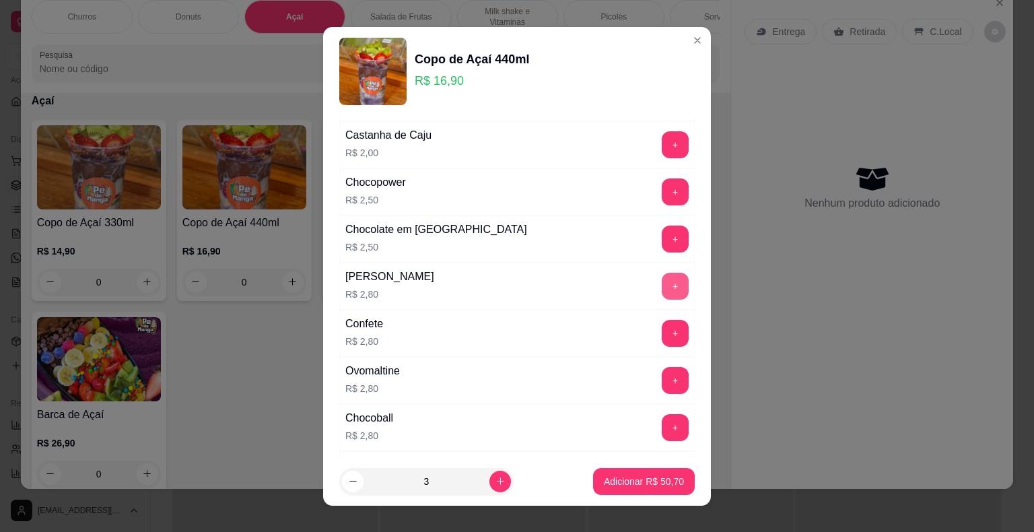
click at [662, 281] on button "+" at bounding box center [675, 286] width 27 height 27
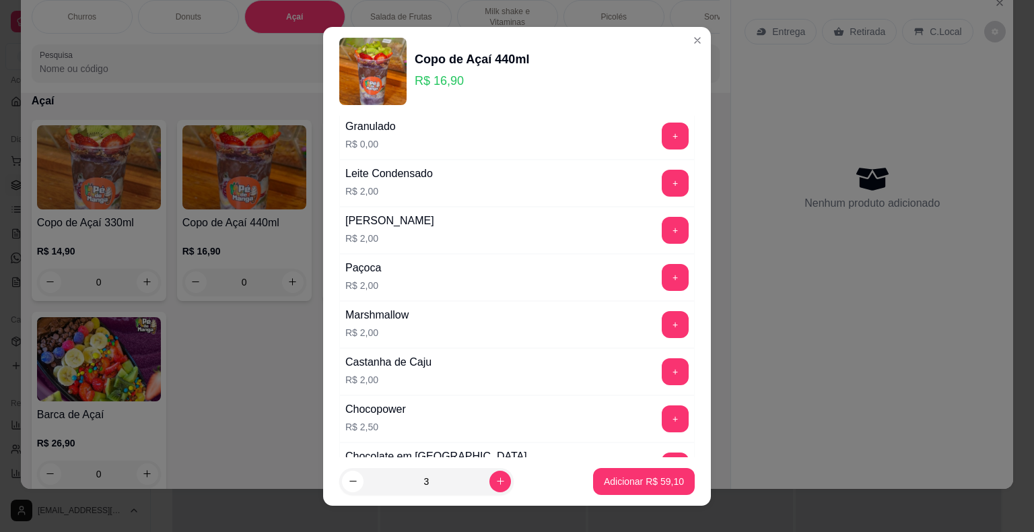
scroll to position [337, 0]
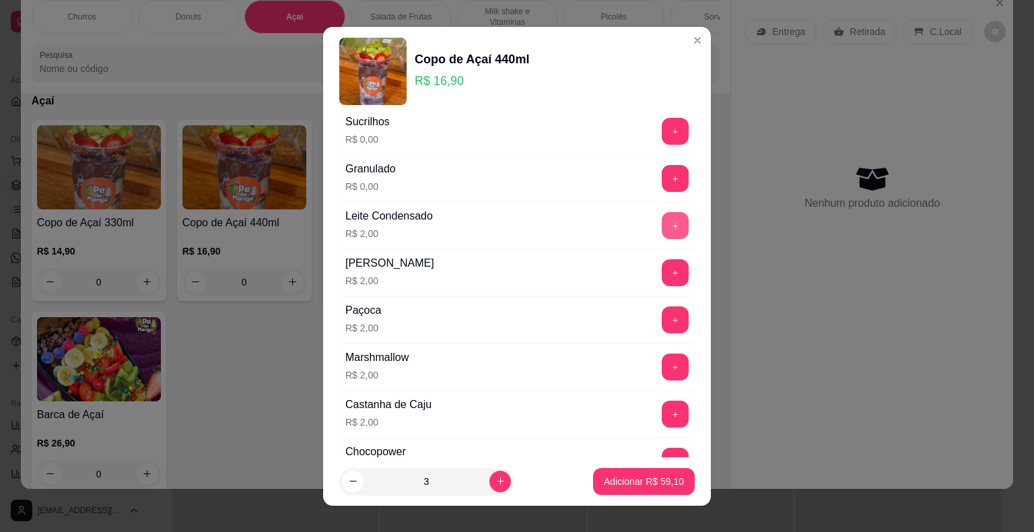
click at [662, 221] on button "+" at bounding box center [675, 225] width 27 height 27
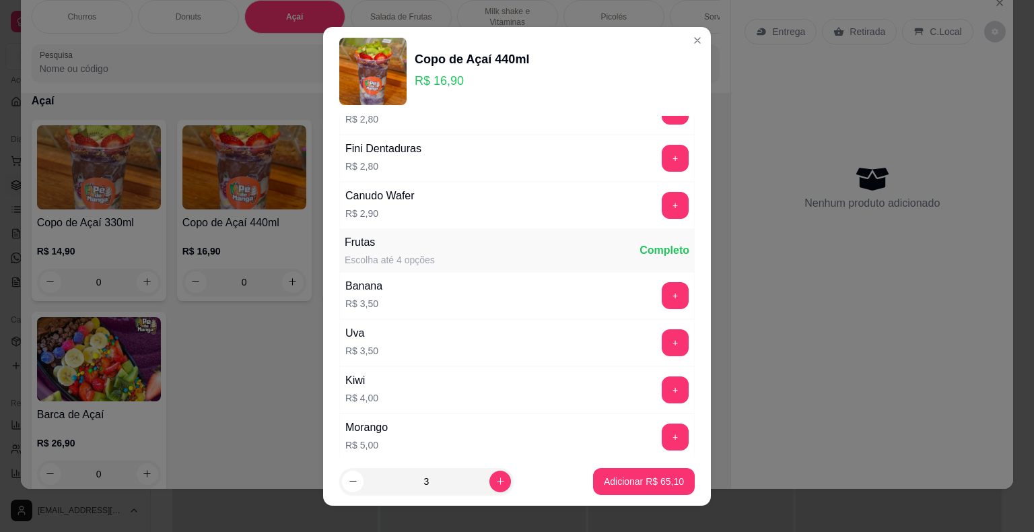
scroll to position [942, 0]
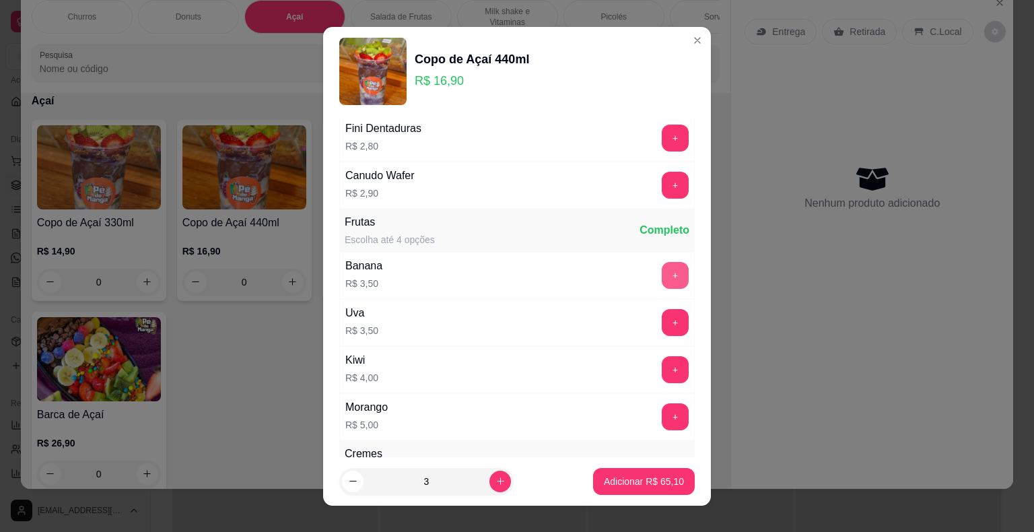
click at [662, 269] on button "+" at bounding box center [675, 275] width 27 height 27
click at [638, 476] on p "Adicionar R$ 75,60" at bounding box center [644, 480] width 80 height 13
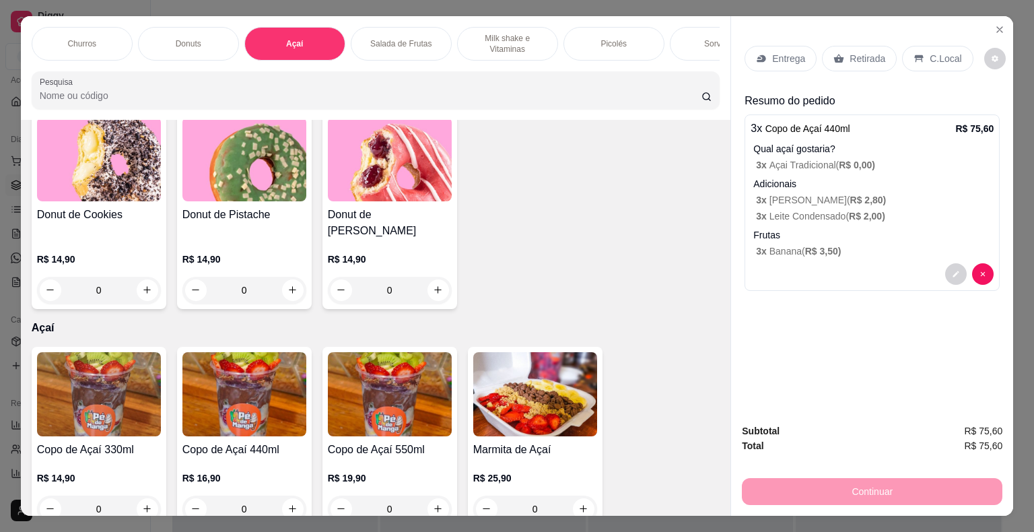
scroll to position [312, 0]
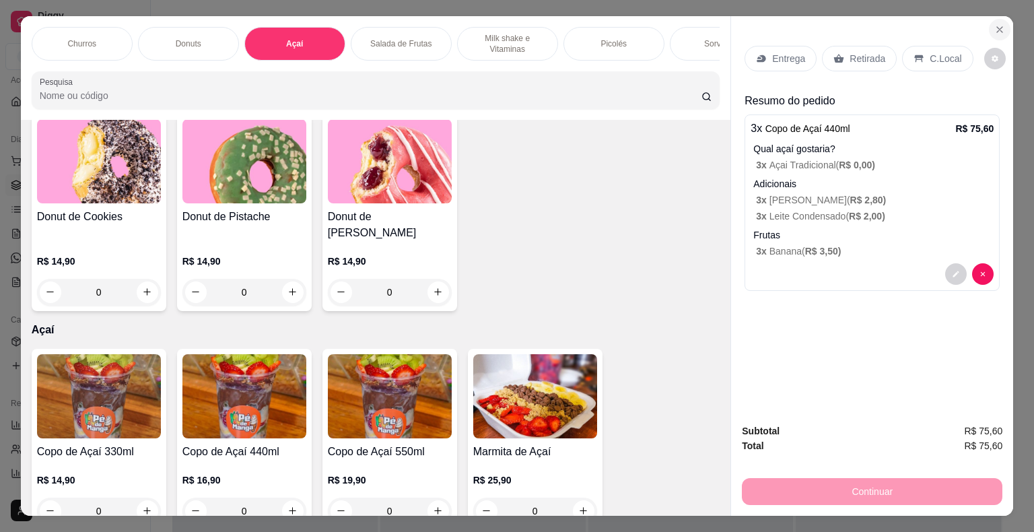
click at [1001, 26] on button "Close" at bounding box center [1000, 30] width 22 height 22
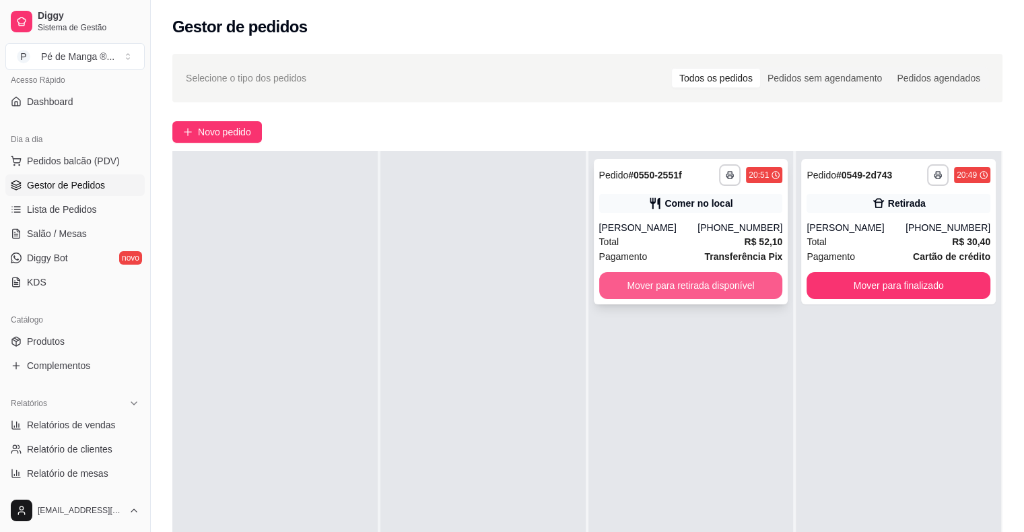
click at [696, 288] on button "Mover para retirada disponível" at bounding box center [691, 285] width 184 height 27
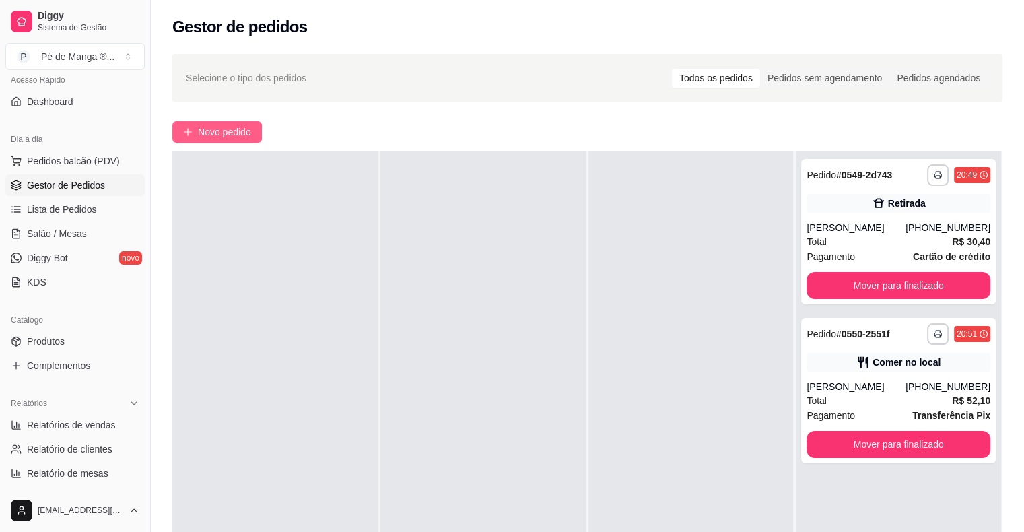
click at [197, 137] on button "Novo pedido" at bounding box center [217, 132] width 90 height 22
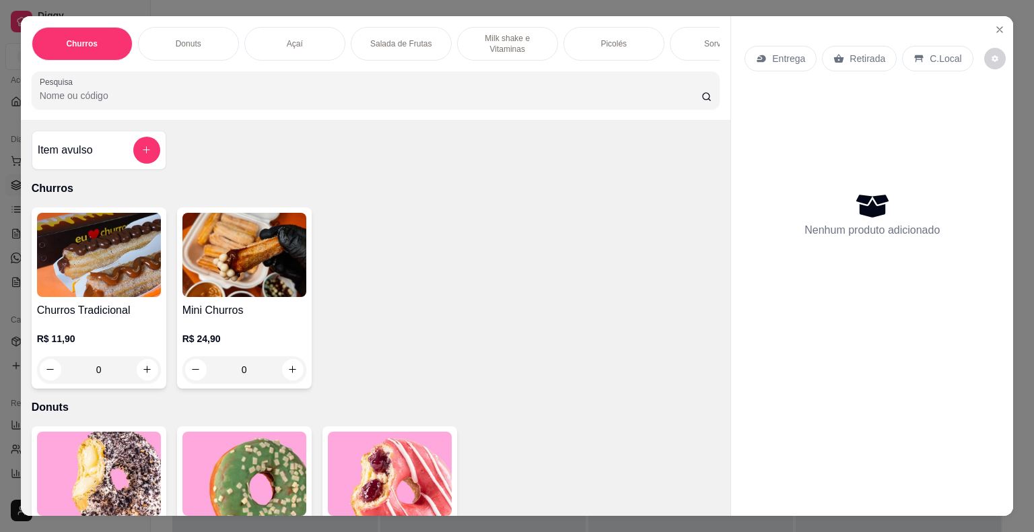
drag, startPoint x: 304, startPoint y: 40, endPoint x: 312, endPoint y: 38, distance: 8.5
click at [310, 39] on div "Açaí" at bounding box center [294, 44] width 101 height 34
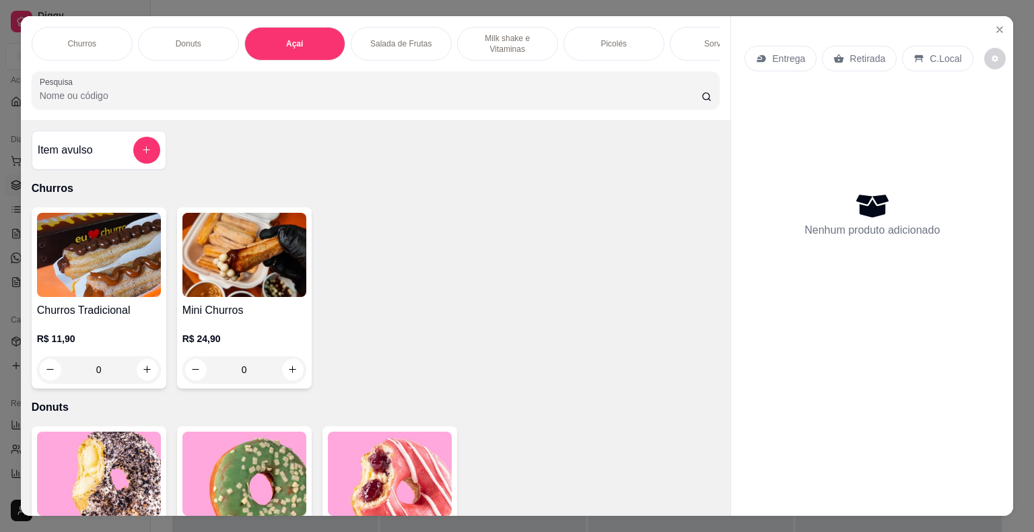
scroll to position [32, 0]
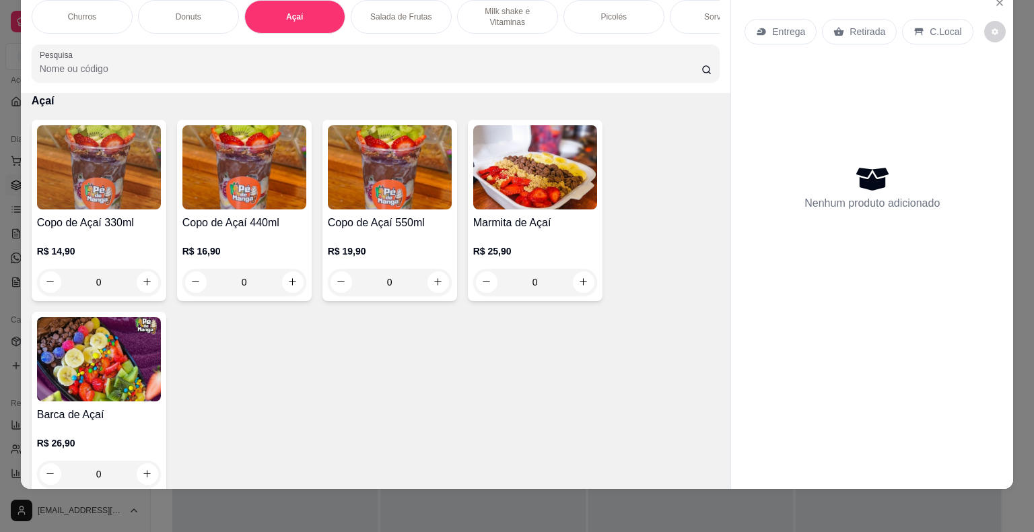
click at [271, 212] on div "Copo de Açaí 440ml R$ 16,90 0" at bounding box center [244, 210] width 135 height 181
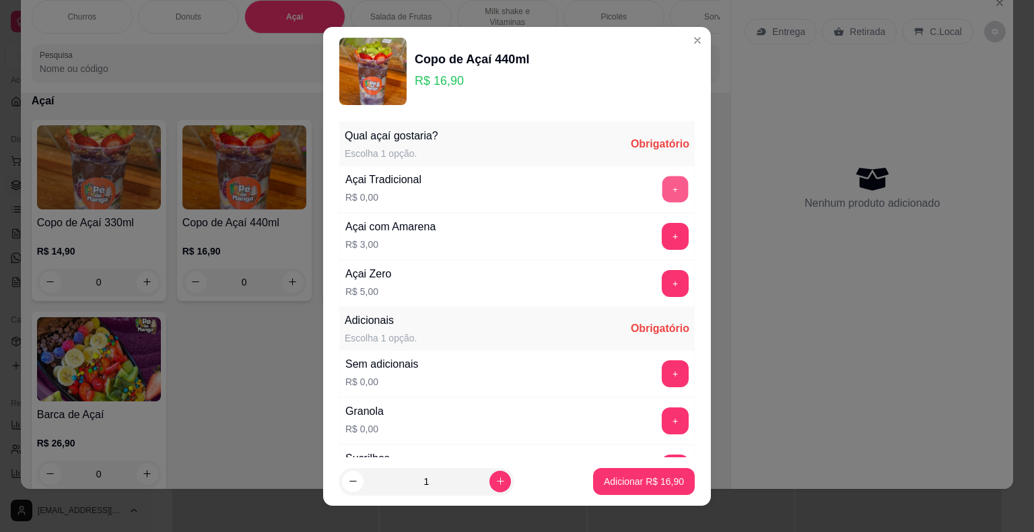
click at [662, 195] on button "+" at bounding box center [675, 189] width 26 height 26
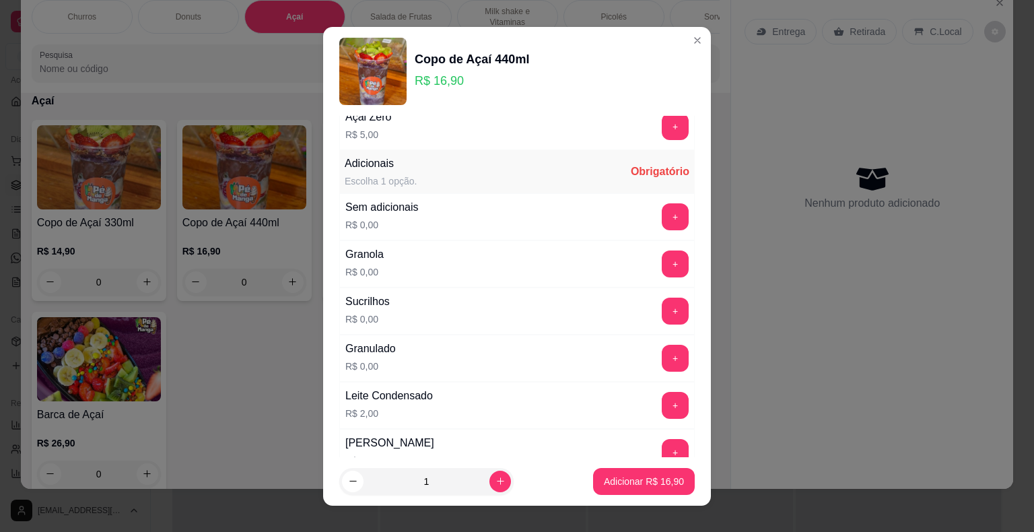
scroll to position [202, 0]
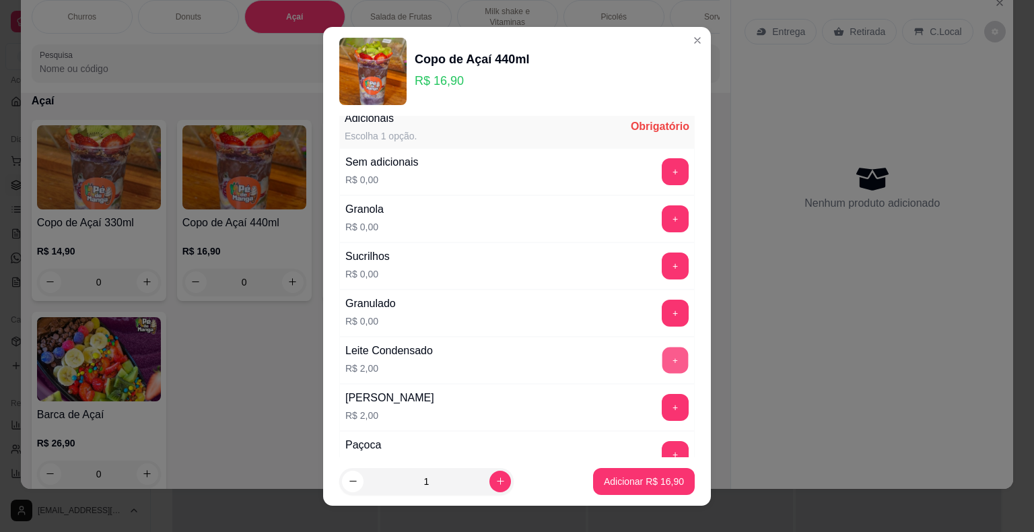
click at [662, 356] on button "+" at bounding box center [675, 360] width 26 height 26
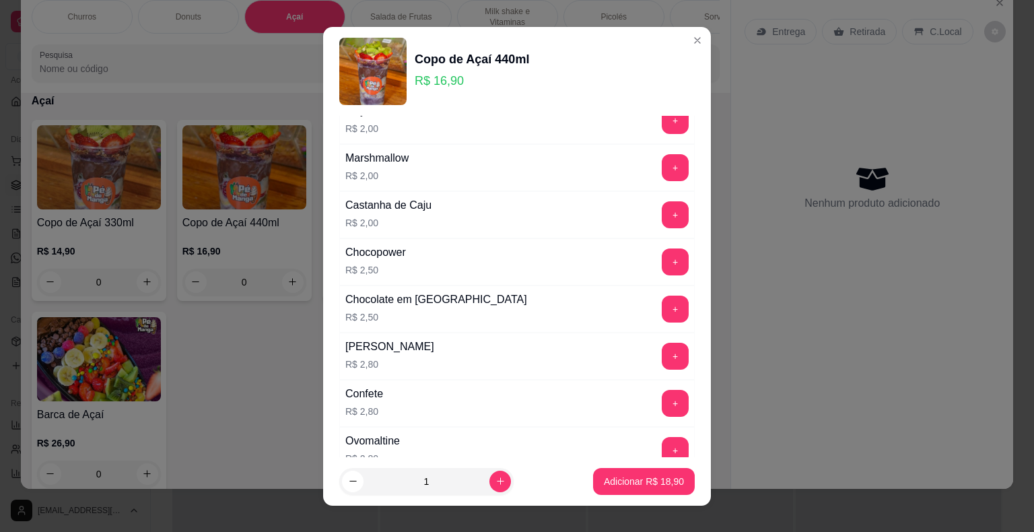
scroll to position [606, 0]
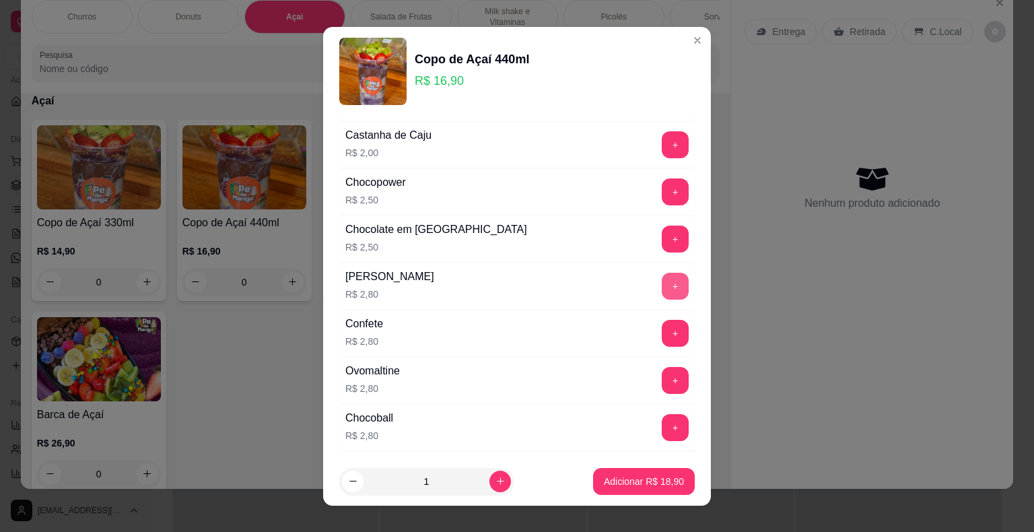
click at [662, 284] on button "+" at bounding box center [675, 286] width 27 height 27
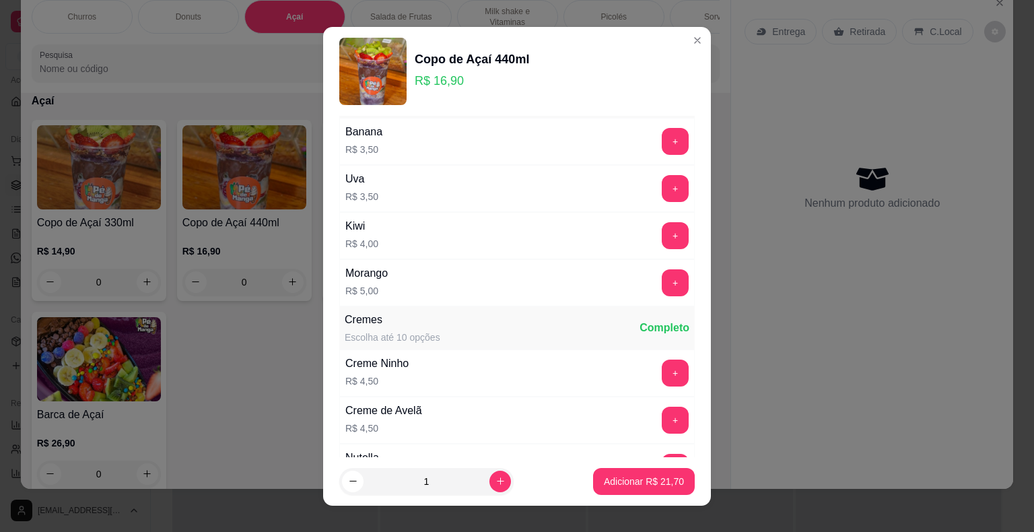
scroll to position [1077, 0]
click at [662, 136] on button "+" at bounding box center [675, 140] width 27 height 27
click at [495, 476] on icon "increase-product-quantity" at bounding box center [500, 481] width 10 height 10
click at [495, 479] on icon "increase-product-quantity" at bounding box center [500, 481] width 10 height 10
type input "3"
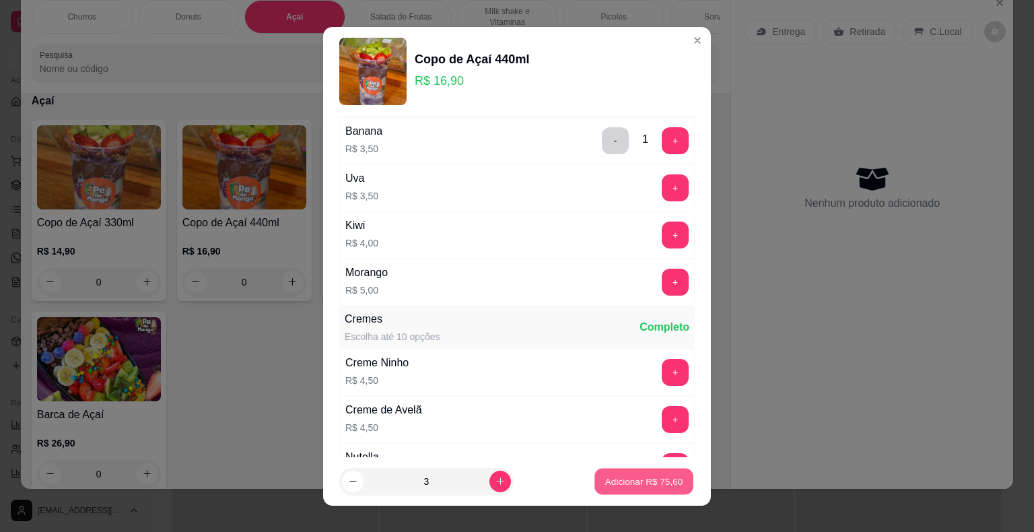
click at [610, 479] on p "Adicionar R$ 75,60" at bounding box center [644, 480] width 78 height 13
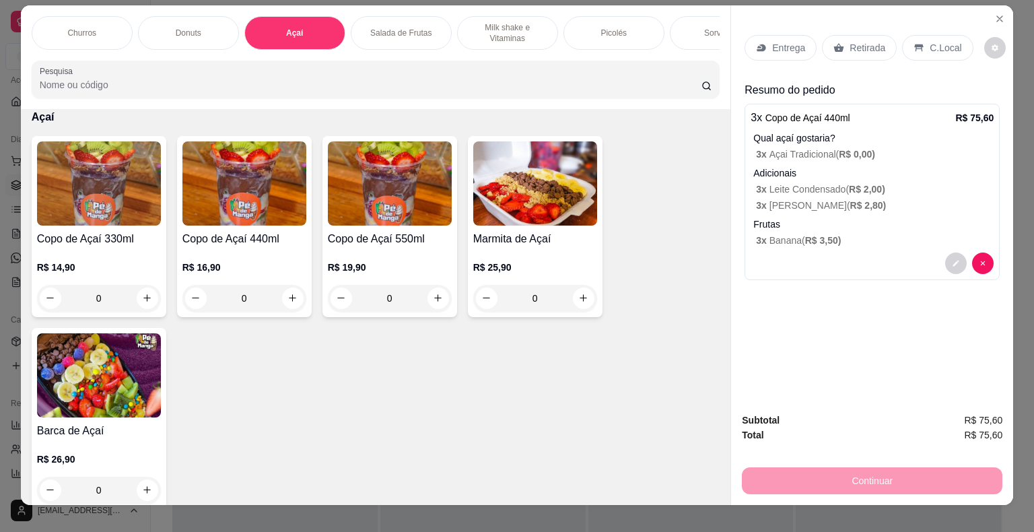
scroll to position [0, 0]
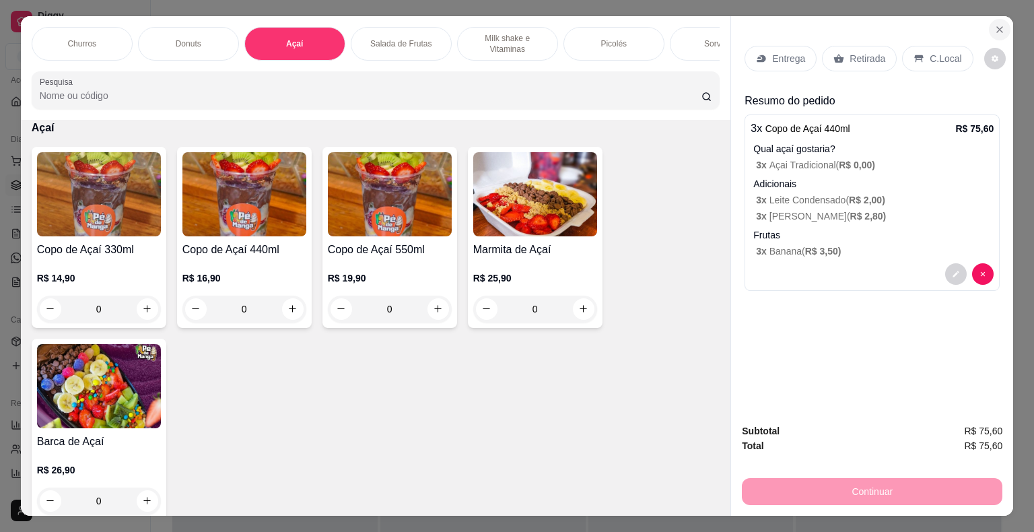
click at [994, 24] on icon "Close" at bounding box center [999, 29] width 11 height 11
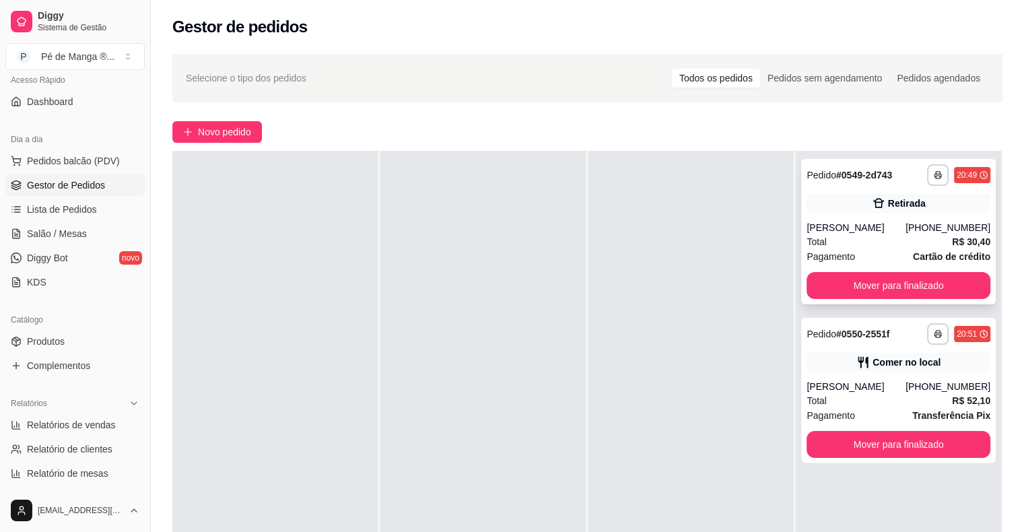
click at [874, 242] on div "Total R$ 30,40" at bounding box center [898, 241] width 184 height 15
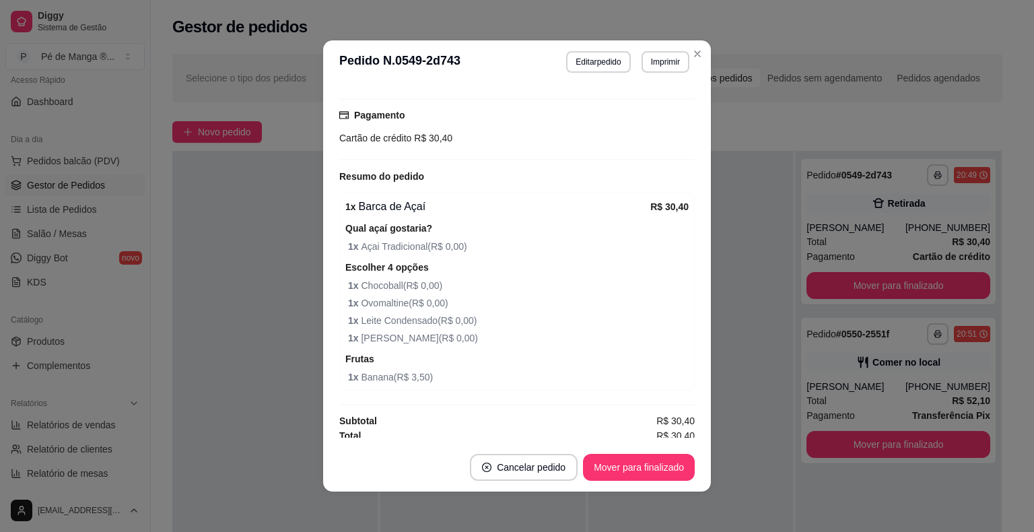
scroll to position [197, 0]
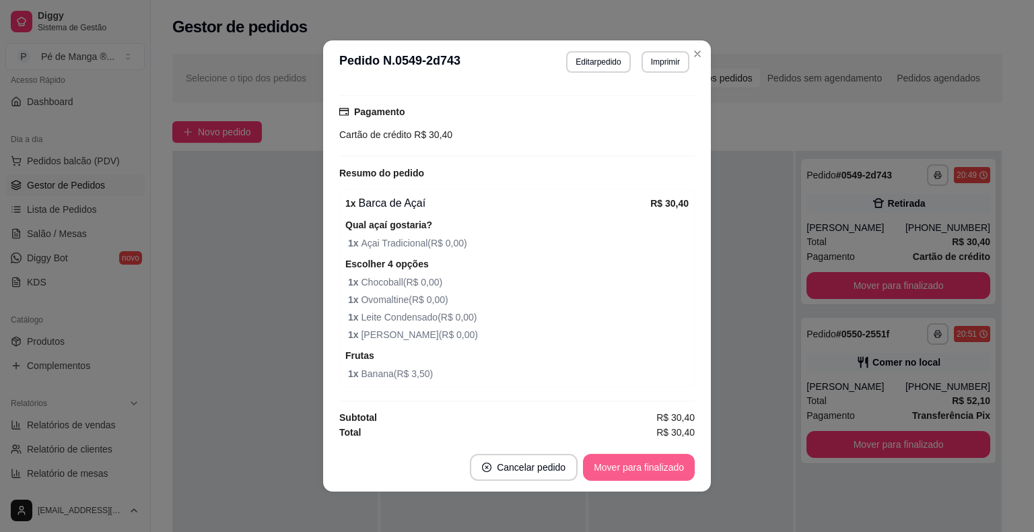
click at [608, 467] on button "Mover para finalizado" at bounding box center [639, 467] width 112 height 27
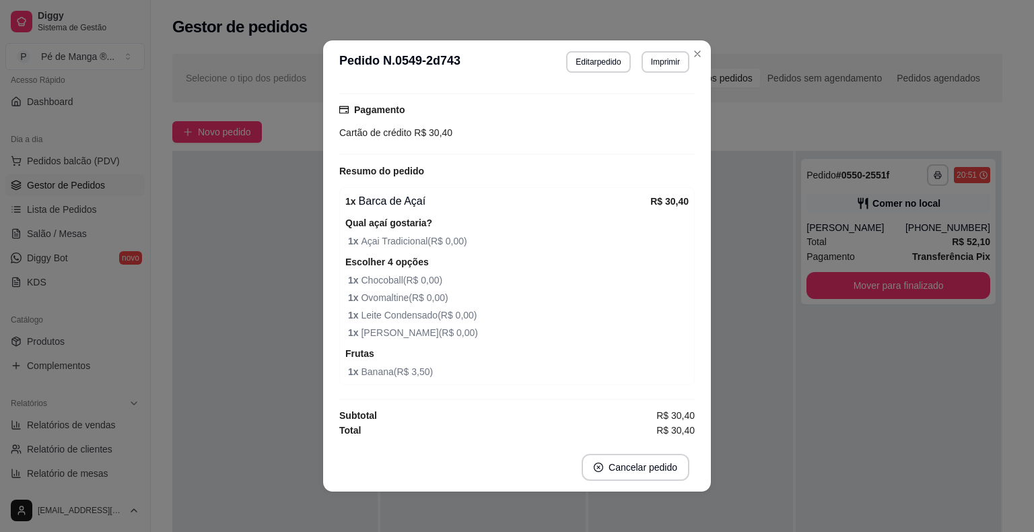
scroll to position [166, 0]
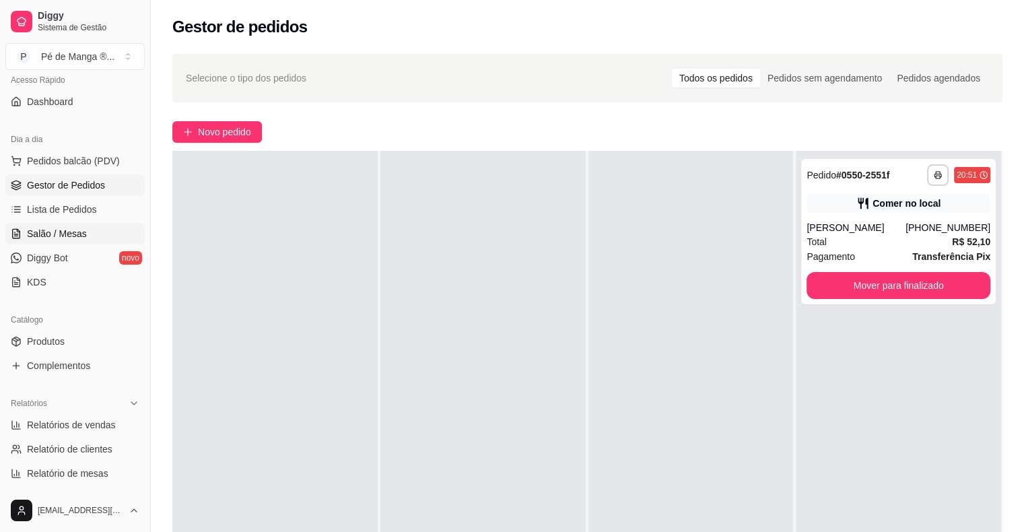
click at [80, 227] on span "Salão / Mesas" at bounding box center [57, 233] width 60 height 13
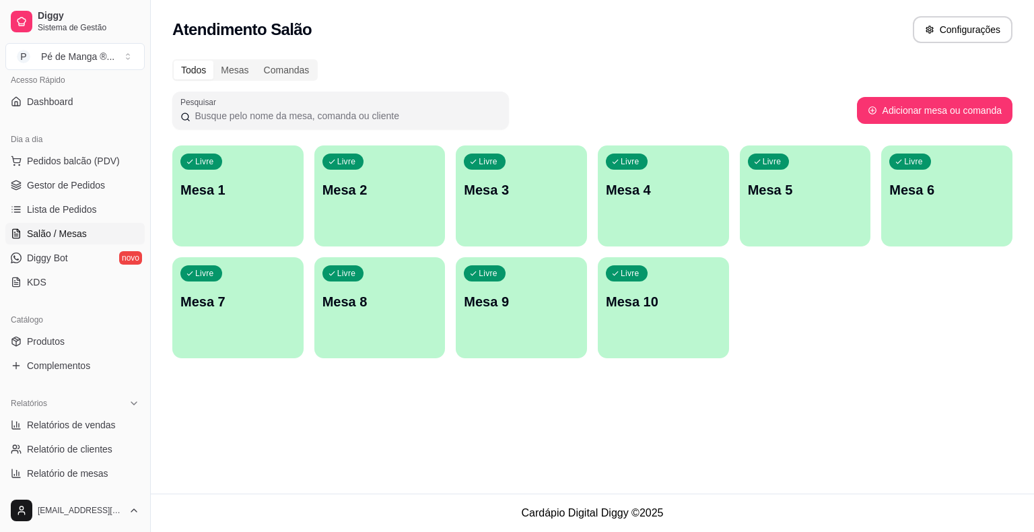
click at [213, 214] on div "Livre Mesa 1" at bounding box center [237, 187] width 131 height 85
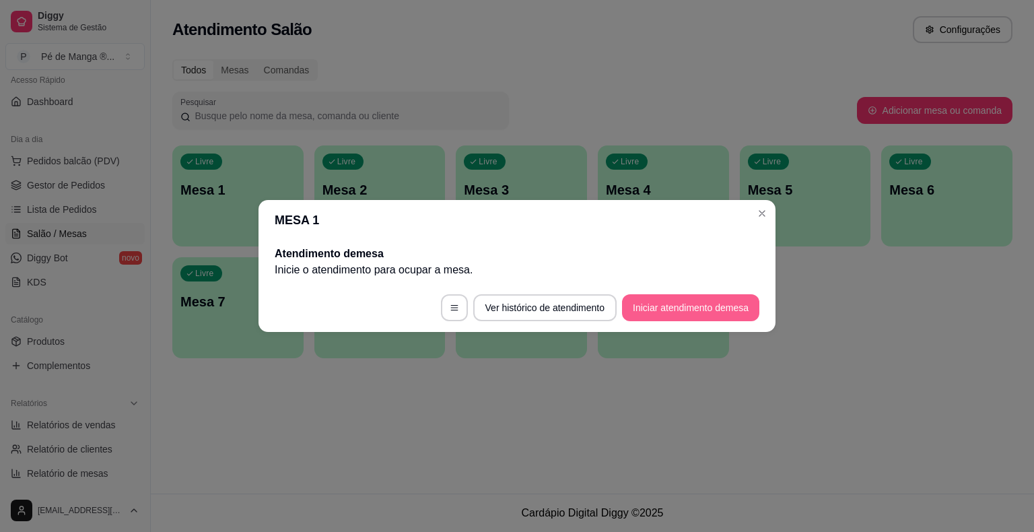
click at [641, 301] on button "Iniciar atendimento de mesa" at bounding box center [690, 307] width 137 height 27
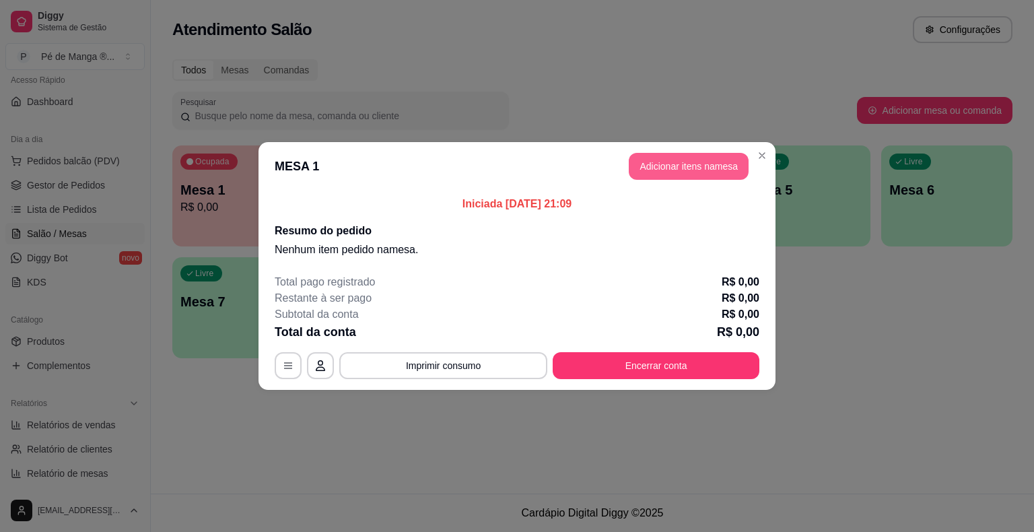
click at [676, 160] on button "Adicionar itens na mesa" at bounding box center [689, 166] width 120 height 27
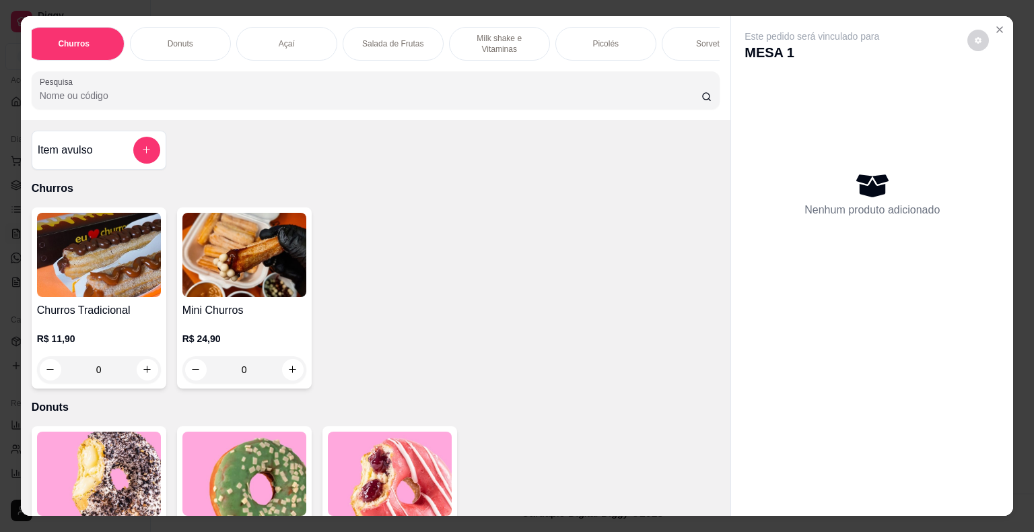
scroll to position [0, 12]
click at [681, 48] on div "Sorvetes" at bounding box center [708, 44] width 101 height 34
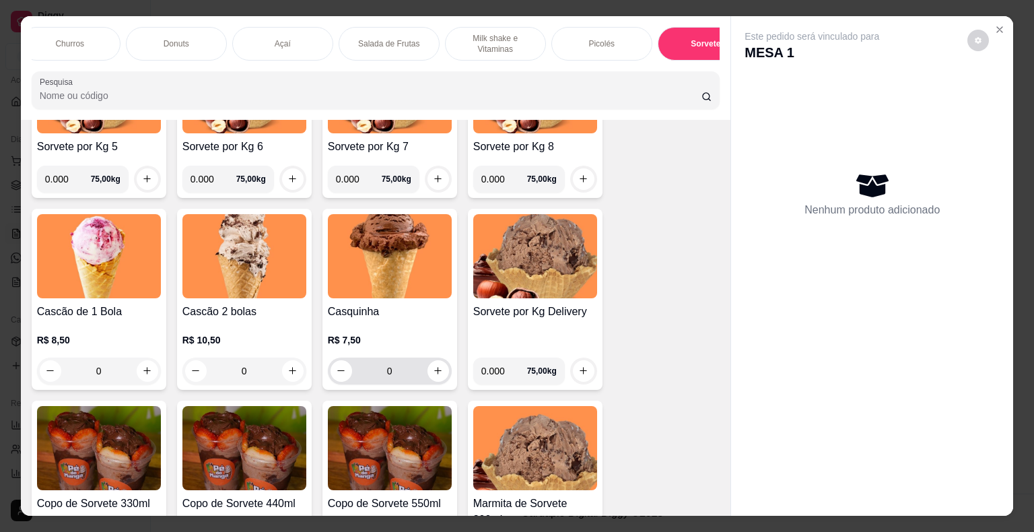
scroll to position [2041, 0]
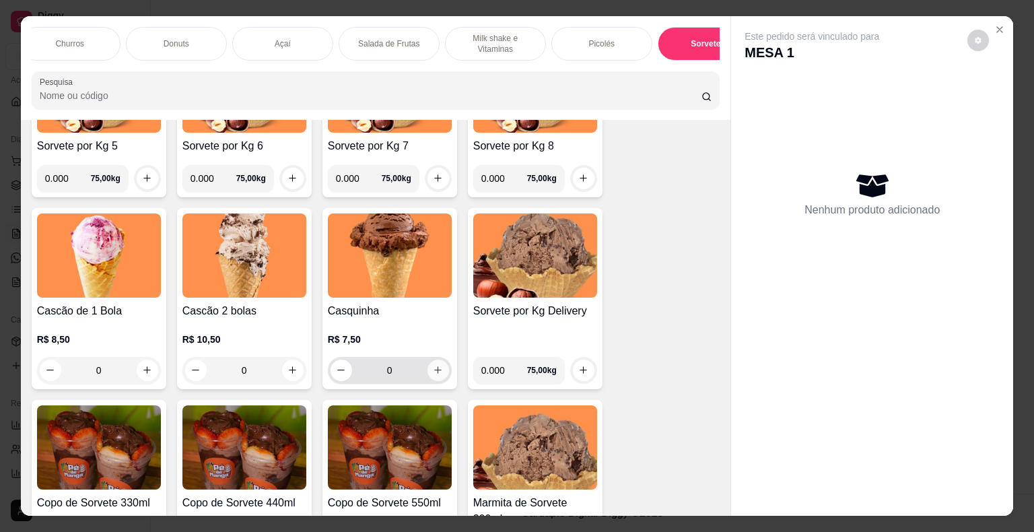
click at [432, 378] on button "increase-product-quantity" at bounding box center [438, 370] width 22 height 22
type input "1"
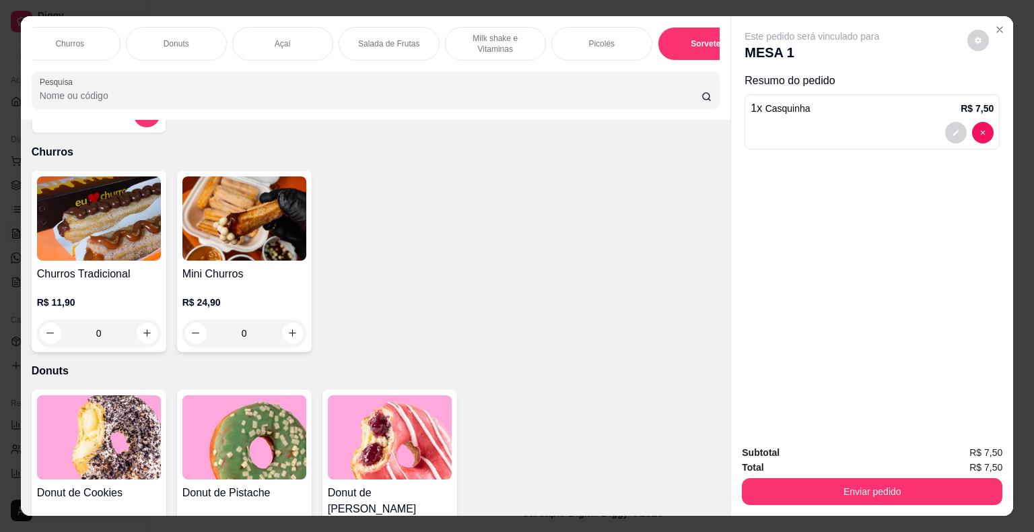
scroll to position [0, 0]
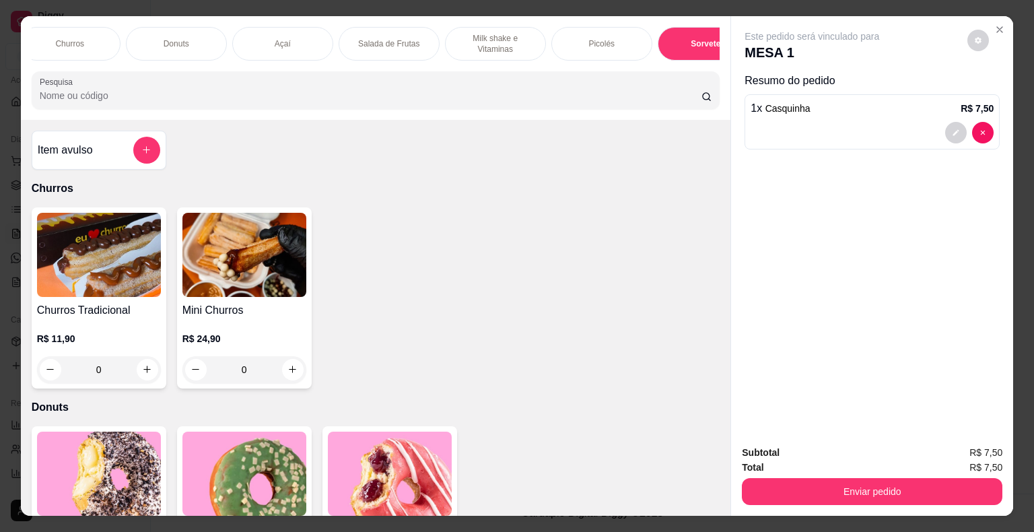
click at [592, 38] on p "Picolés" at bounding box center [601, 43] width 26 height 11
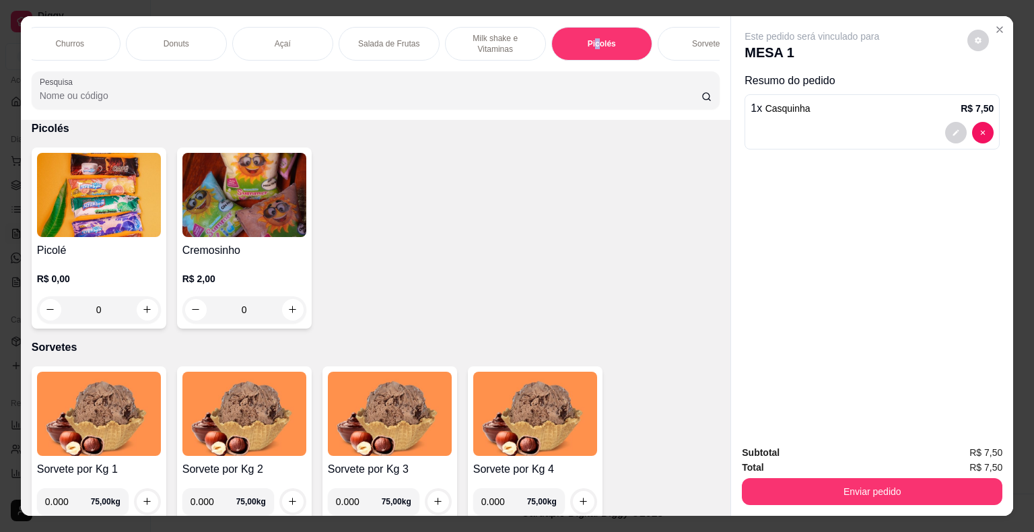
scroll to position [32, 0]
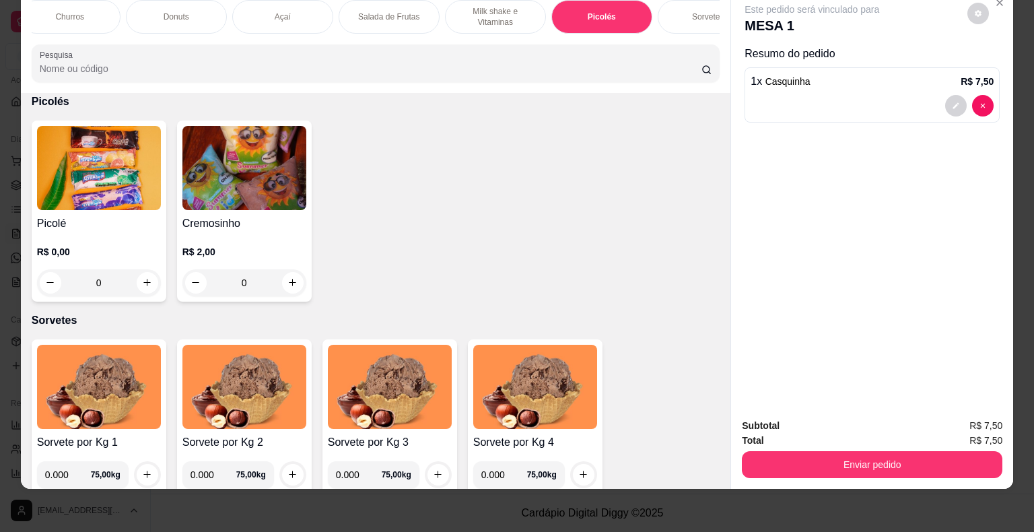
click at [129, 265] on div "R$ 0,00 0" at bounding box center [99, 270] width 124 height 51
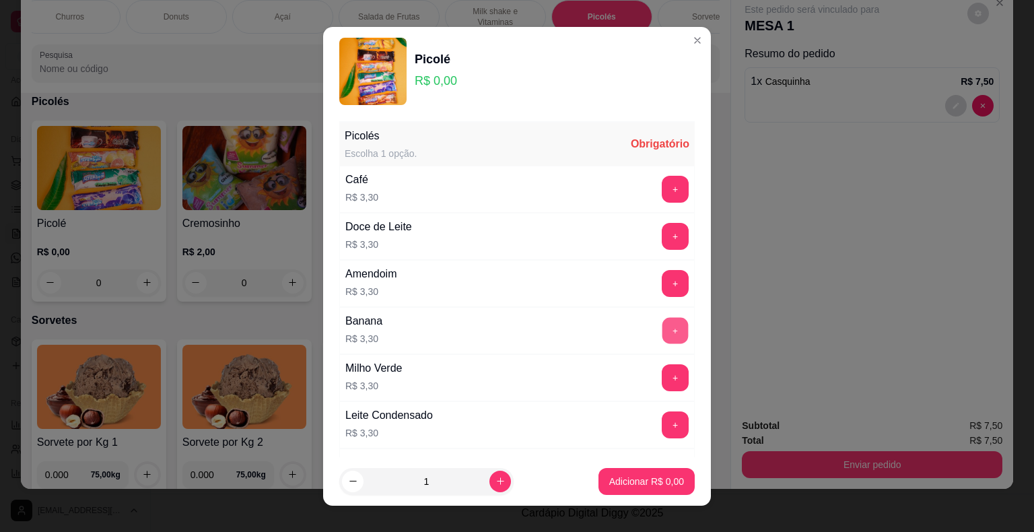
click at [662, 327] on button "+" at bounding box center [675, 330] width 26 height 26
click at [638, 496] on footer "1 Adicionar R$ 3,30" at bounding box center [517, 481] width 388 height 48
click at [638, 491] on button "Adicionar R$ 3,30" at bounding box center [647, 481] width 94 height 26
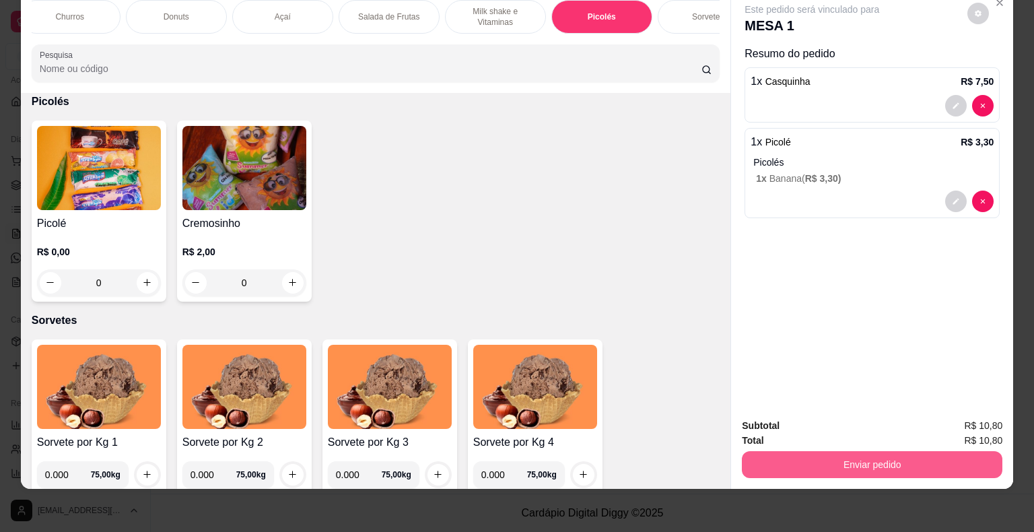
click at [783, 454] on button "Enviar pedido" at bounding box center [872, 464] width 260 height 27
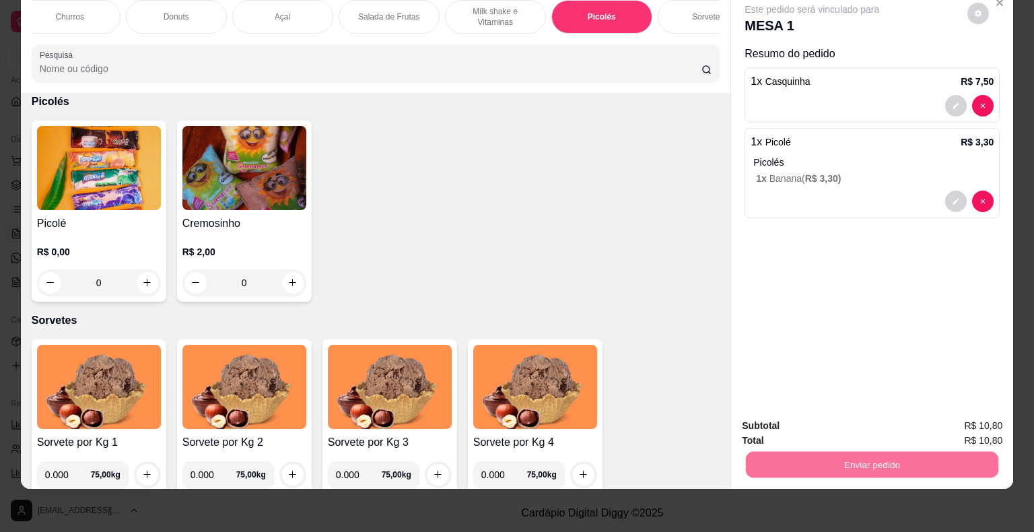
click at [867, 413] on button "Não registrar e enviar pedido" at bounding box center [827, 422] width 140 height 26
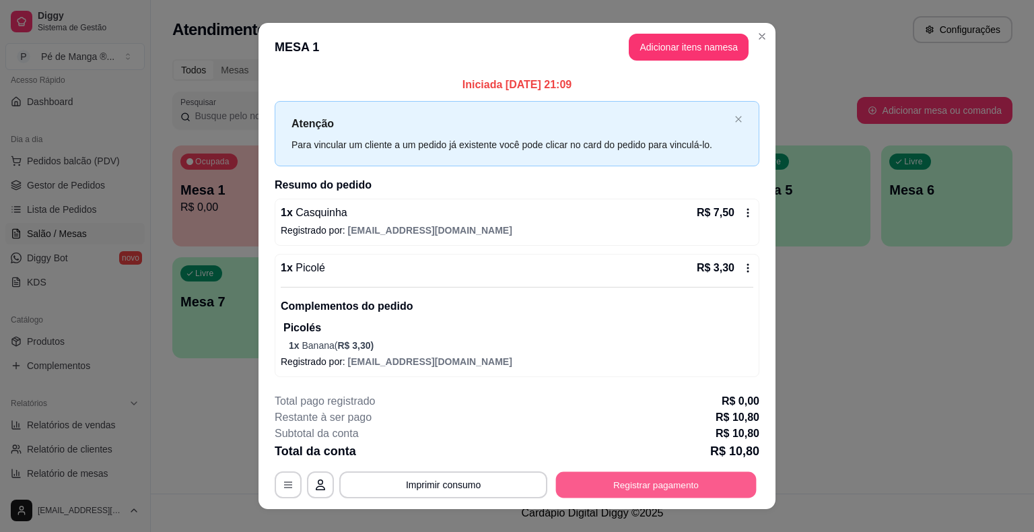
click at [633, 487] on button "Registrar pagamento" at bounding box center [656, 485] width 201 height 26
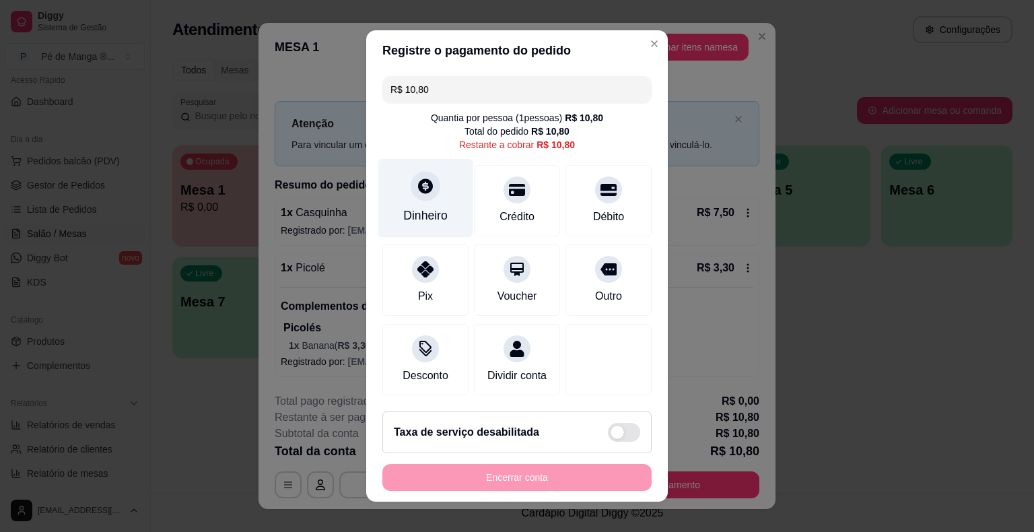
click at [422, 212] on div "Dinheiro" at bounding box center [425, 215] width 44 height 17
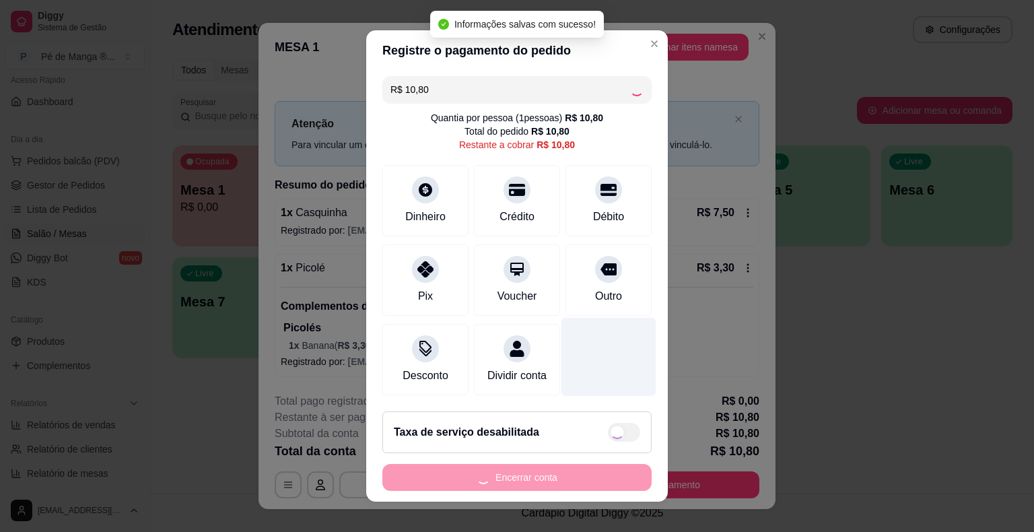
type input "R$ 0,00"
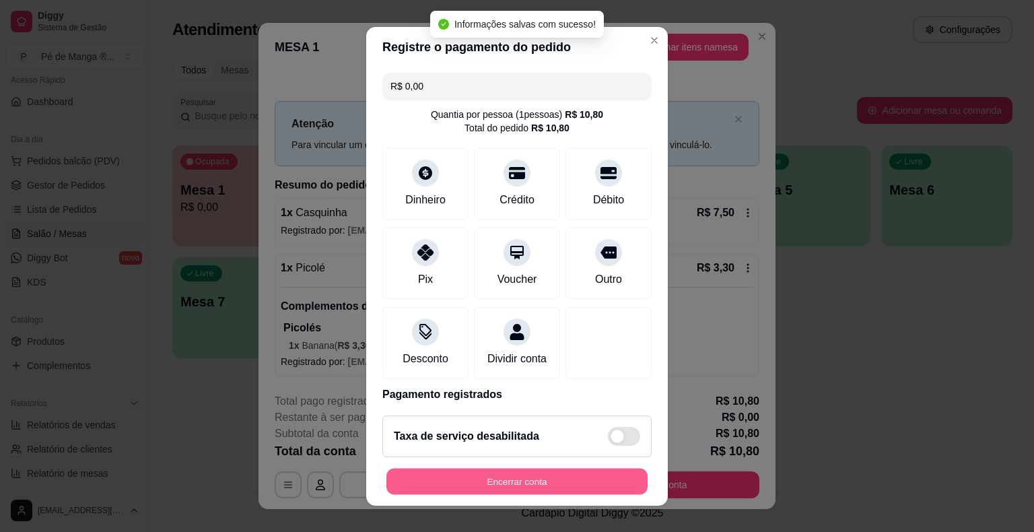
click at [584, 476] on button "Encerrar conta" at bounding box center [516, 481] width 261 height 26
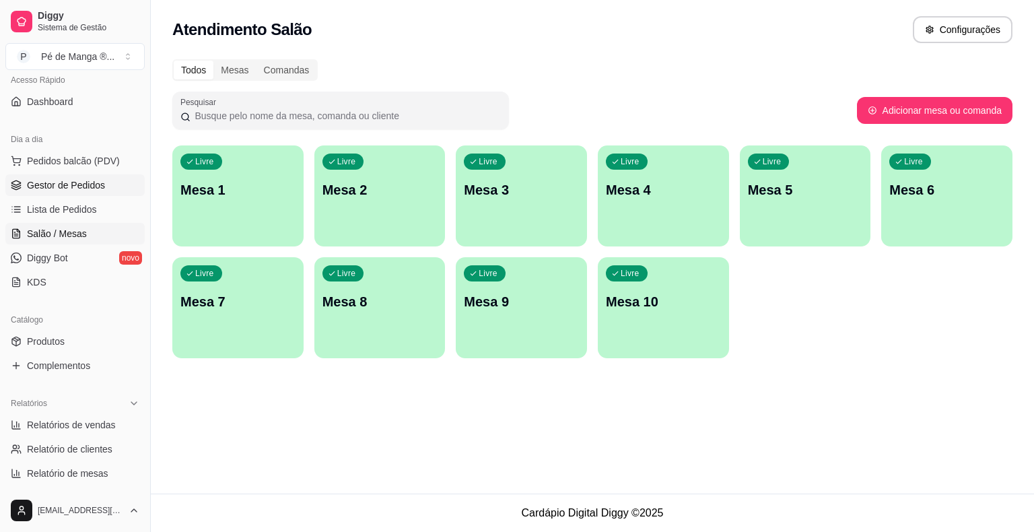
click at [102, 181] on span "Gestor de Pedidos" at bounding box center [66, 184] width 78 height 13
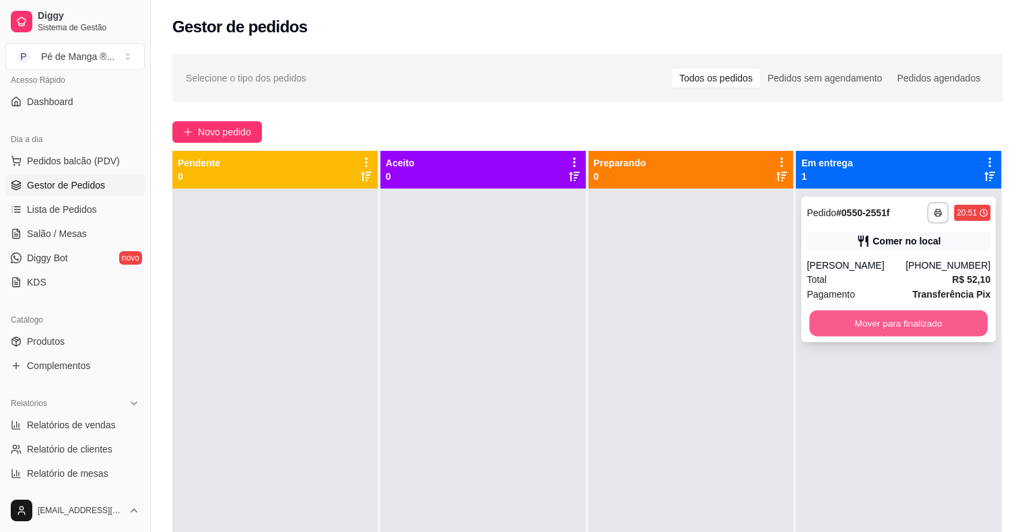
click at [853, 326] on button "Mover para finalizado" at bounding box center [898, 323] width 178 height 26
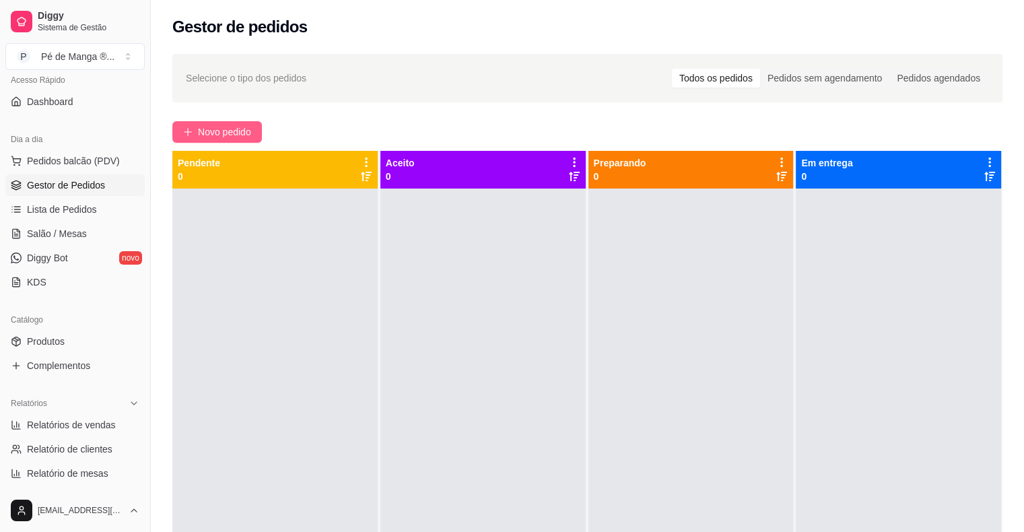
click at [234, 127] on span "Novo pedido" at bounding box center [224, 132] width 53 height 15
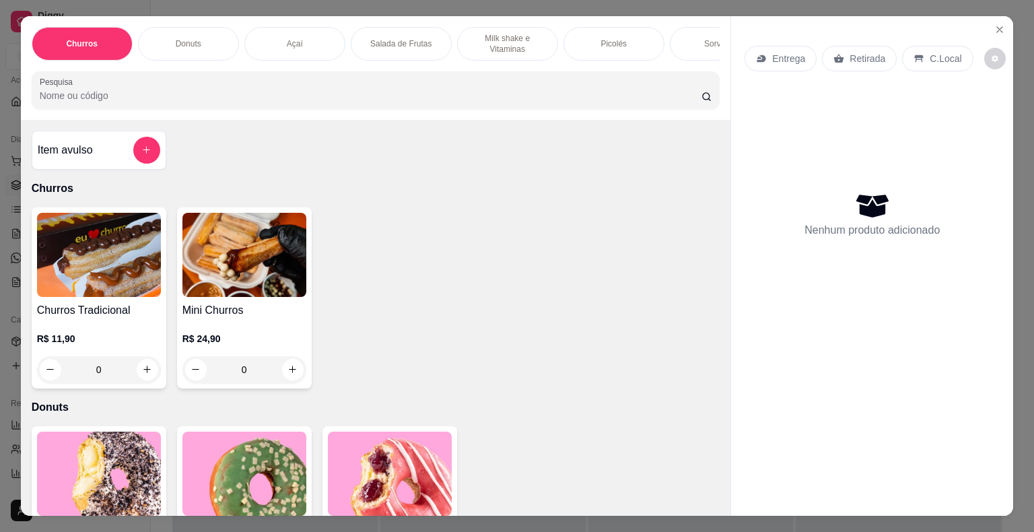
click at [330, 40] on div "Açaí" at bounding box center [294, 44] width 101 height 34
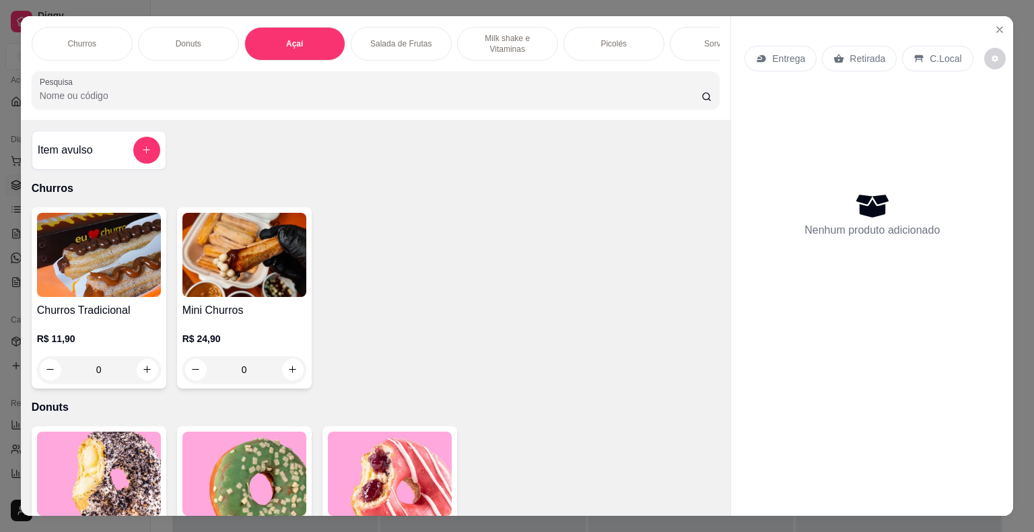
scroll to position [32, 0]
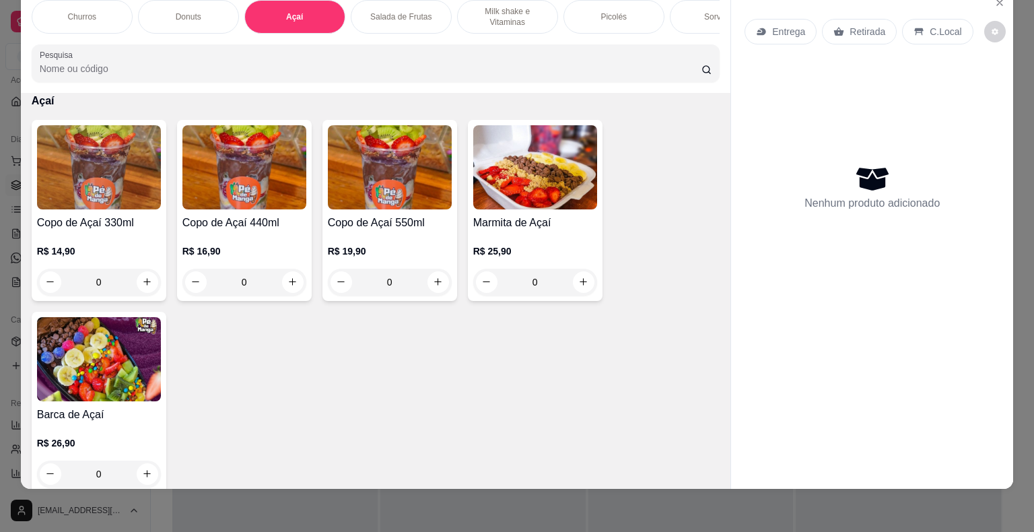
click at [243, 201] on img at bounding box center [244, 167] width 124 height 84
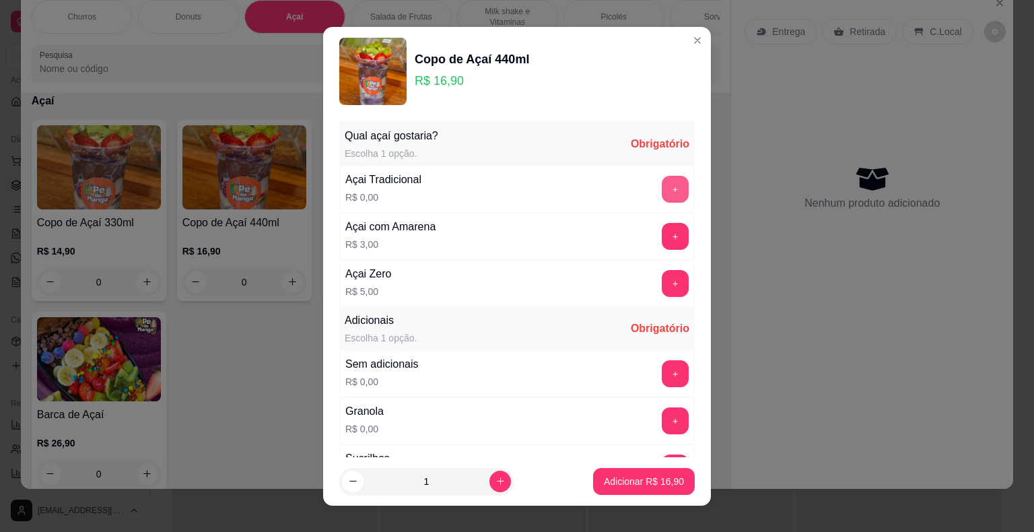
click at [662, 184] on button "+" at bounding box center [675, 189] width 27 height 27
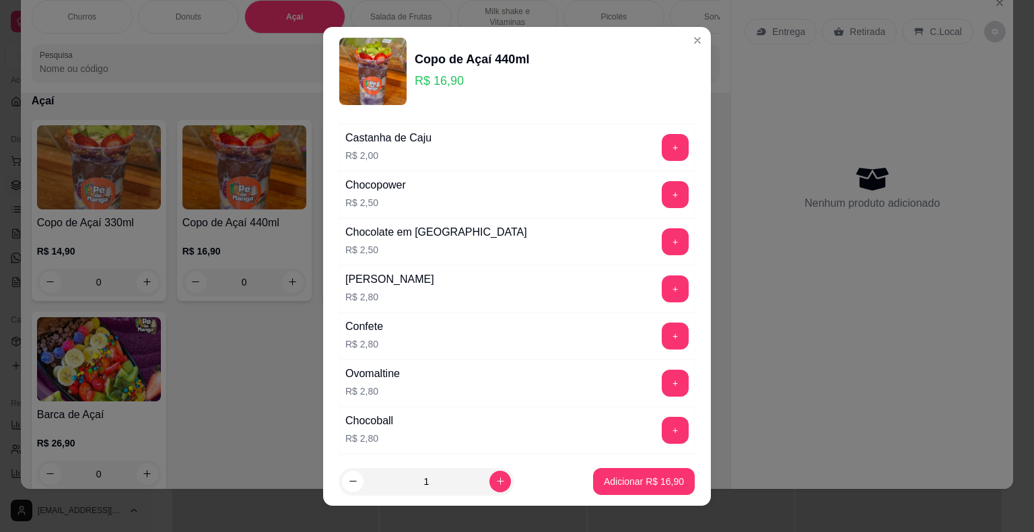
scroll to position [606, 0]
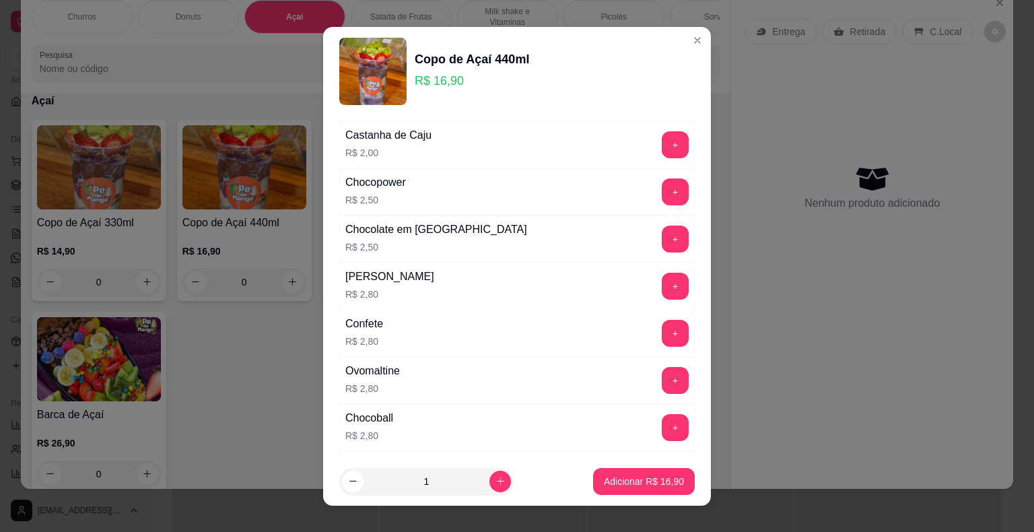
click at [662, 284] on button "+" at bounding box center [675, 286] width 27 height 27
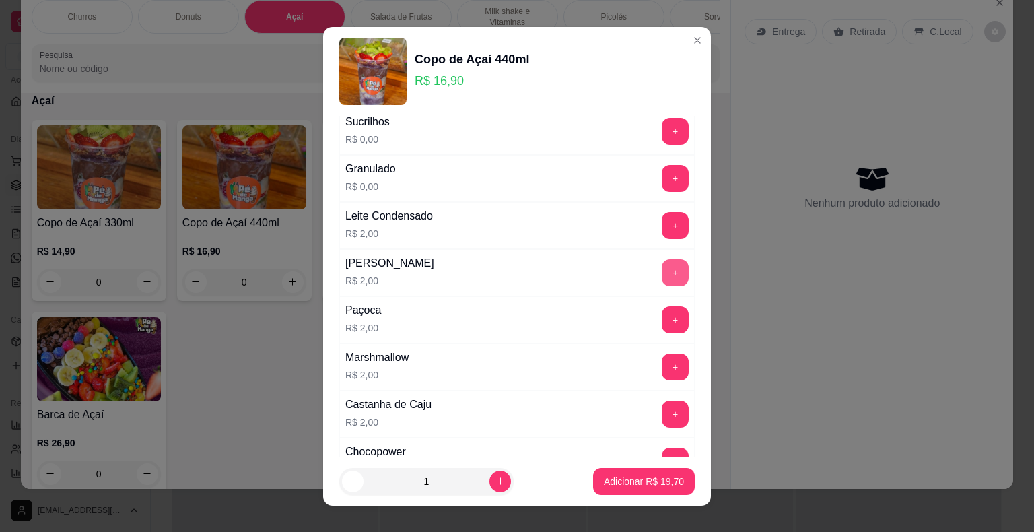
scroll to position [269, 0]
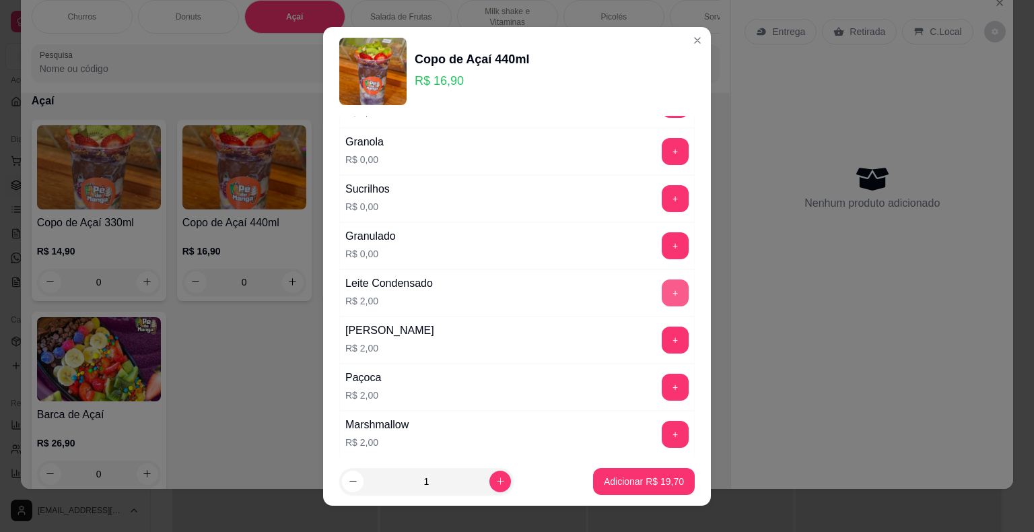
click at [662, 292] on button "+" at bounding box center [675, 292] width 27 height 27
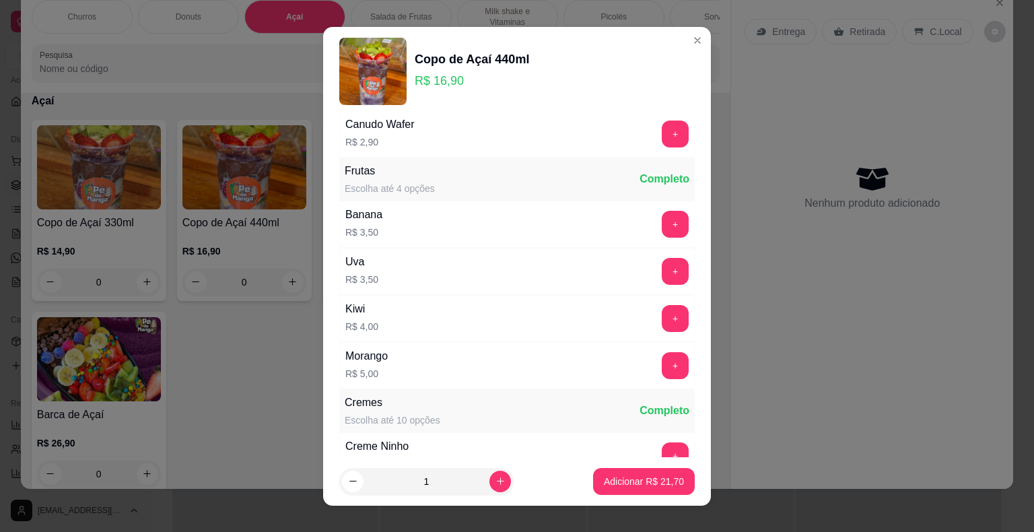
scroll to position [1010, 0]
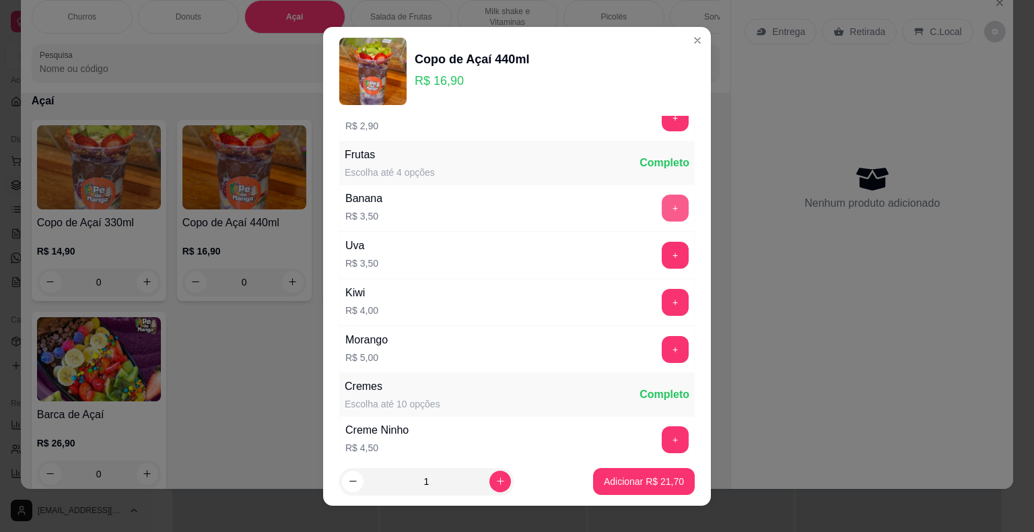
click at [662, 207] on button "+" at bounding box center [675, 208] width 27 height 27
click at [495, 485] on icon "increase-product-quantity" at bounding box center [500, 481] width 10 height 10
click at [495, 484] on icon "increase-product-quantity" at bounding box center [500, 481] width 10 height 10
type input "3"
click at [609, 482] on p "Adicionar R$ 75,60" at bounding box center [644, 480] width 78 height 13
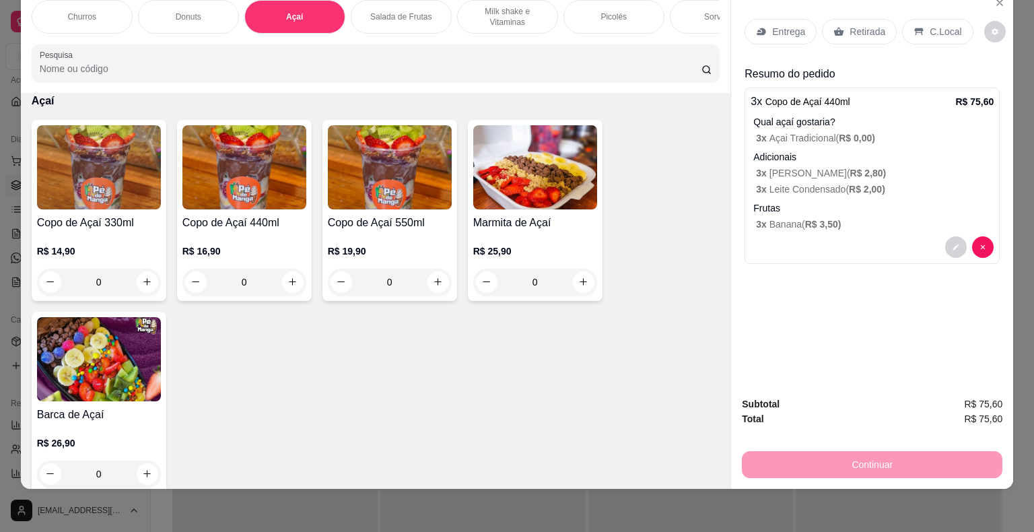
click at [863, 25] on p "Retirada" at bounding box center [867, 31] width 36 height 13
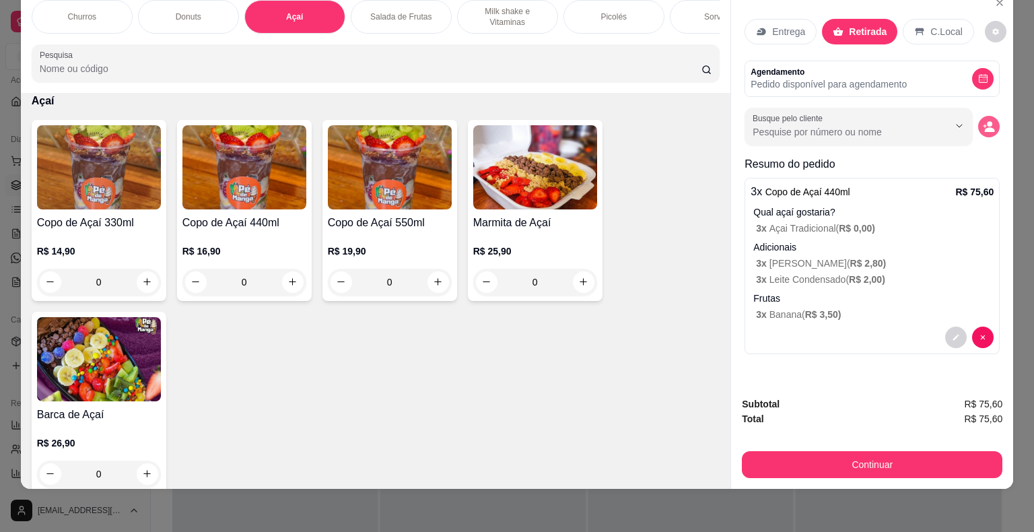
click at [984, 120] on icon "decrease-product-quantity" at bounding box center [989, 126] width 12 height 12
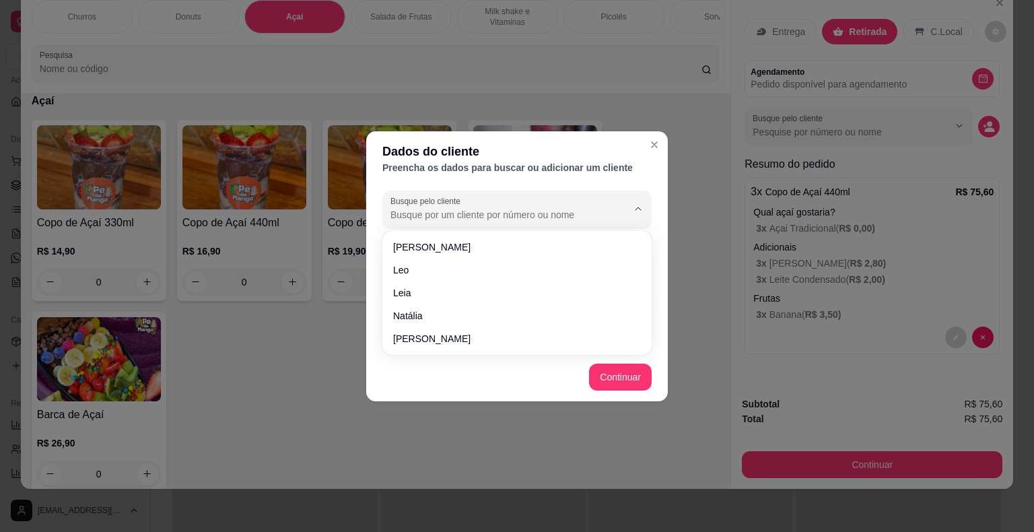
click at [577, 220] on input "Busque pelo cliente" at bounding box center [497, 214] width 215 height 13
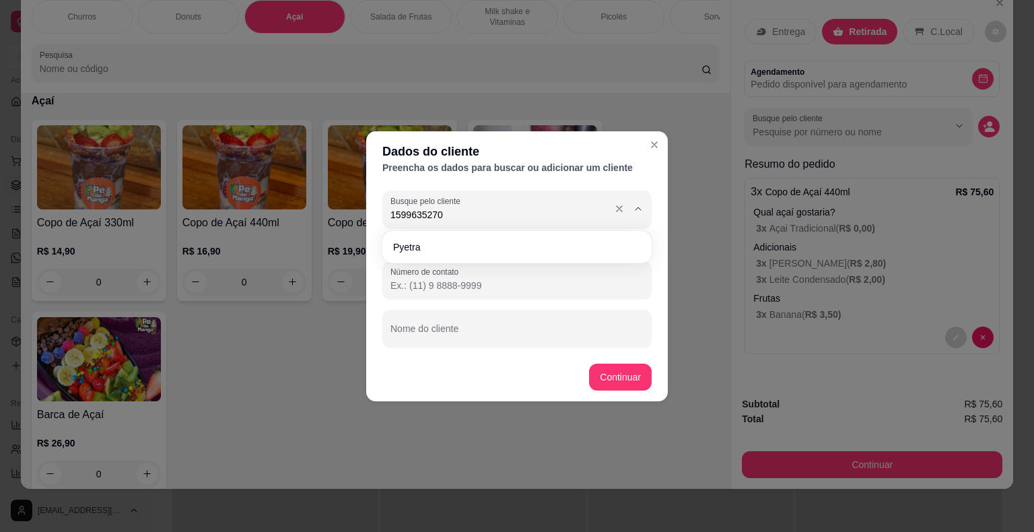
type input "15996352708"
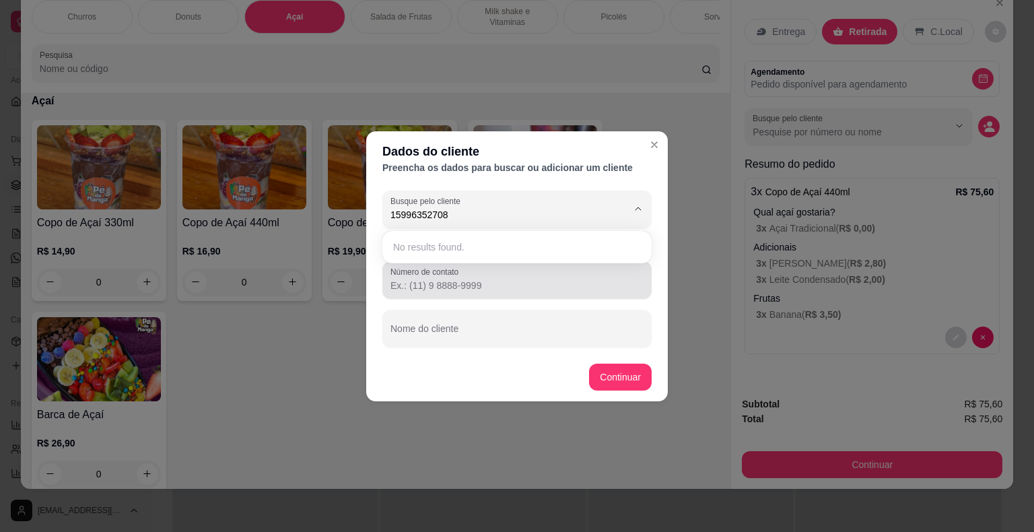
click at [543, 281] on input "Número de contato" at bounding box center [516, 285] width 253 height 13
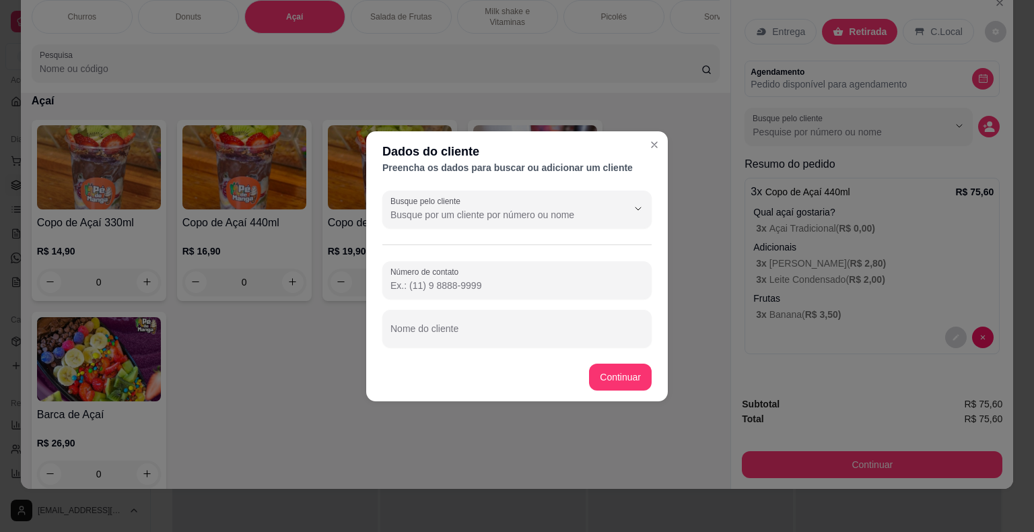
click at [542, 285] on input "Número de contato" at bounding box center [516, 285] width 253 height 13
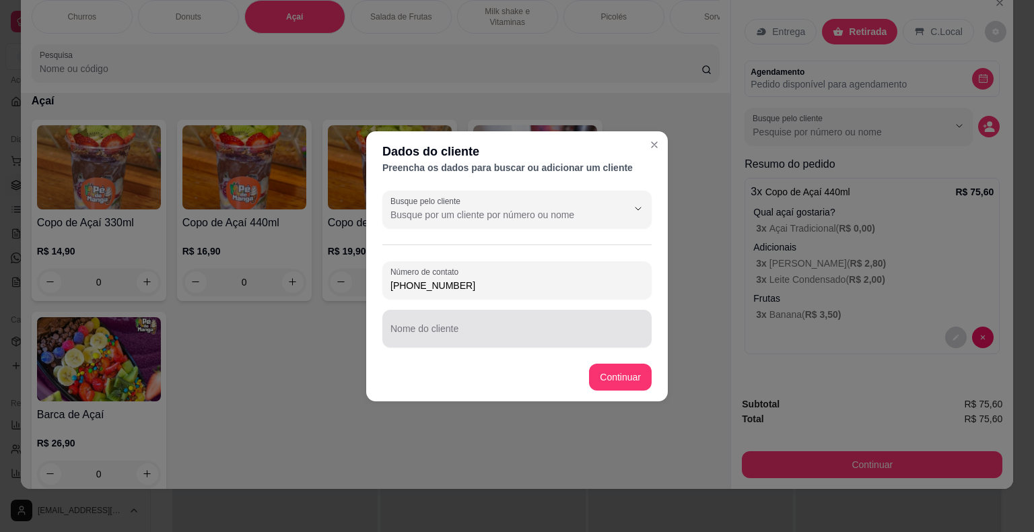
type input "[PHONE_NUMBER]"
click at [509, 343] on div "Nome do cliente" at bounding box center [516, 329] width 269 height 38
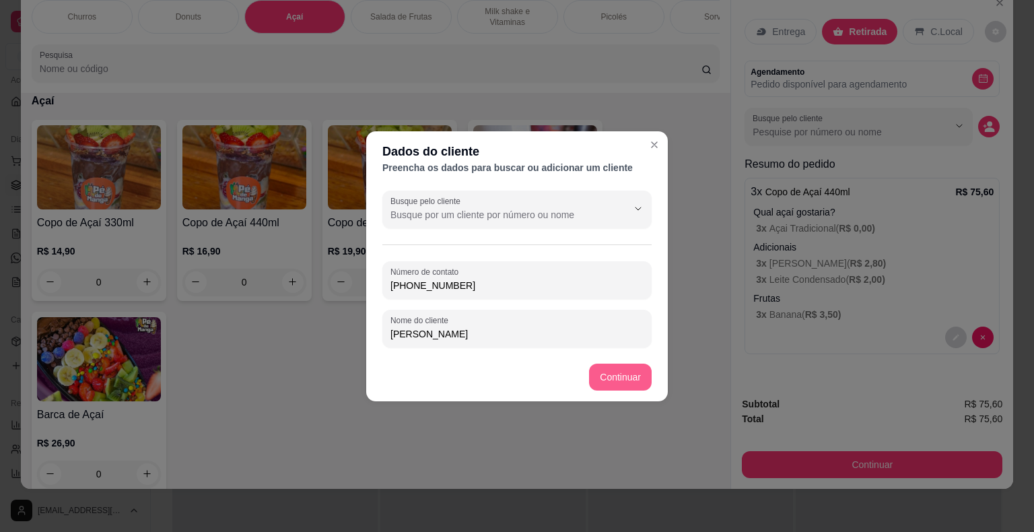
type input "[PERSON_NAME]"
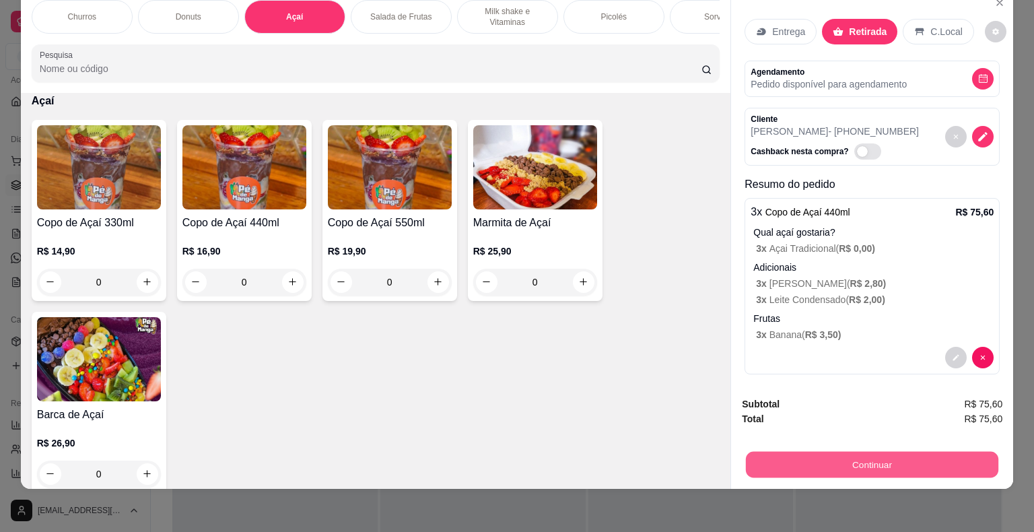
click at [897, 467] on button "Continuar" at bounding box center [872, 465] width 252 height 26
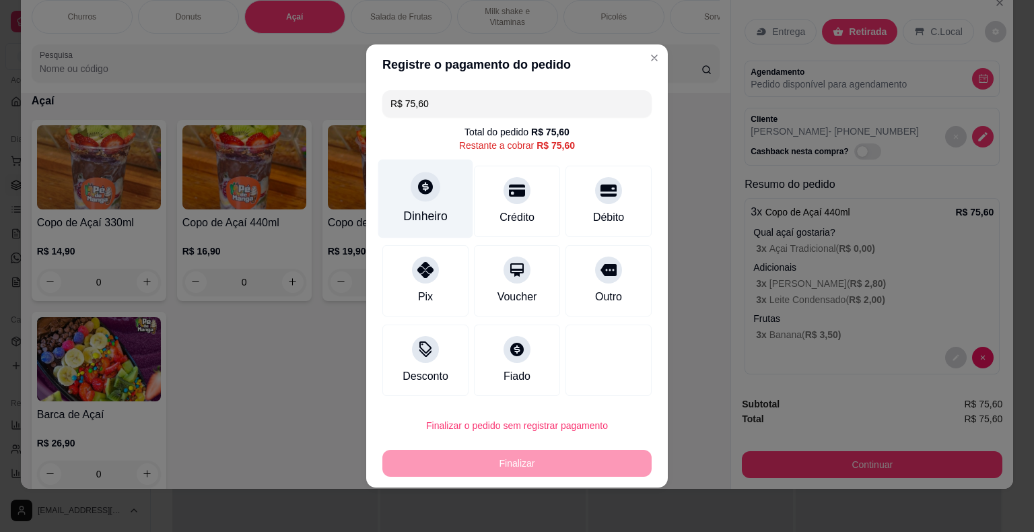
click at [443, 219] on div "Dinheiro" at bounding box center [425, 215] width 44 height 17
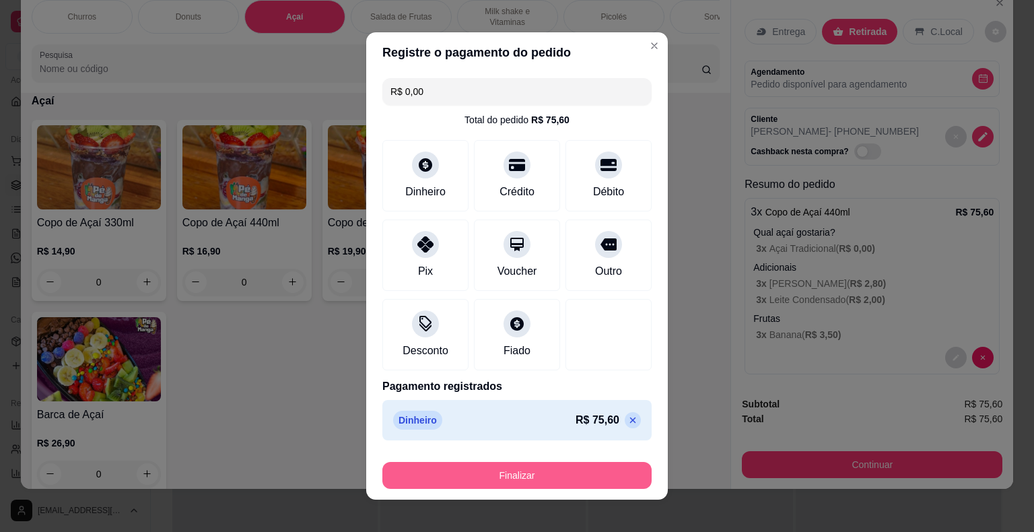
click at [560, 473] on button "Finalizar" at bounding box center [516, 475] width 269 height 27
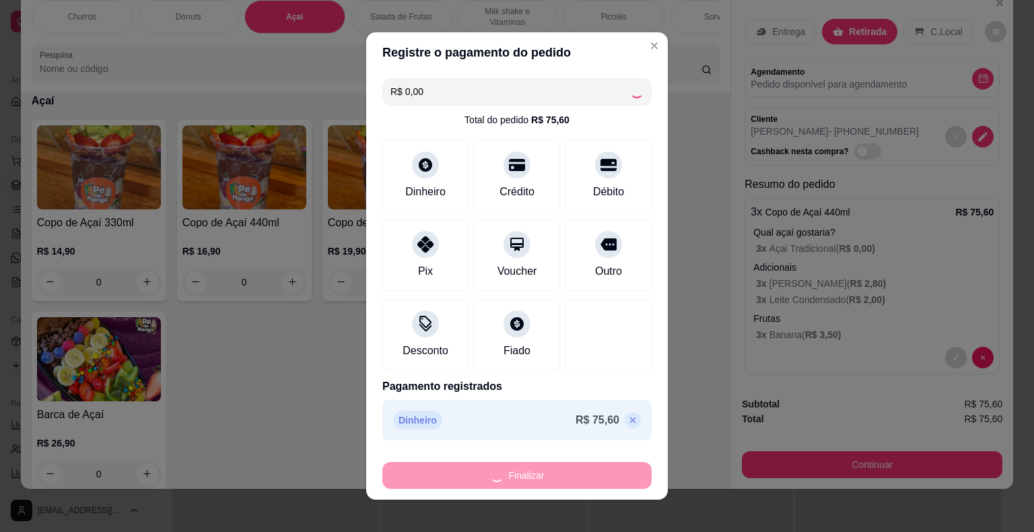
type input "-R$ 75,60"
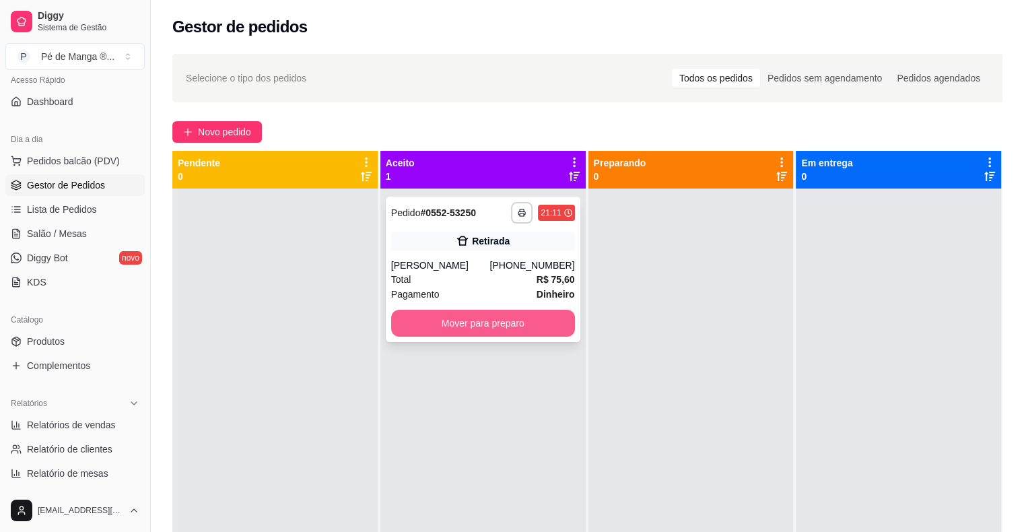
click at [476, 320] on button "Mover para preparo" at bounding box center [483, 323] width 184 height 27
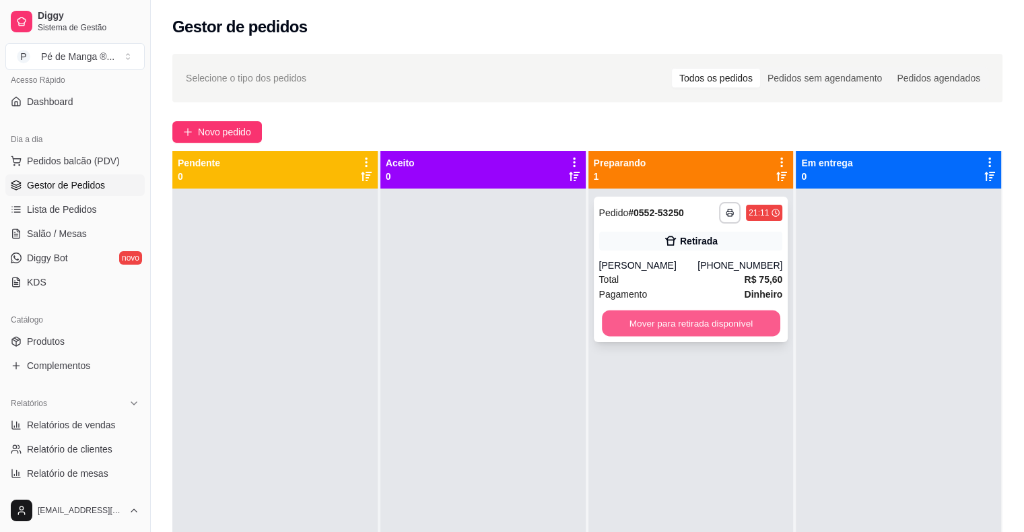
click at [751, 311] on button "Mover para retirada disponível" at bounding box center [691, 323] width 178 height 26
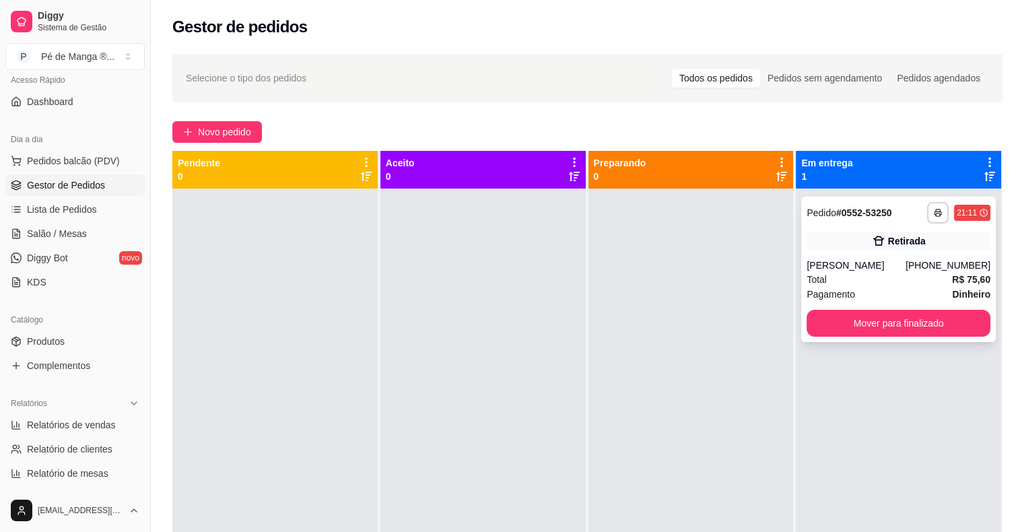
click at [851, 265] on div "[PERSON_NAME]" at bounding box center [855, 264] width 99 height 13
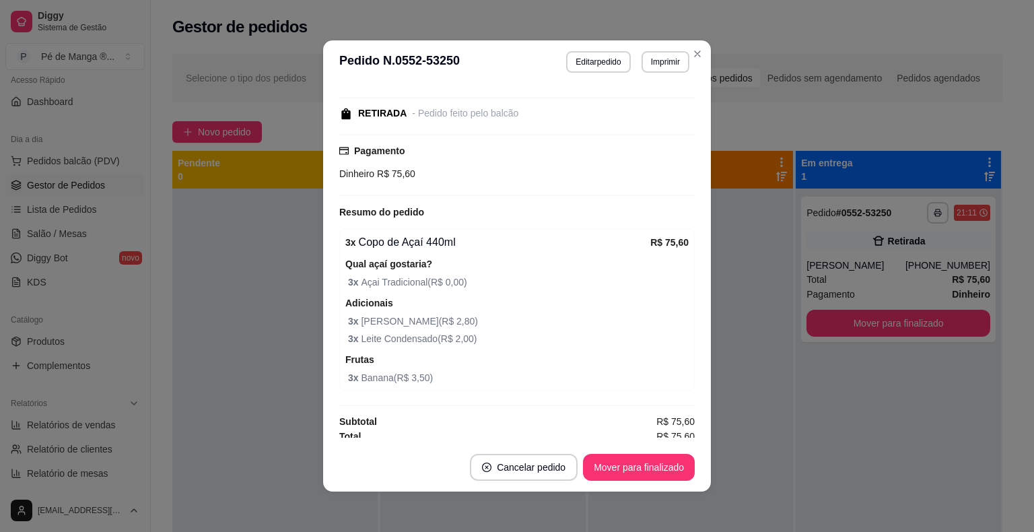
scroll to position [162, 0]
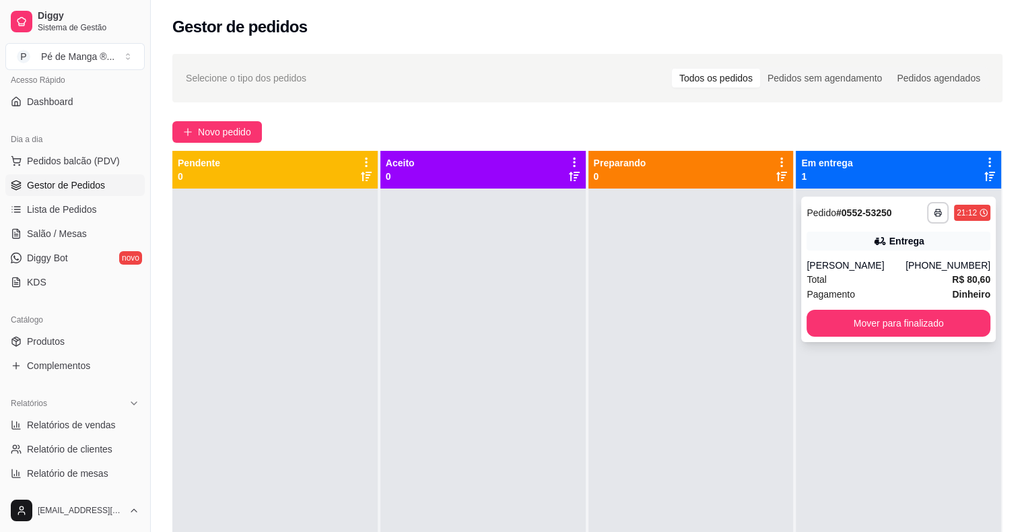
click at [851, 271] on div "[PERSON_NAME]" at bounding box center [855, 264] width 99 height 13
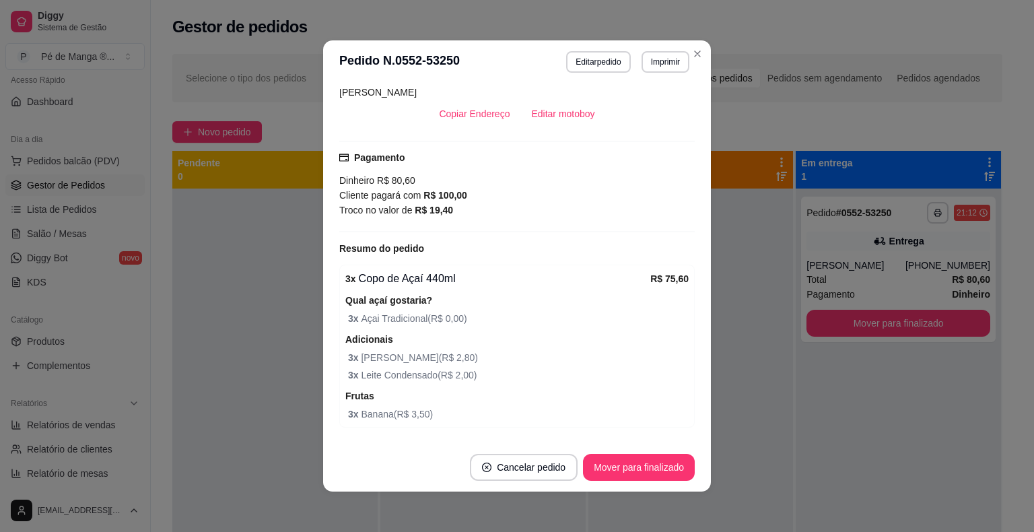
scroll to position [362, 0]
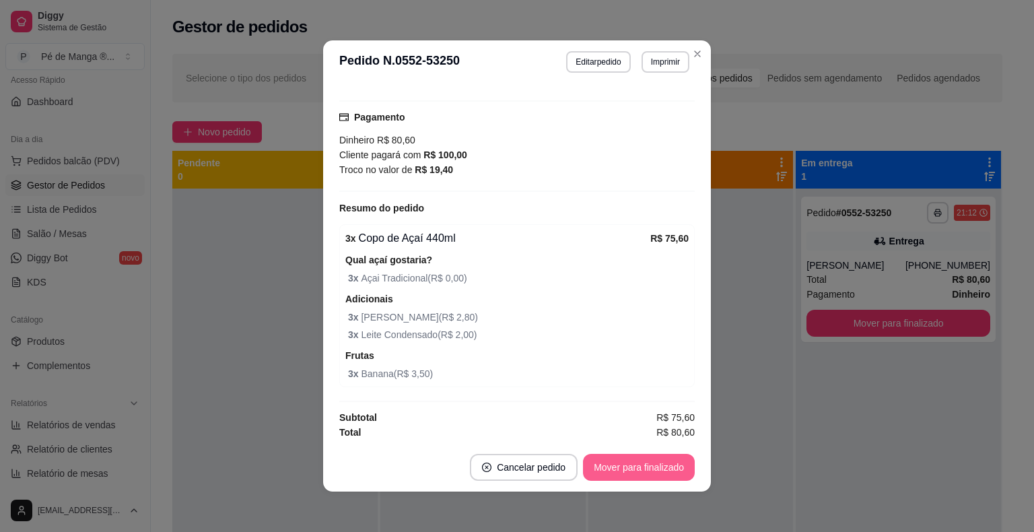
click at [632, 464] on button "Mover para finalizado" at bounding box center [639, 467] width 112 height 27
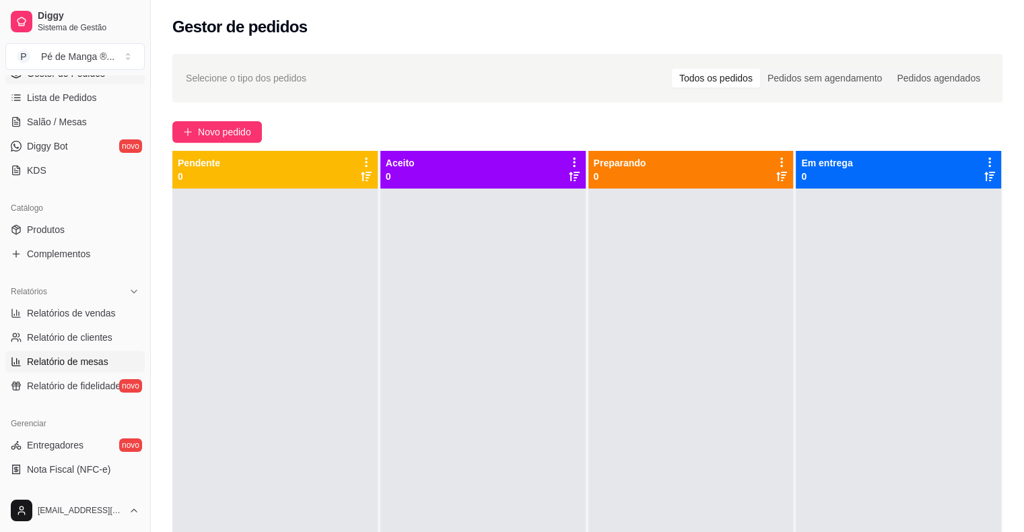
scroll to position [234, 0]
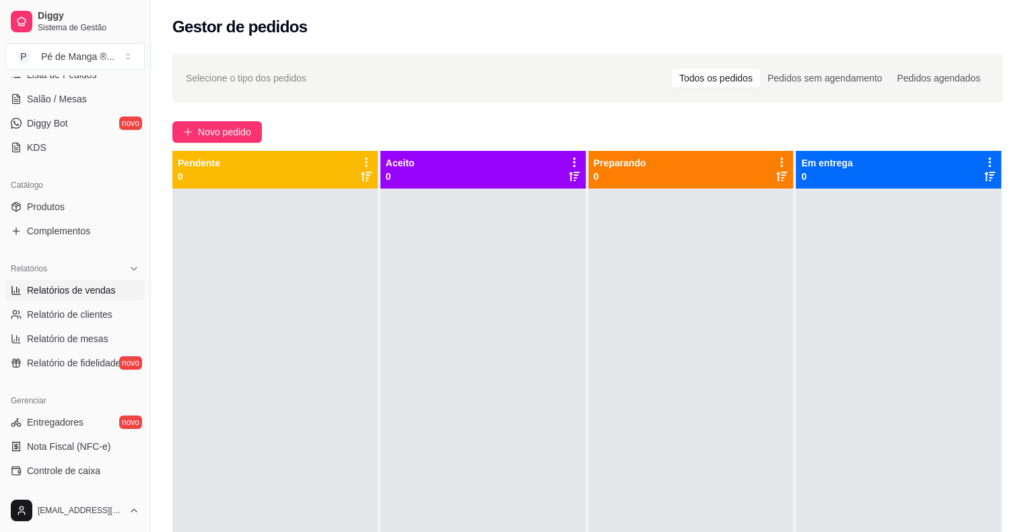
click at [116, 289] on link "Relatórios de vendas" at bounding box center [74, 290] width 139 height 22
select select "ALL"
select select "0"
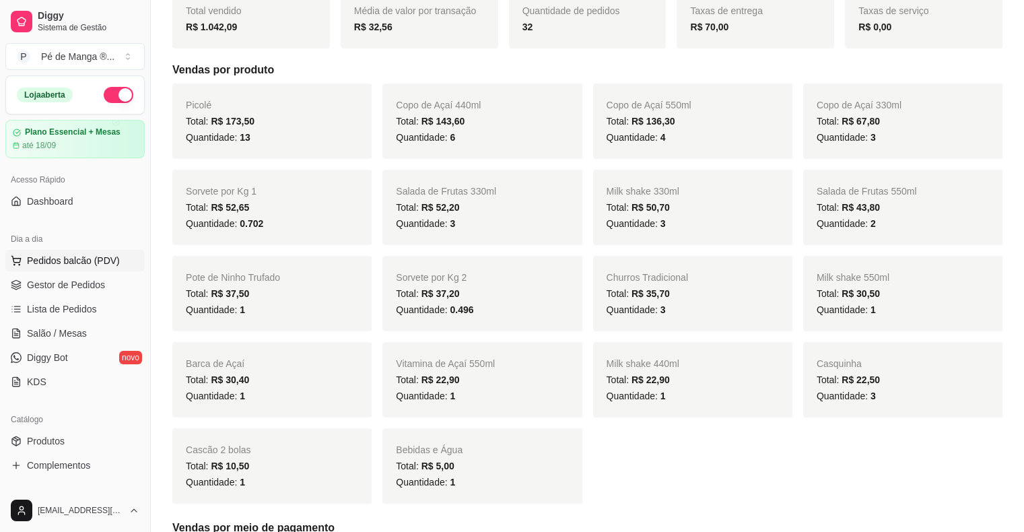
click at [76, 262] on span "Pedidos balcão (PDV)" at bounding box center [73, 260] width 93 height 13
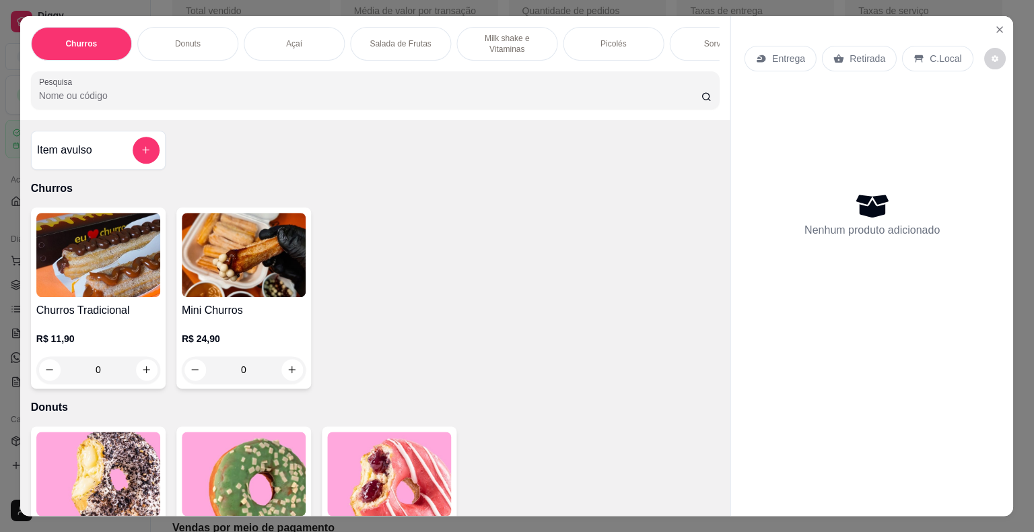
click at [78, 262] on img at bounding box center [98, 255] width 124 height 84
click at [994, 26] on icon "Close" at bounding box center [999, 29] width 11 height 11
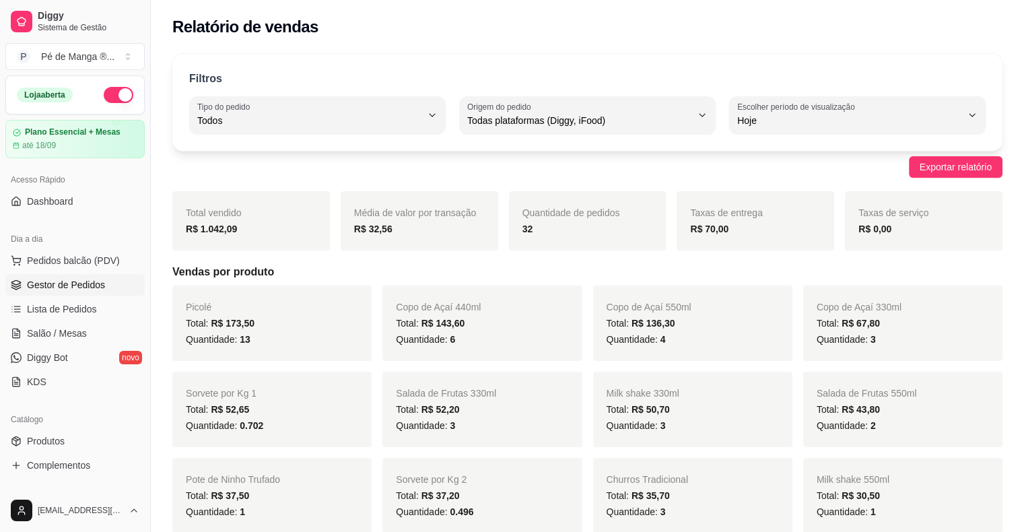
click at [69, 286] on span "Gestor de Pedidos" at bounding box center [66, 284] width 78 height 13
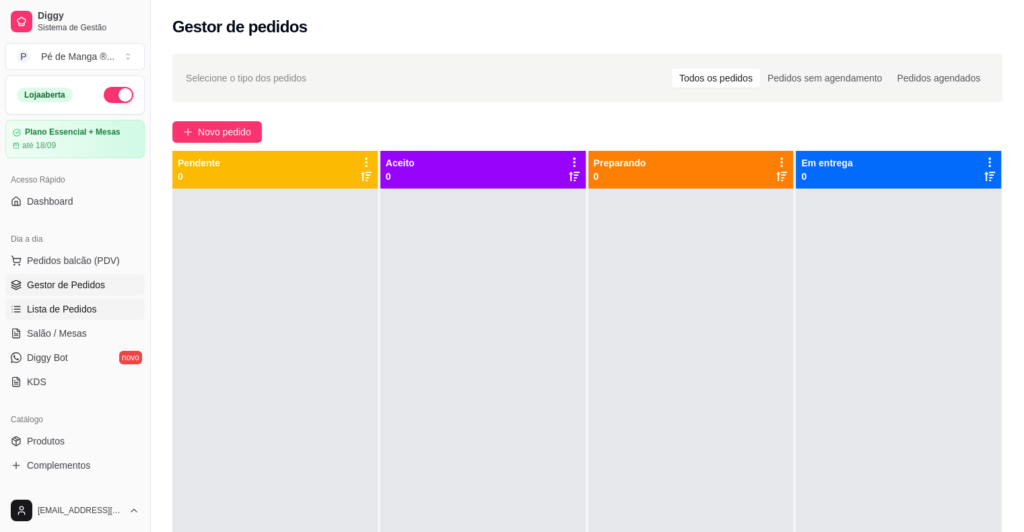
click at [133, 306] on link "Lista de Pedidos" at bounding box center [74, 309] width 139 height 22
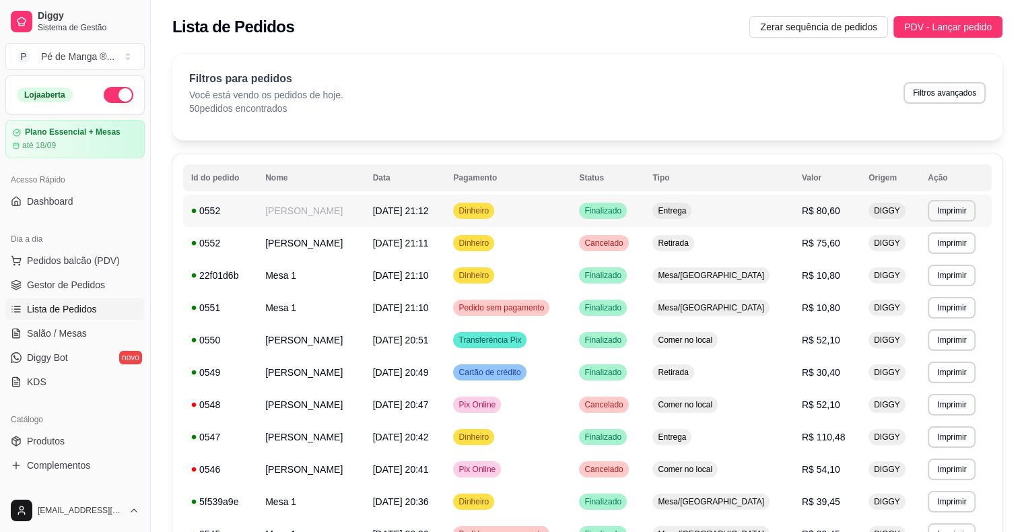
click at [547, 198] on td "Dinheiro" at bounding box center [508, 211] width 126 height 32
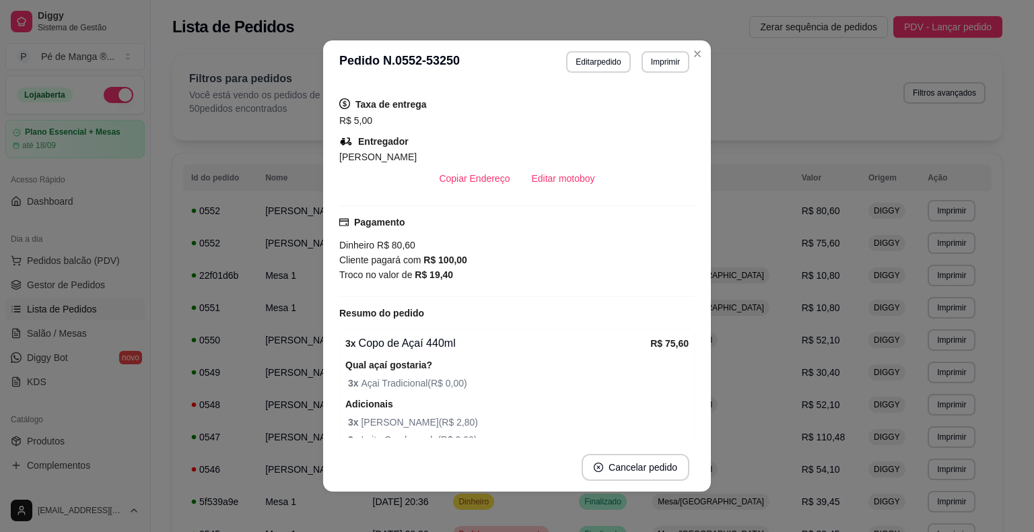
scroll to position [183, 0]
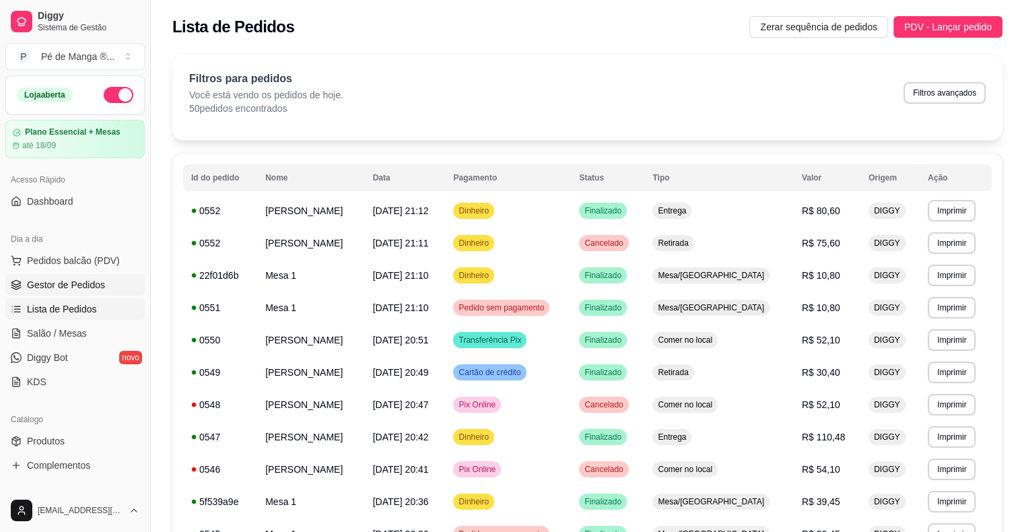
click at [66, 274] on link "Gestor de Pedidos" at bounding box center [74, 285] width 139 height 22
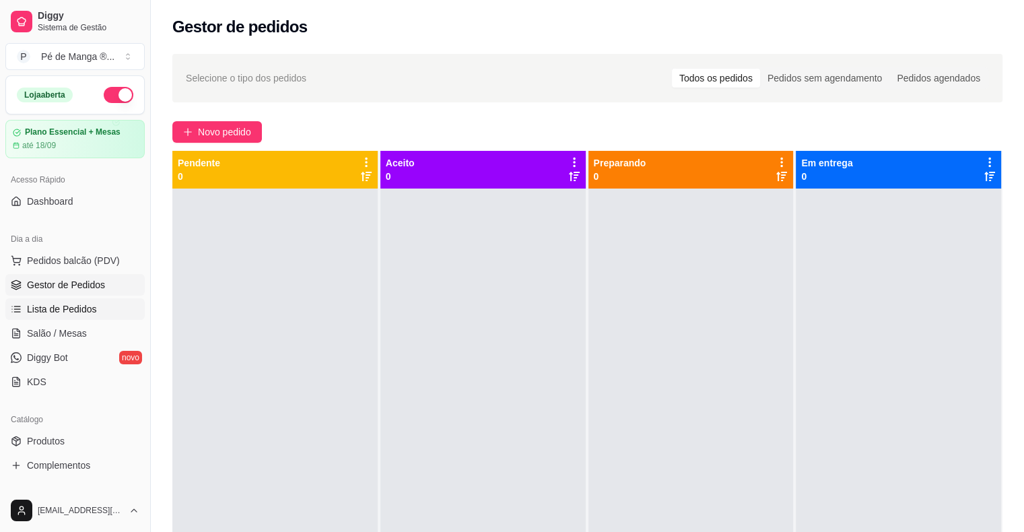
click at [64, 316] on link "Lista de Pedidos" at bounding box center [74, 309] width 139 height 22
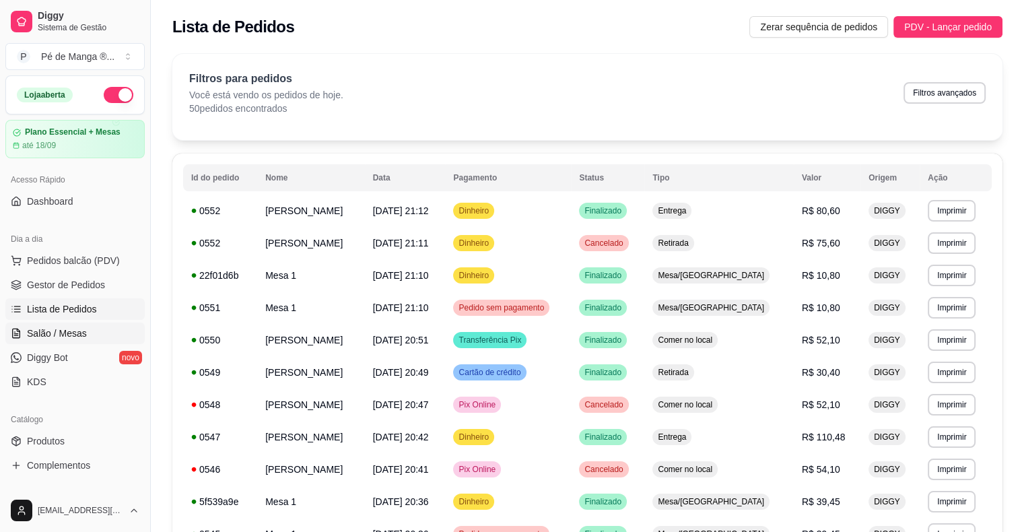
click at [69, 332] on span "Salão / Mesas" at bounding box center [57, 332] width 60 height 13
